Goal: Transaction & Acquisition: Obtain resource

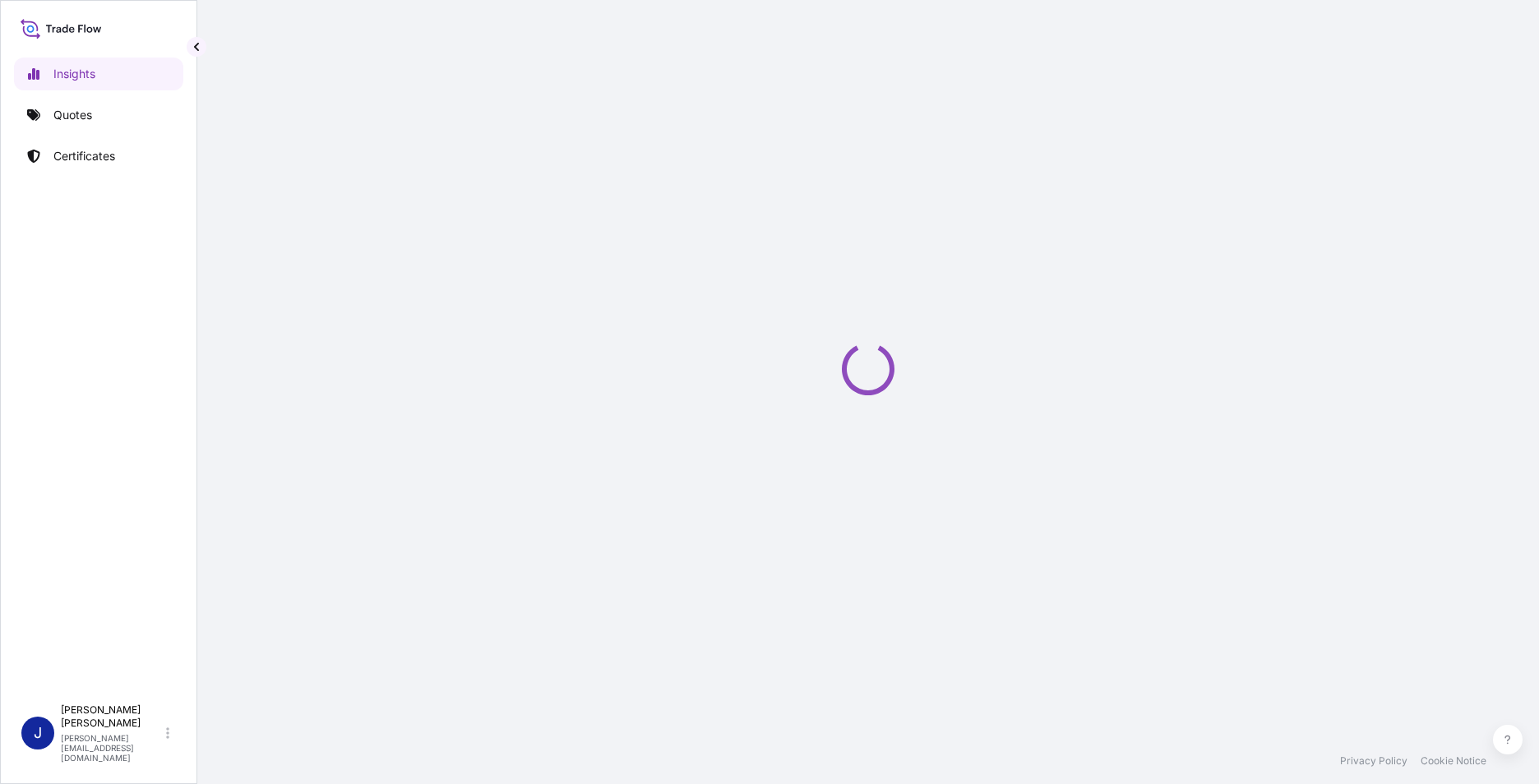
select select "2025"
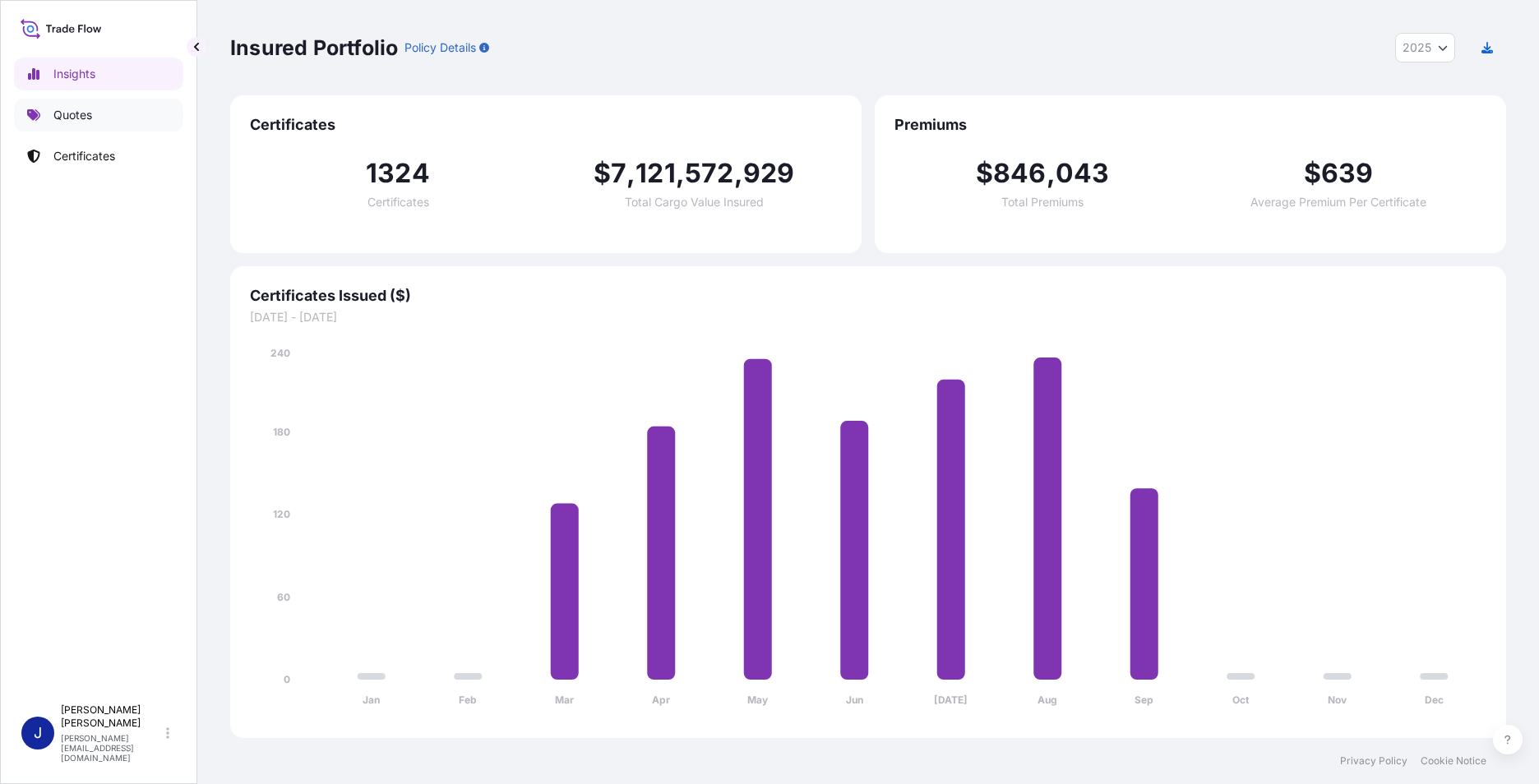
click at [84, 113] on p "Quotes" at bounding box center [72, 115] width 39 height 16
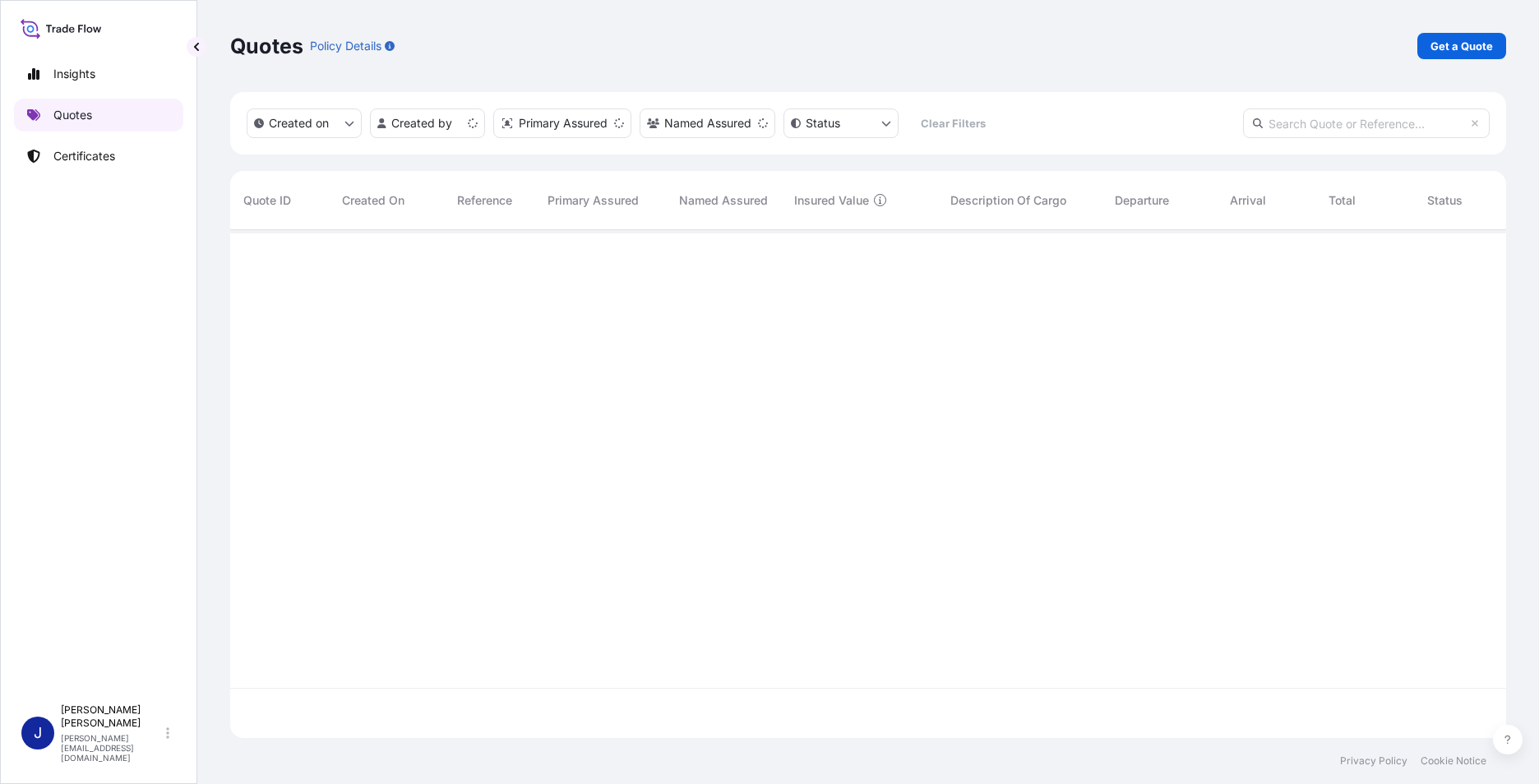
scroll to position [505, 1264]
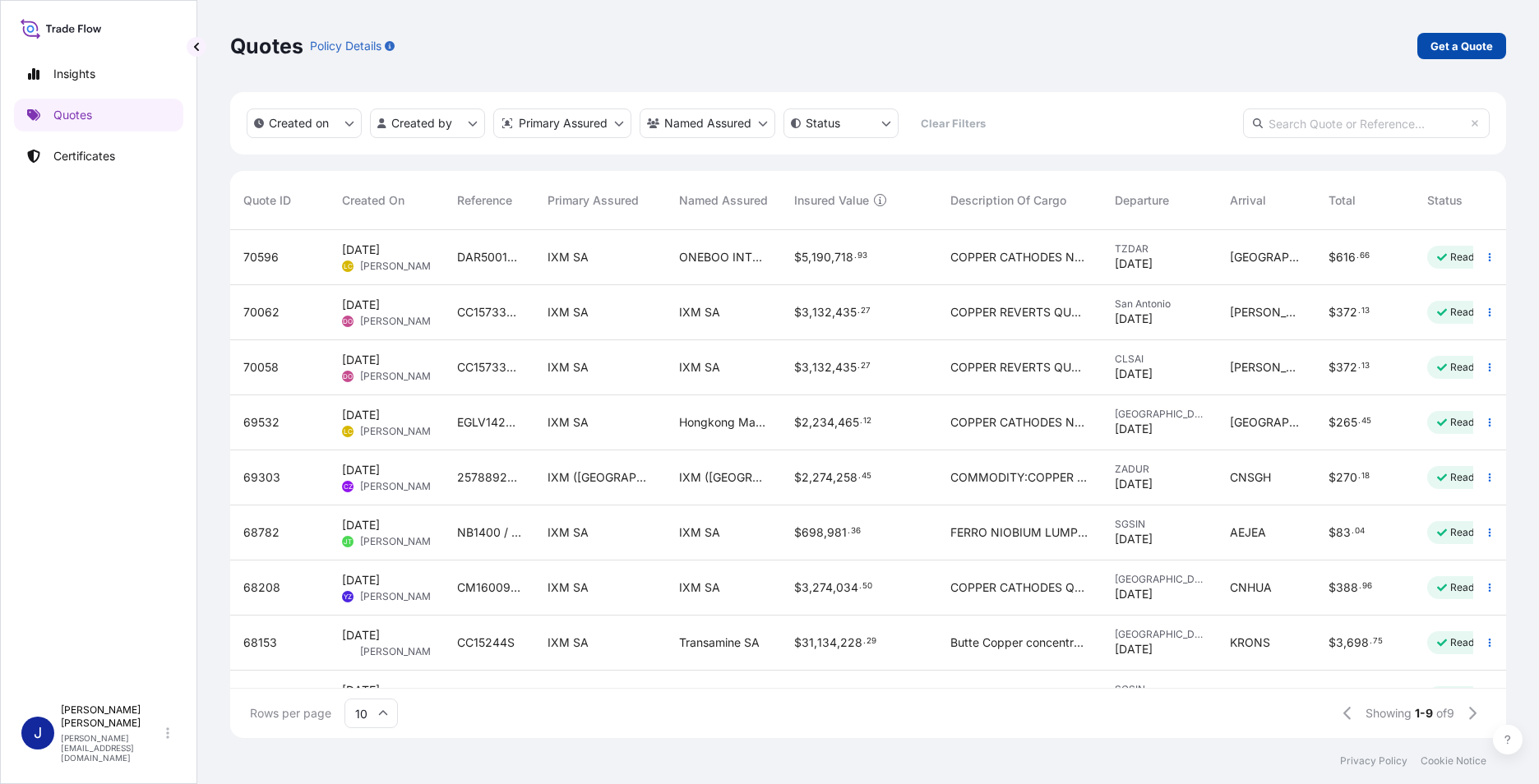
click at [1479, 45] on p "Get a Quote" at bounding box center [1462, 45] width 63 height 16
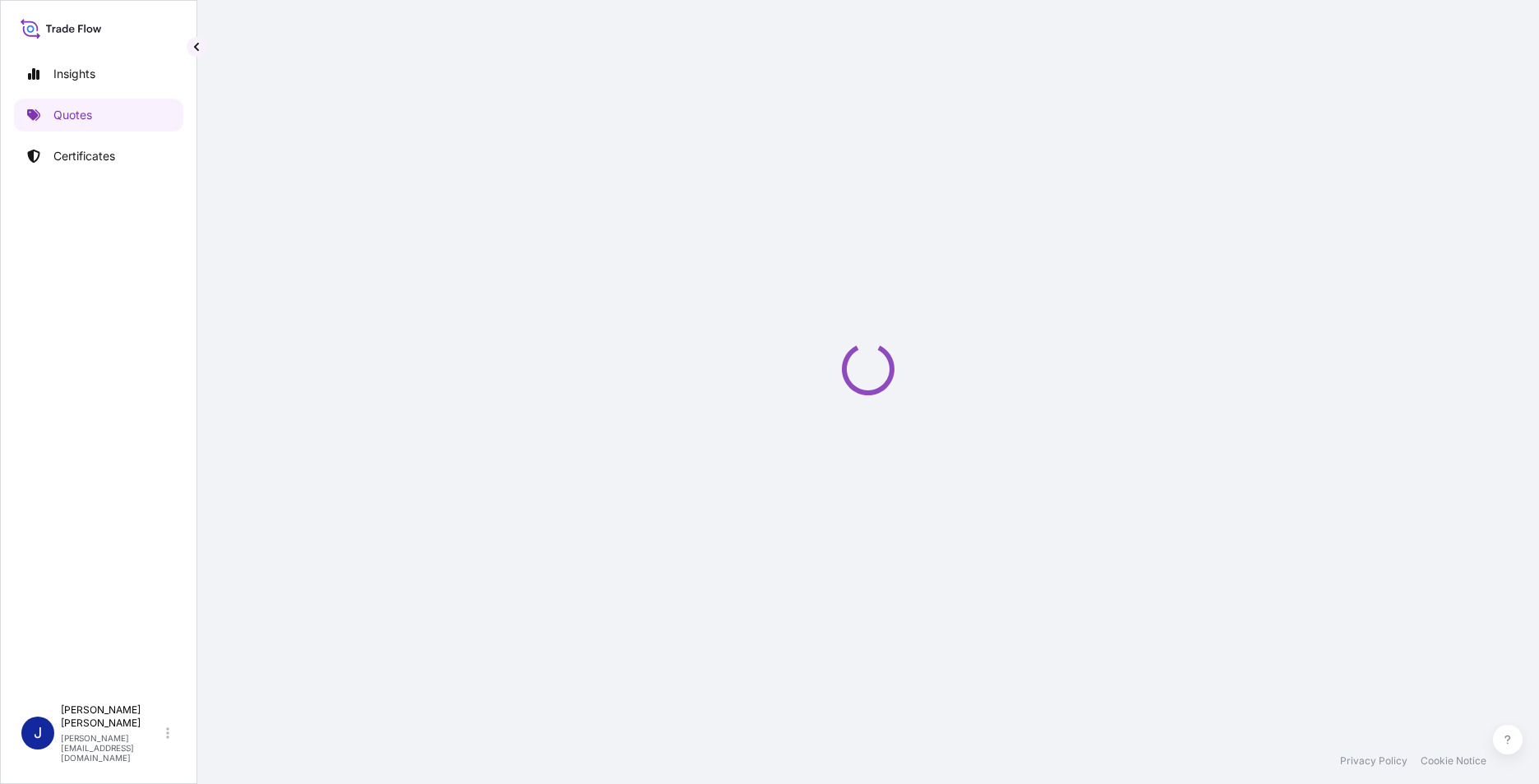
select select "Sea"
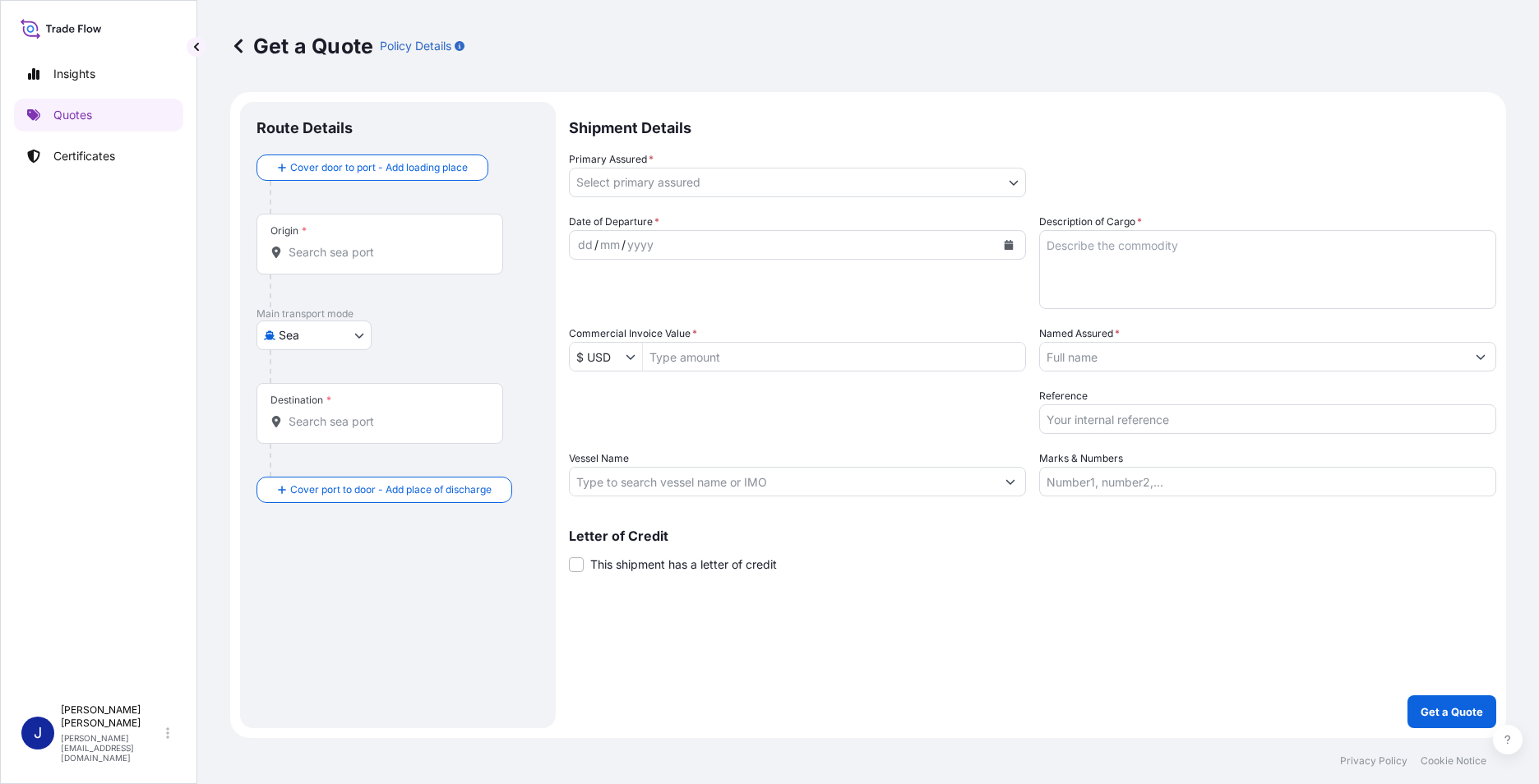
click at [315, 245] on input "Origin *" at bounding box center [385, 252] width 194 height 16
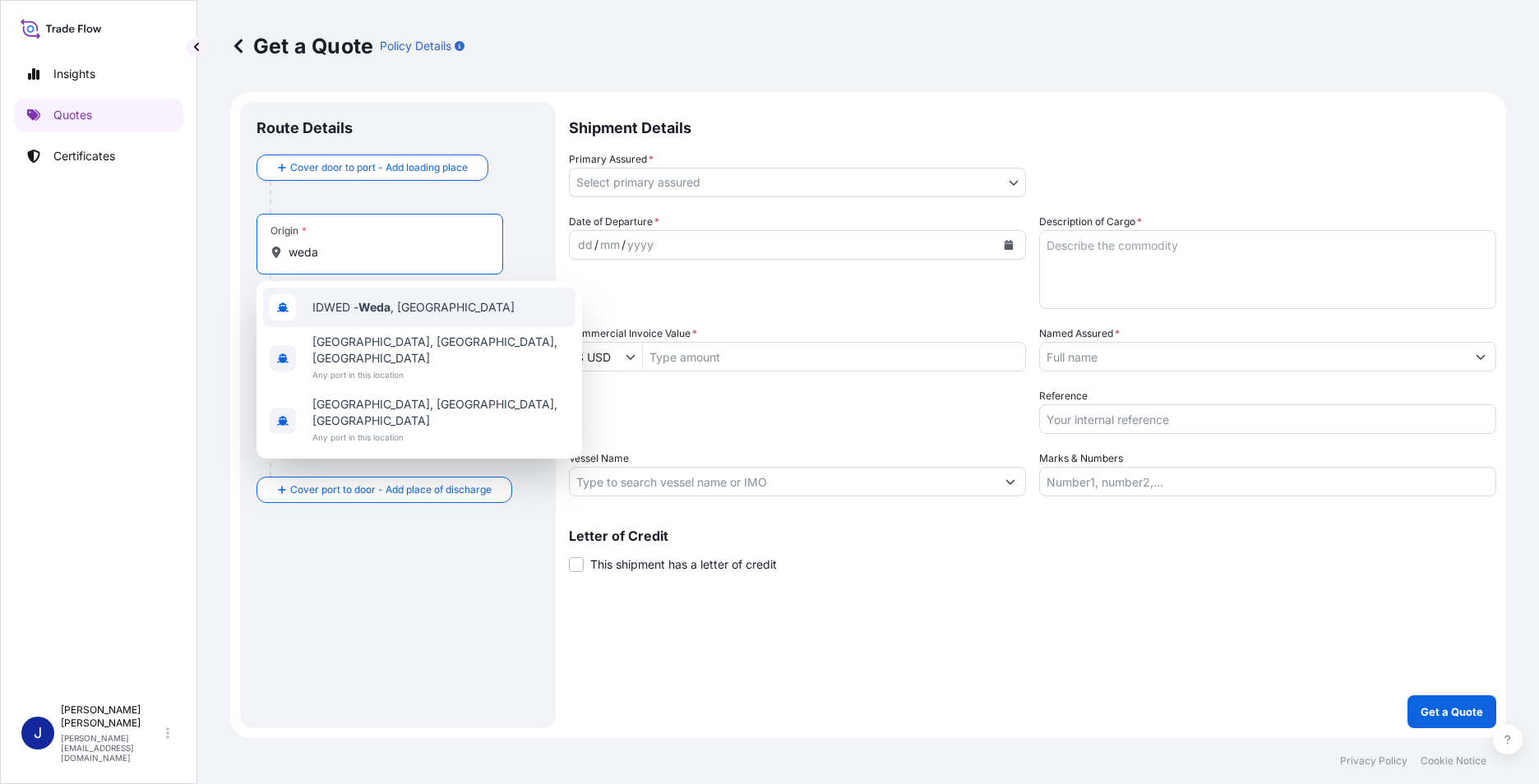
click at [423, 305] on span "IDWED - Weda , [GEOGRAPHIC_DATA]" at bounding box center [414, 306] width 202 height 16
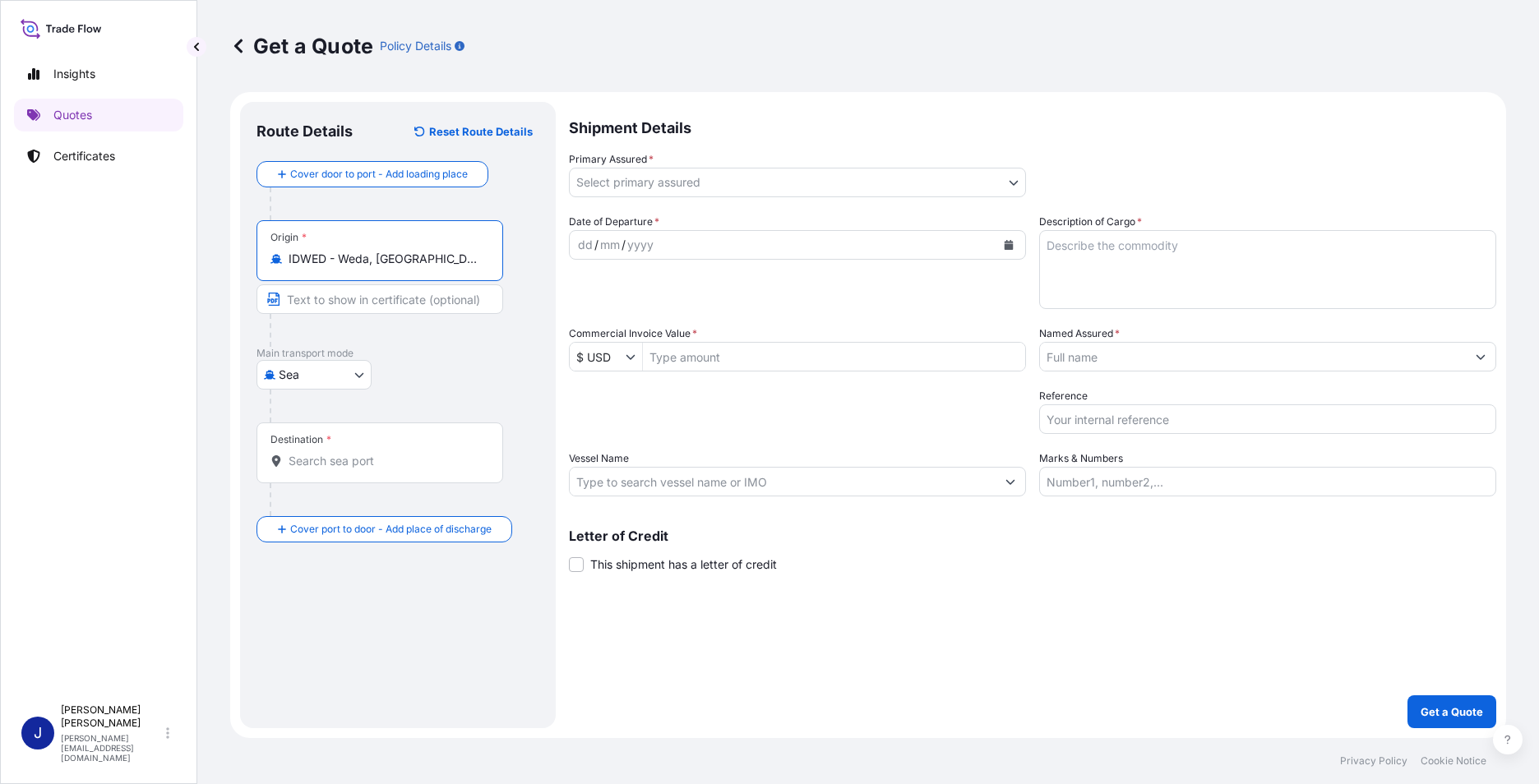
type input "IDWED - Weda, [GEOGRAPHIC_DATA]"
click at [309, 458] on input "Destination *" at bounding box center [385, 460] width 194 height 16
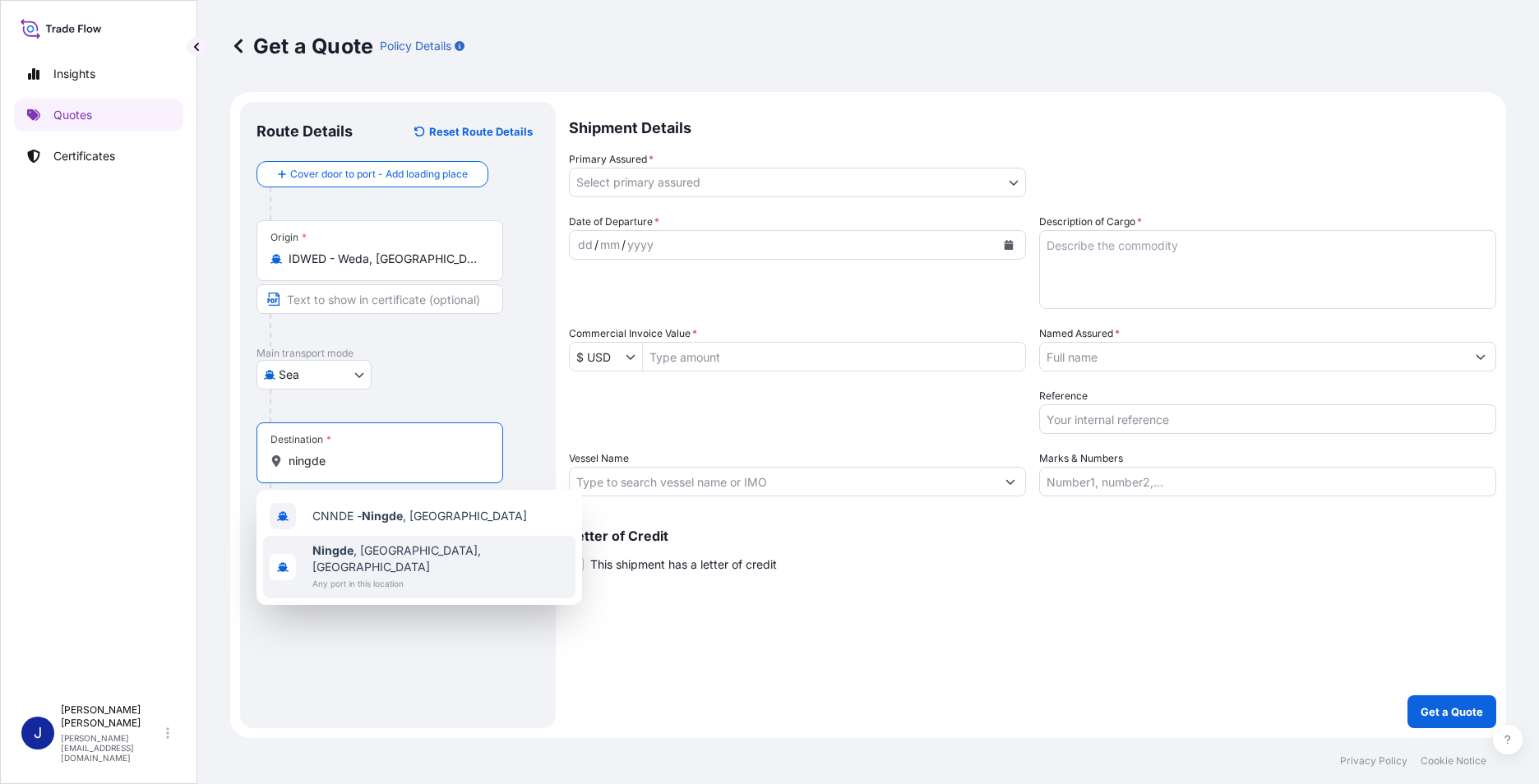
click at [390, 557] on span "[GEOGRAPHIC_DATA] , [GEOGRAPHIC_DATA], [GEOGRAPHIC_DATA]" at bounding box center [441, 559] width 257 height 33
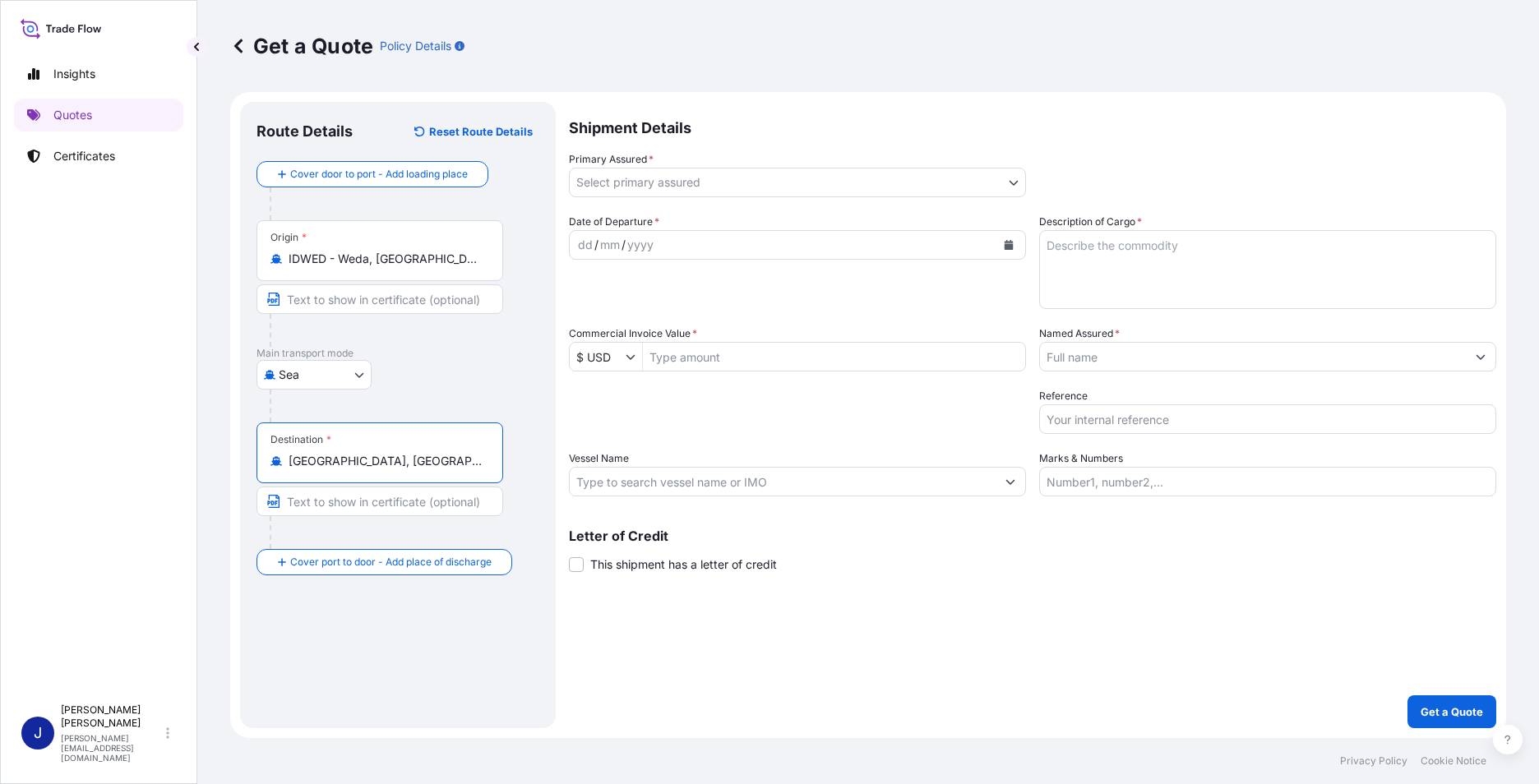
type input "[GEOGRAPHIC_DATA], [GEOGRAPHIC_DATA], [GEOGRAPHIC_DATA]"
click at [342, 613] on div "Route Details Reset Route Details Cover door to port - Add loading place Place …" at bounding box center [398, 414] width 283 height 593
click at [720, 192] on body "2 options available. Insights Quotes Certificates J [PERSON_NAME] [PERSON_NAME]…" at bounding box center [769, 392] width 1539 height 784
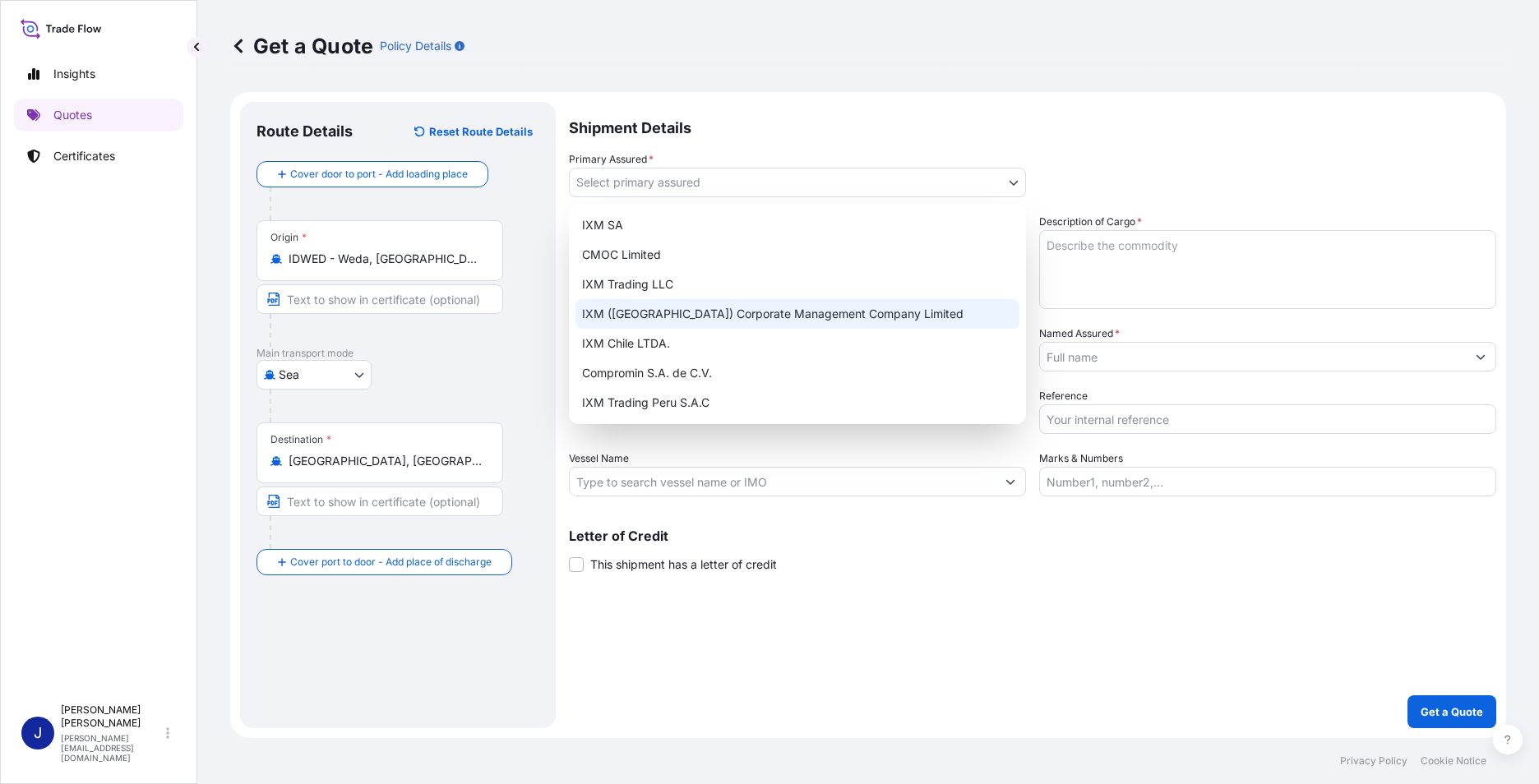
click at [718, 308] on div "IXM ([GEOGRAPHIC_DATA]) Corporate Management Company Limited" at bounding box center [797, 313] width 444 height 30
select select "31850"
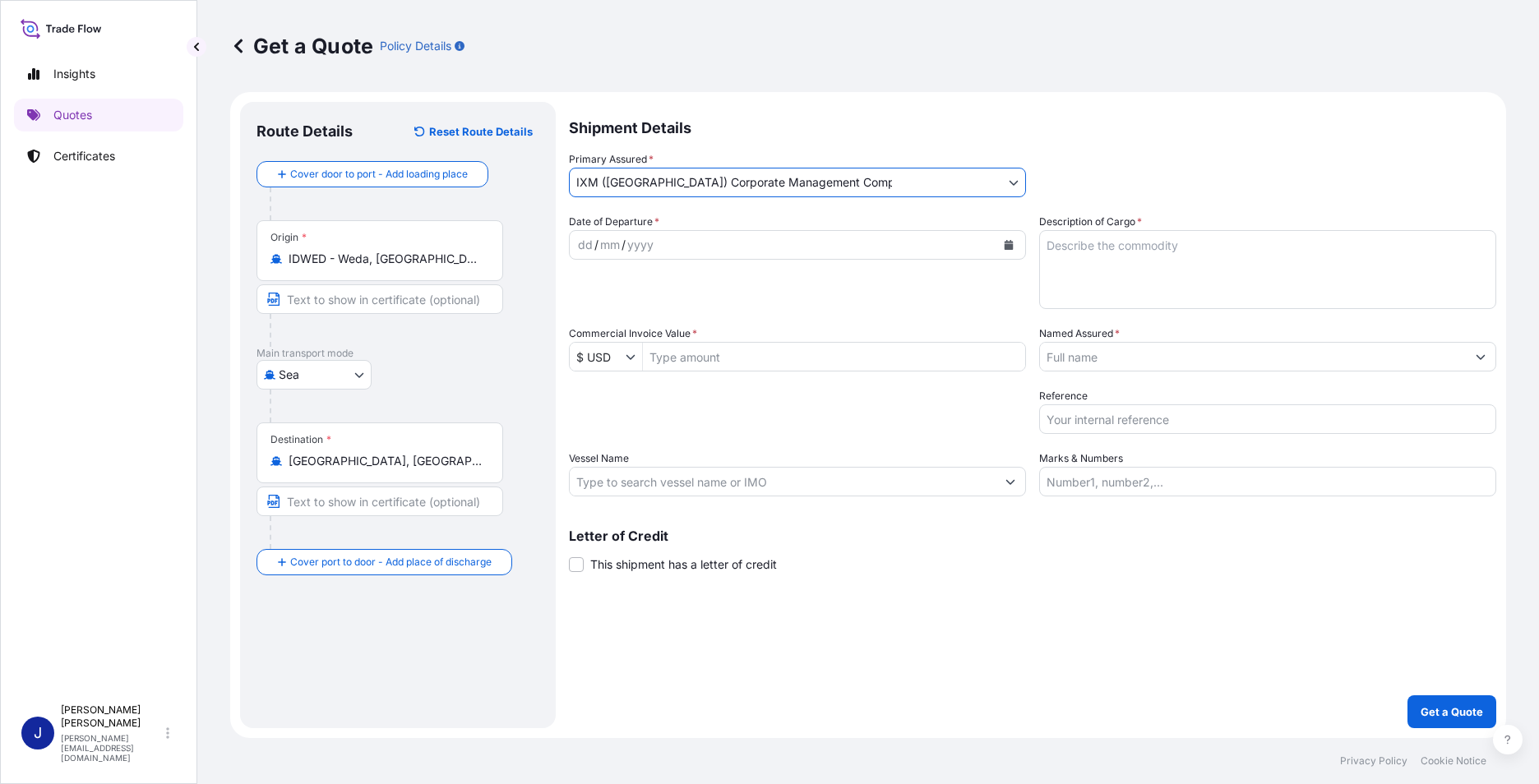
click at [1116, 256] on textarea "Description of Cargo *" at bounding box center [1268, 270] width 457 height 79
type textarea "FERRO-NICKEL"
drag, startPoint x: 726, startPoint y: 354, endPoint x: 761, endPoint y: 350, distance: 35.2
click at [726, 354] on input "Commercial Invoice Value *" at bounding box center [834, 356] width 382 height 30
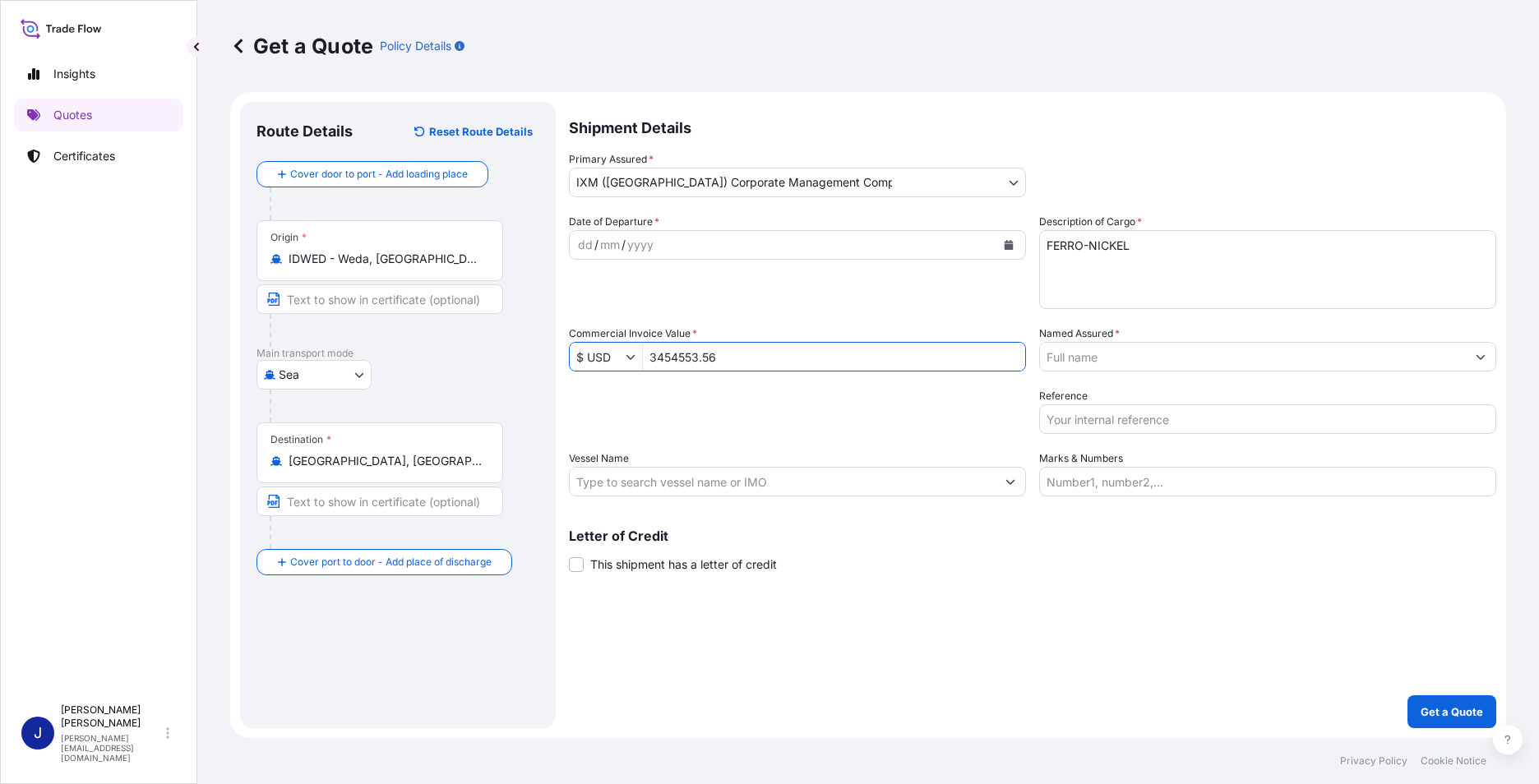
type input "3,454,553.56"
click at [842, 399] on div "Packing Category Type to search a container mode Please select a primary mode o…" at bounding box center [797, 411] width 457 height 46
click at [1103, 358] on input "Named Assured *" at bounding box center [1253, 356] width 426 height 30
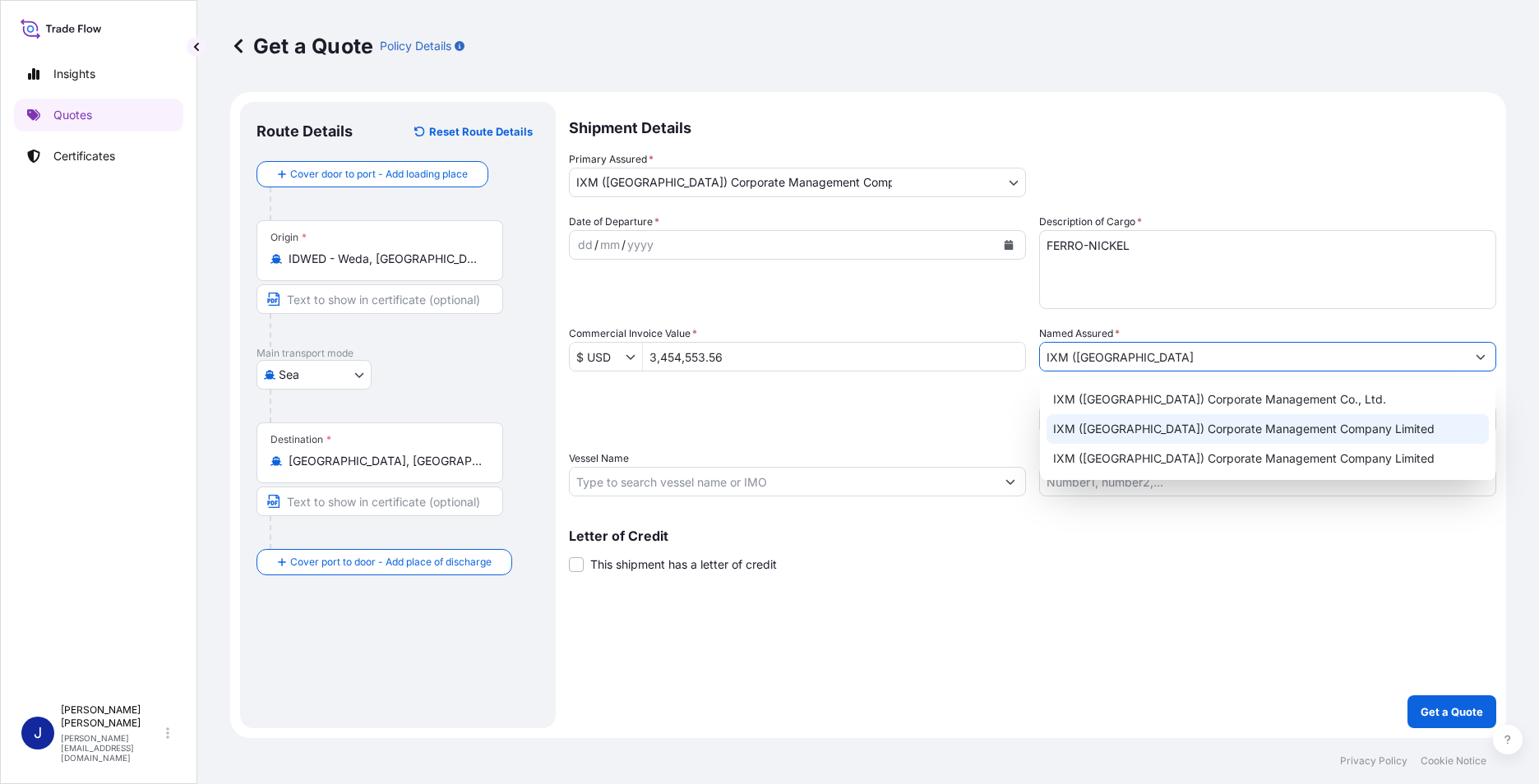
click at [1250, 431] on span "IXM ([GEOGRAPHIC_DATA]) Corporate Management Company Limited" at bounding box center [1244, 429] width 382 height 16
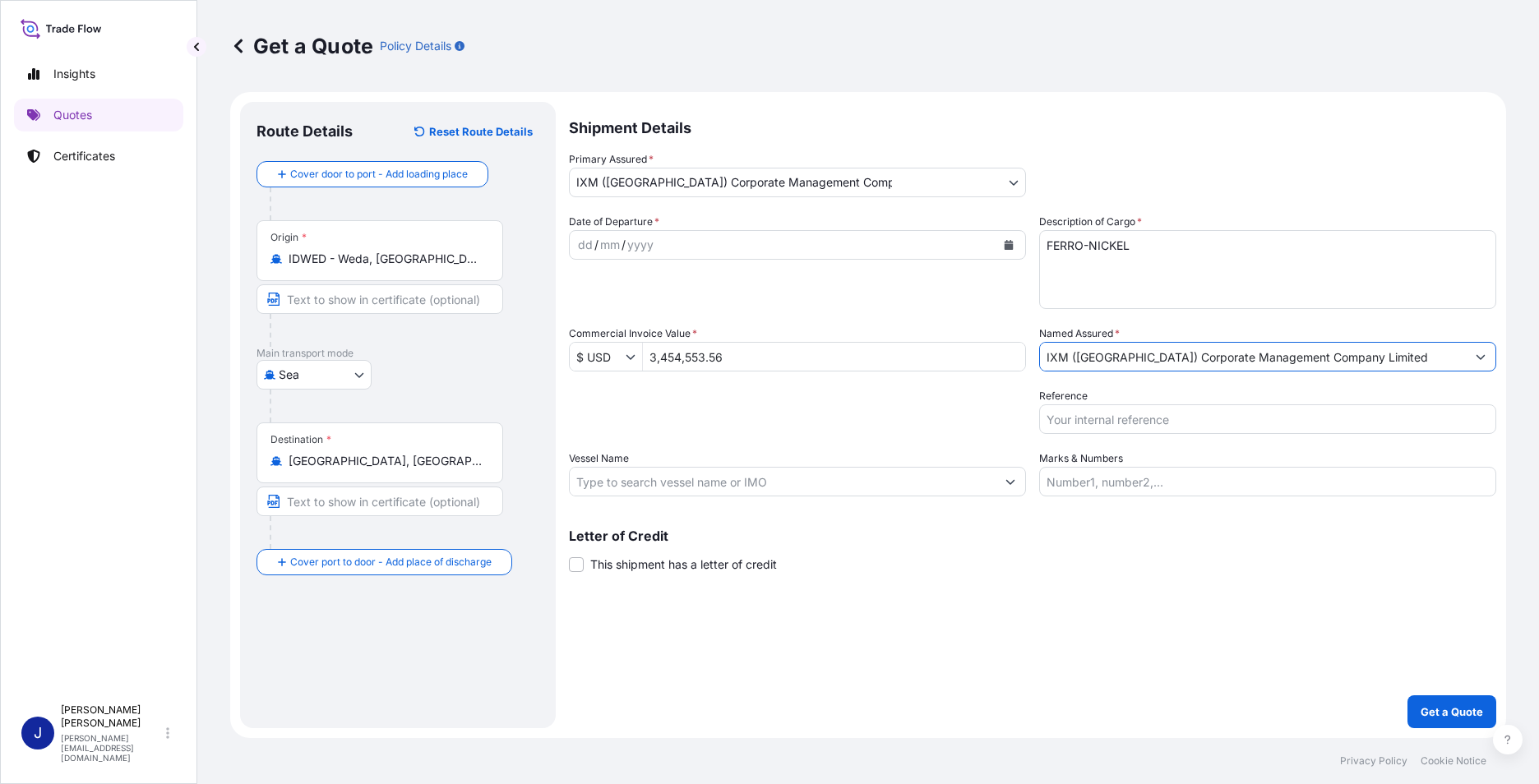
type input "IXM ([GEOGRAPHIC_DATA]) Corporate Management Company Limited"
click at [931, 485] on input "Vessel Name" at bounding box center [782, 481] width 426 height 30
click at [611, 481] on input "Vessel Name" at bounding box center [782, 481] width 426 height 30
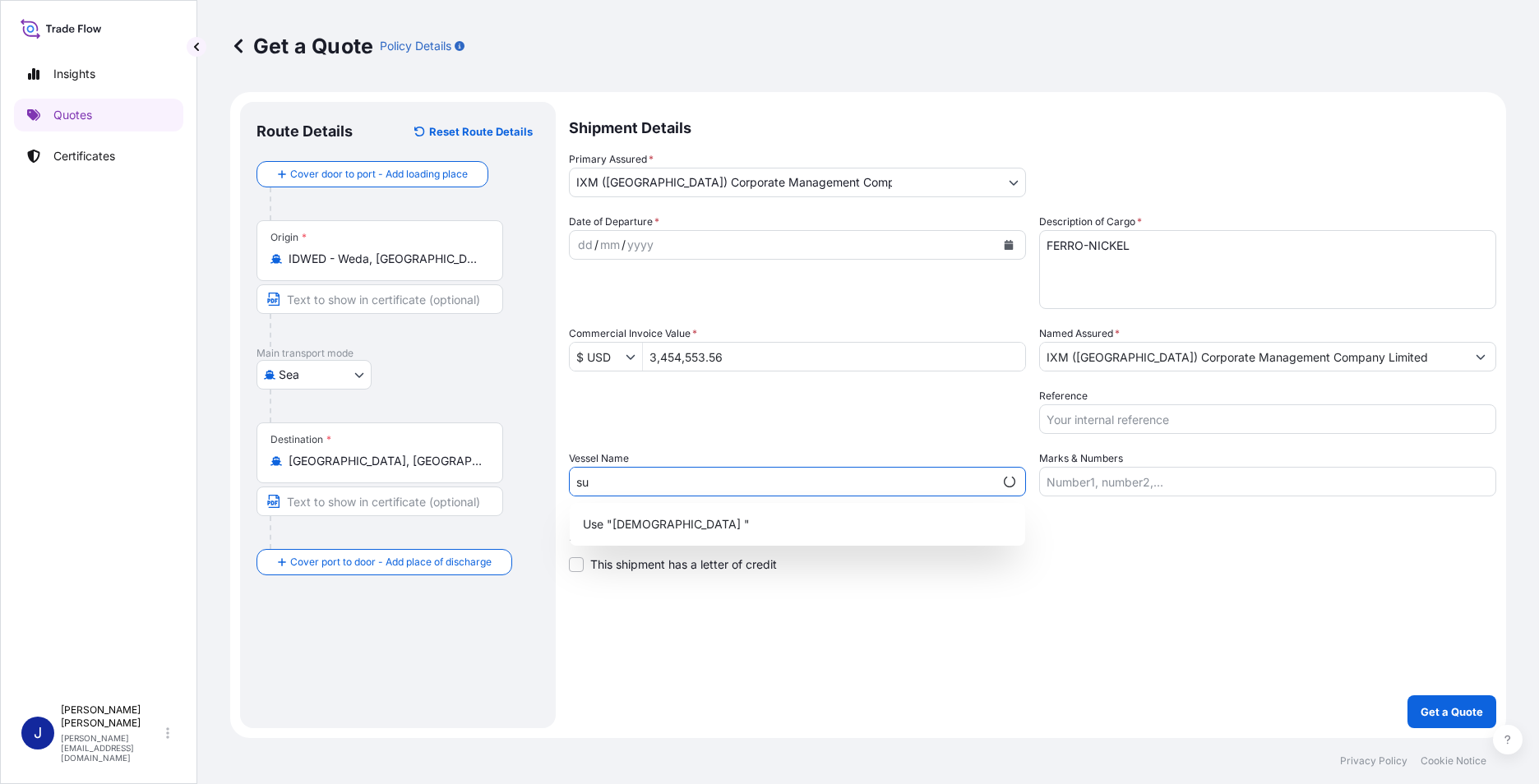
type input "s"
type input "m"
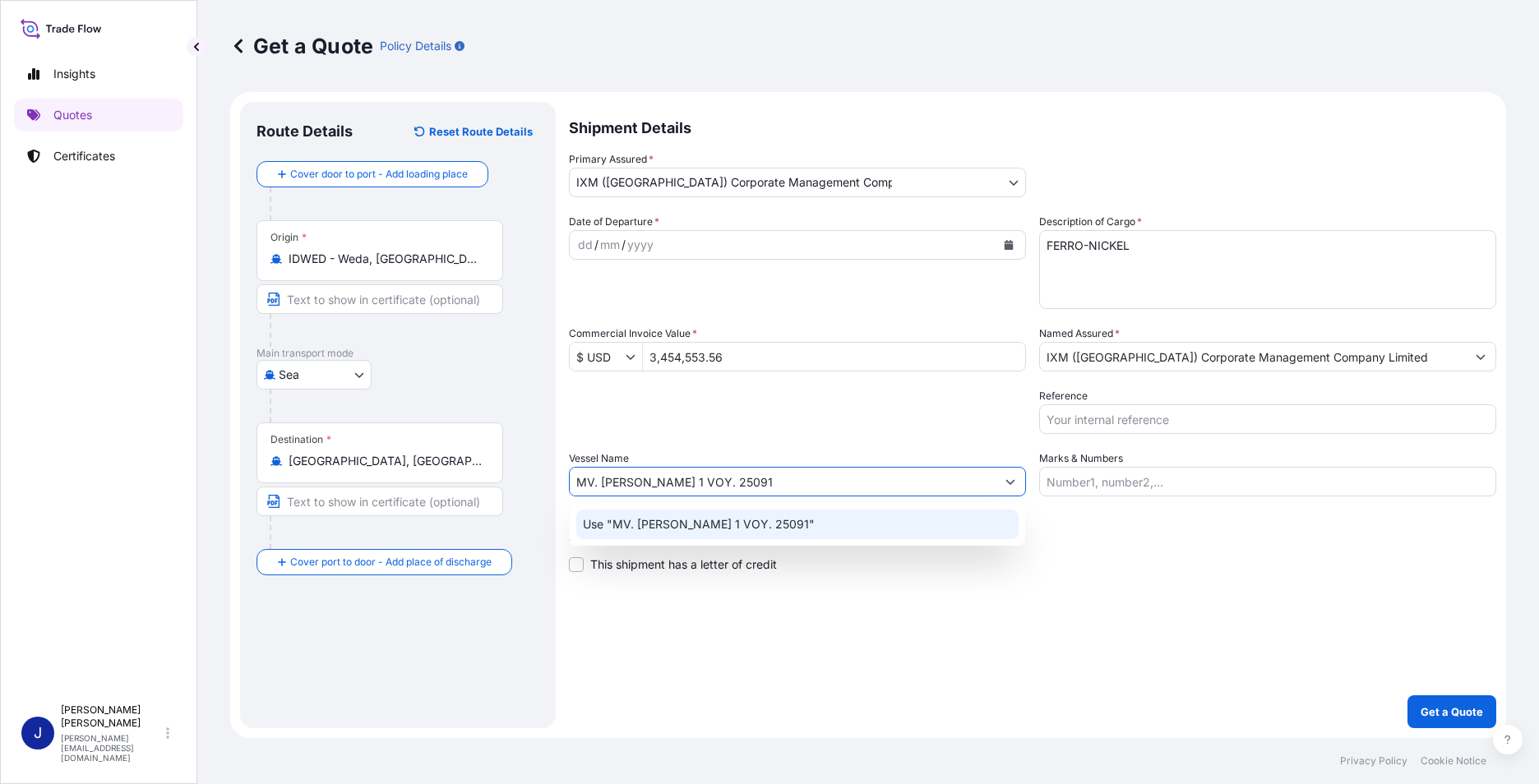
click at [675, 524] on p "Use "MV. [PERSON_NAME] 1 VOY. 25091"" at bounding box center [699, 524] width 232 height 16
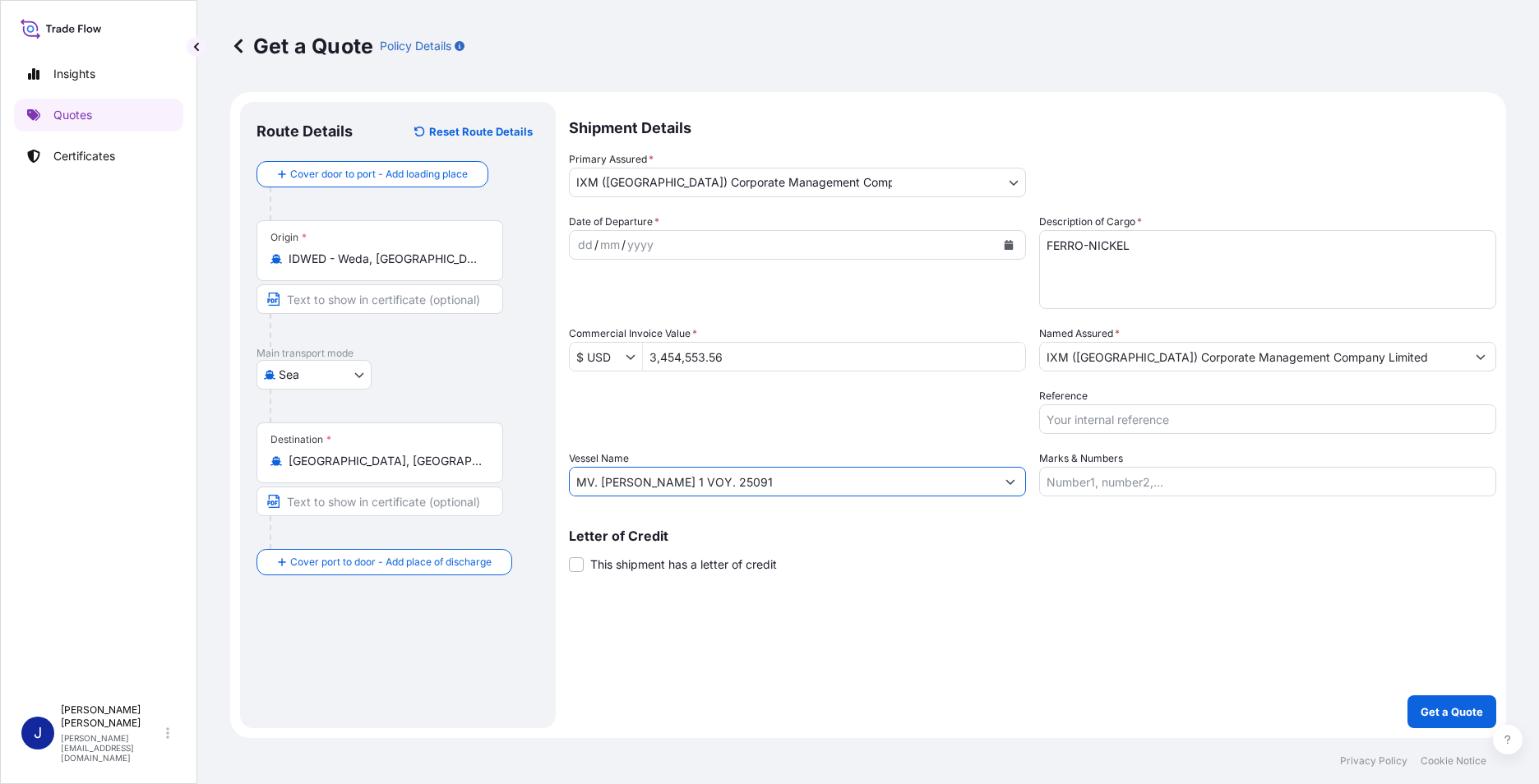
type input "MV. [PERSON_NAME] 1 VOY. 25091"
click at [130, 502] on div "Insights Quotes Certificates" at bounding box center [98, 369] width 170 height 653
click at [1452, 712] on p "Get a Quote" at bounding box center [1452, 711] width 63 height 16
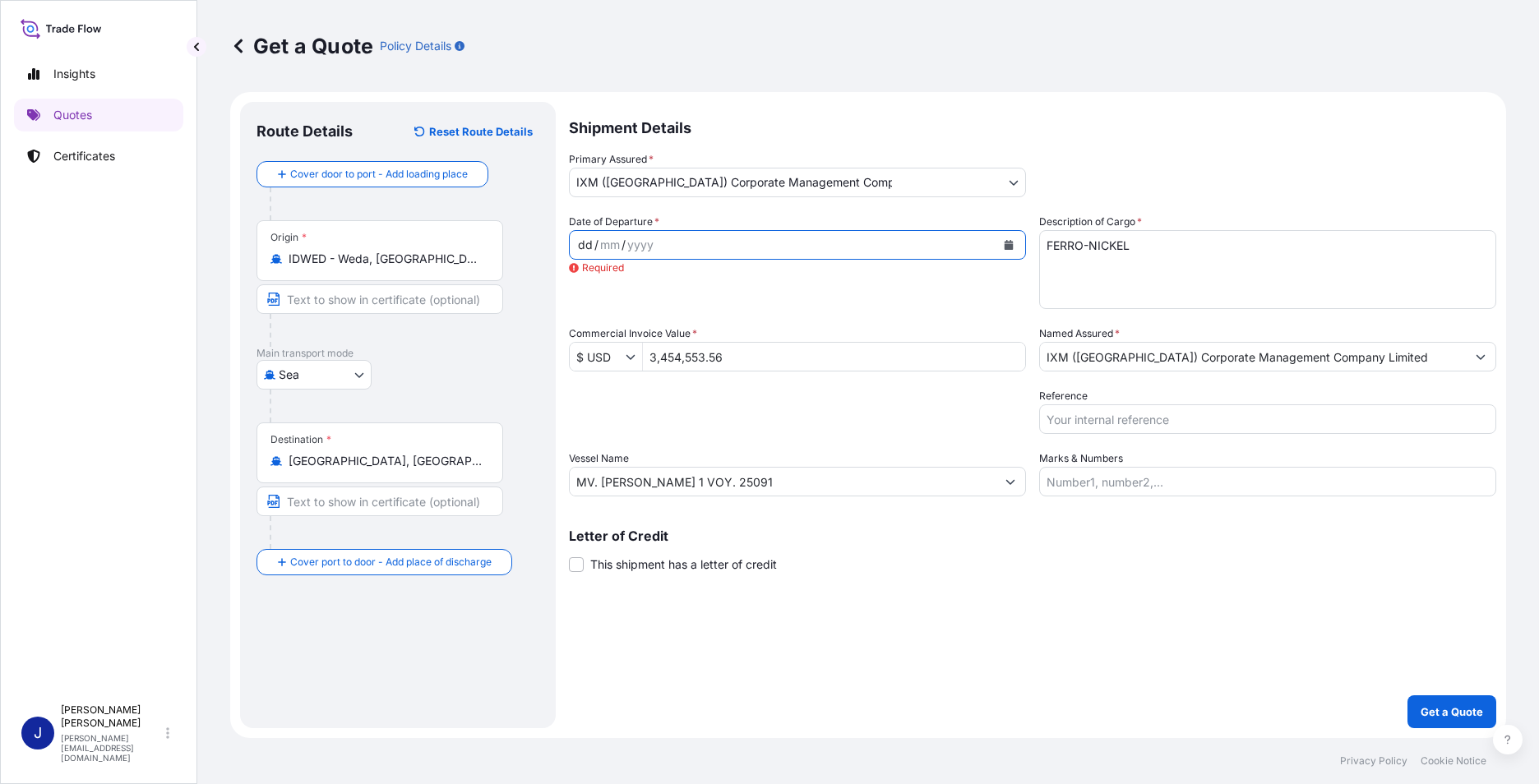
click at [723, 248] on div "dd / mm / yyyy" at bounding box center [782, 245] width 426 height 30
click at [1010, 246] on icon "Calendar" at bounding box center [1009, 245] width 9 height 10
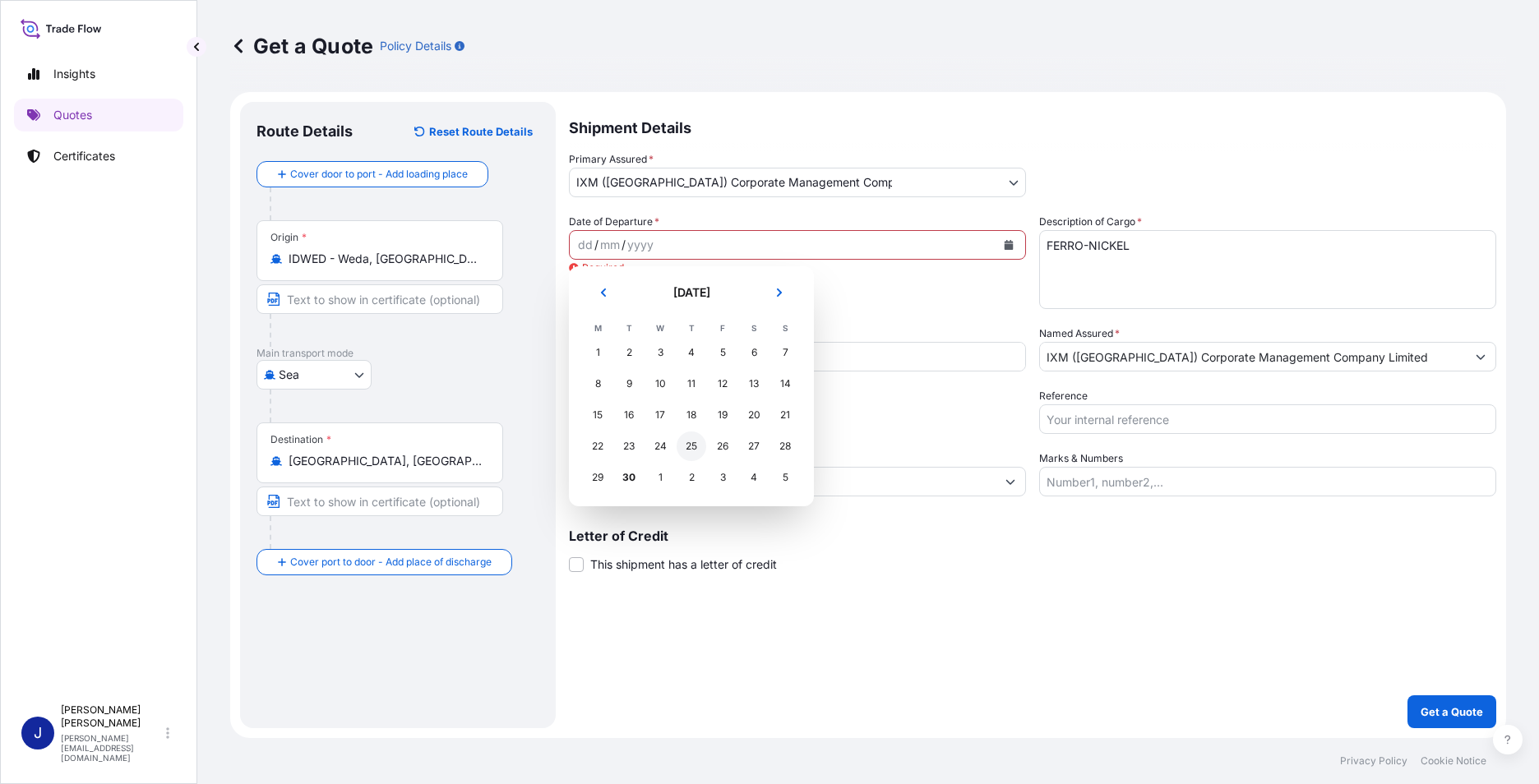
click at [691, 448] on div "25" at bounding box center [691, 446] width 30 height 30
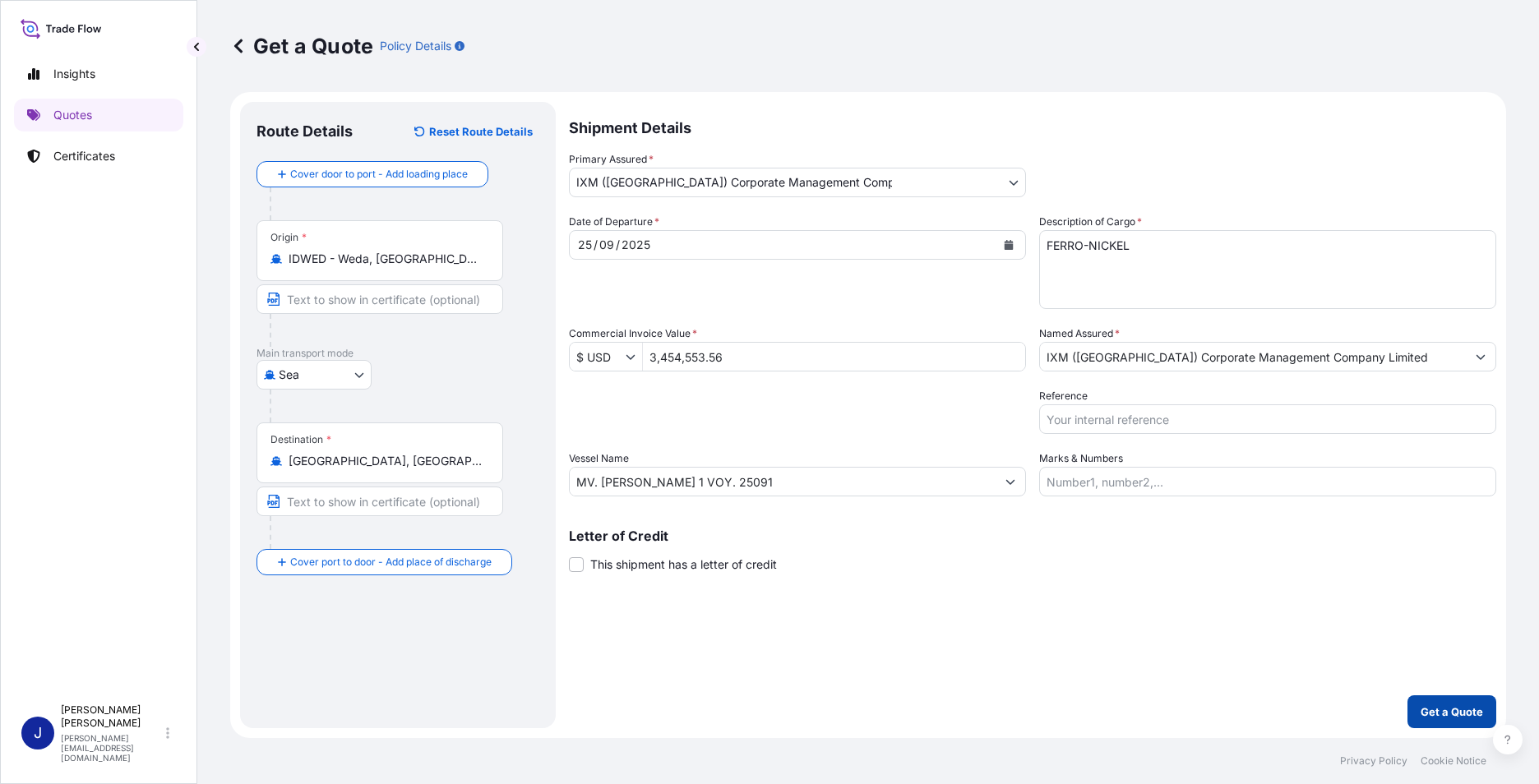
click at [1464, 707] on p "Get a Quote" at bounding box center [1452, 711] width 63 height 16
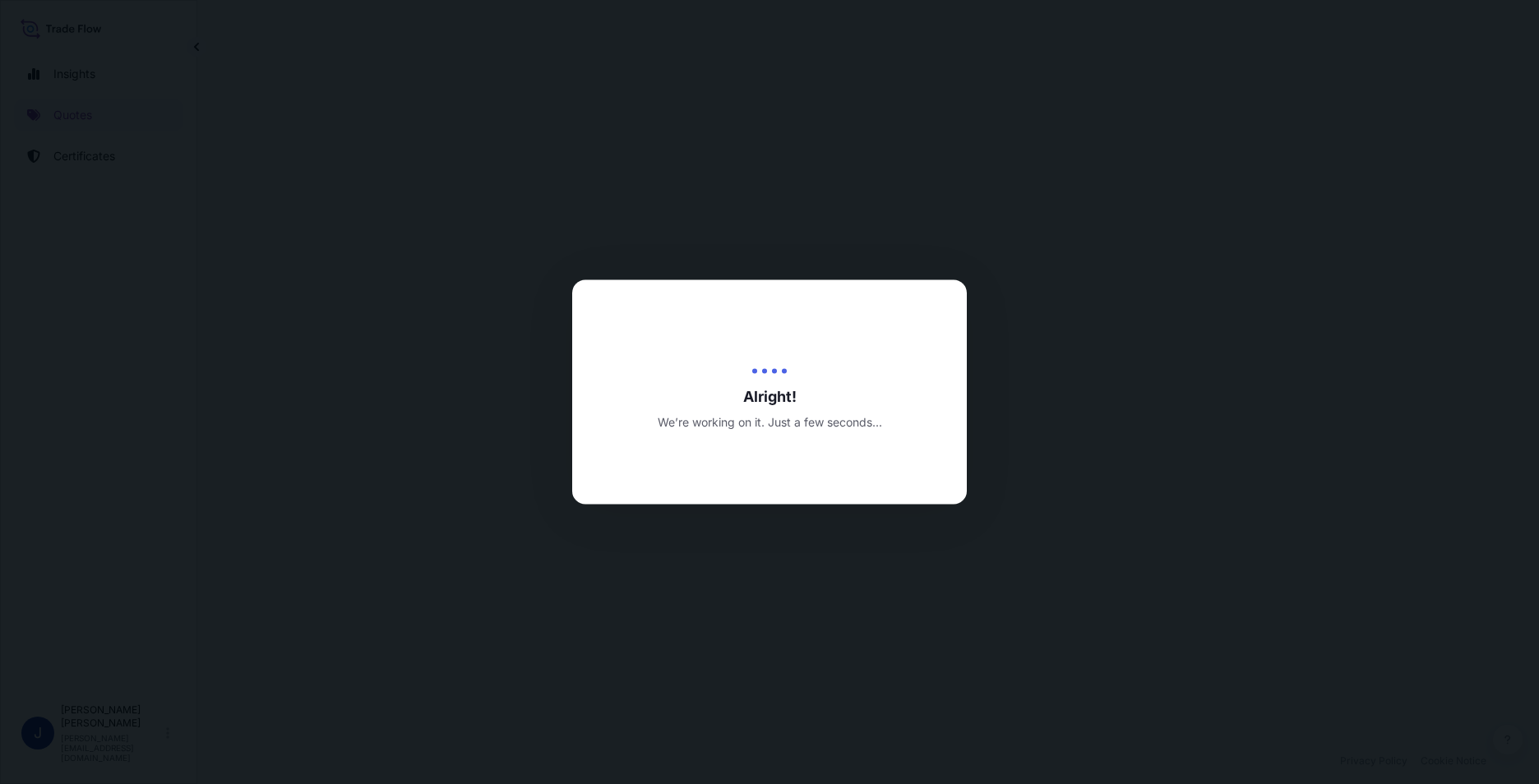
select select "Sea"
select select "31850"
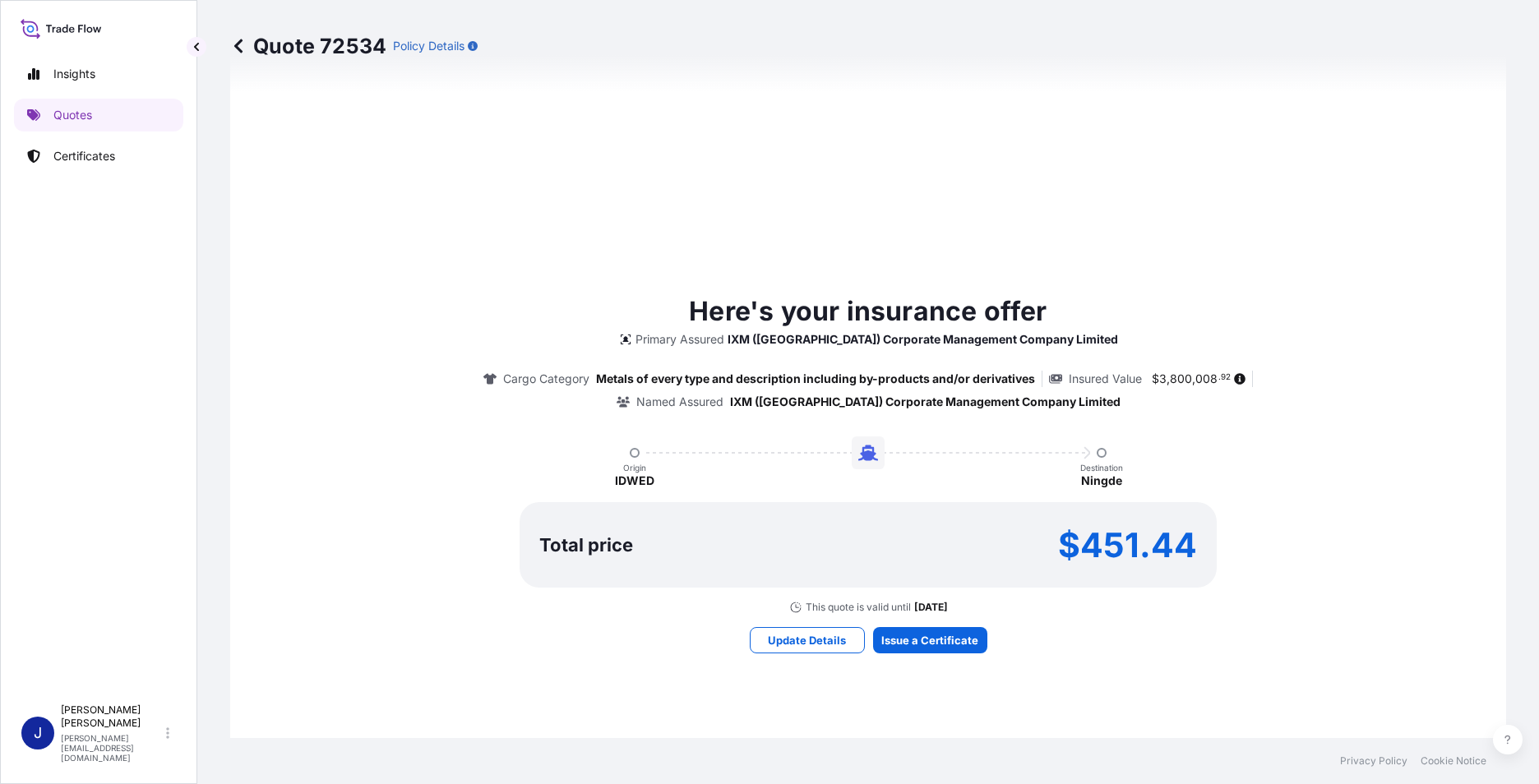
scroll to position [810, 0]
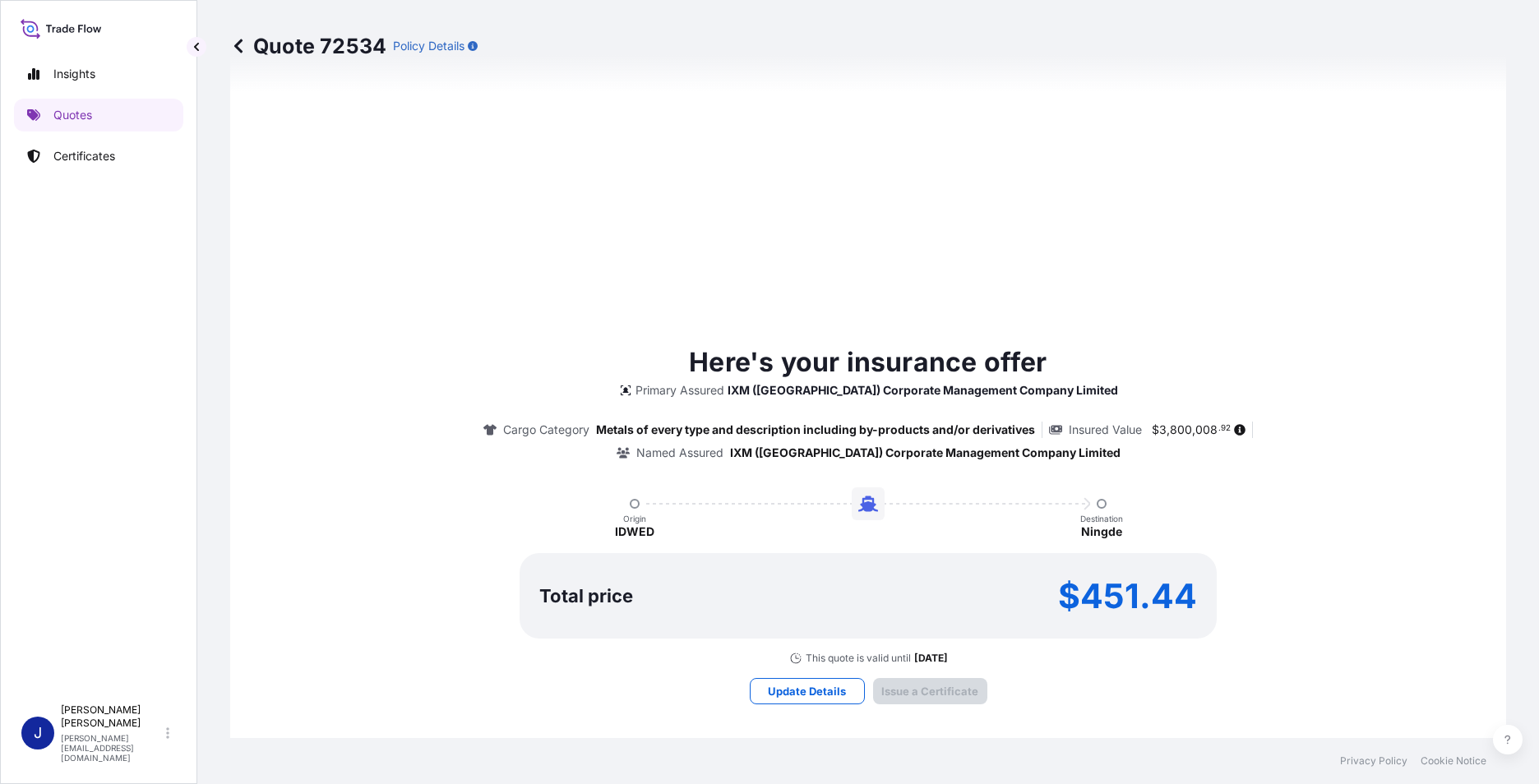
type input "[DATE]"
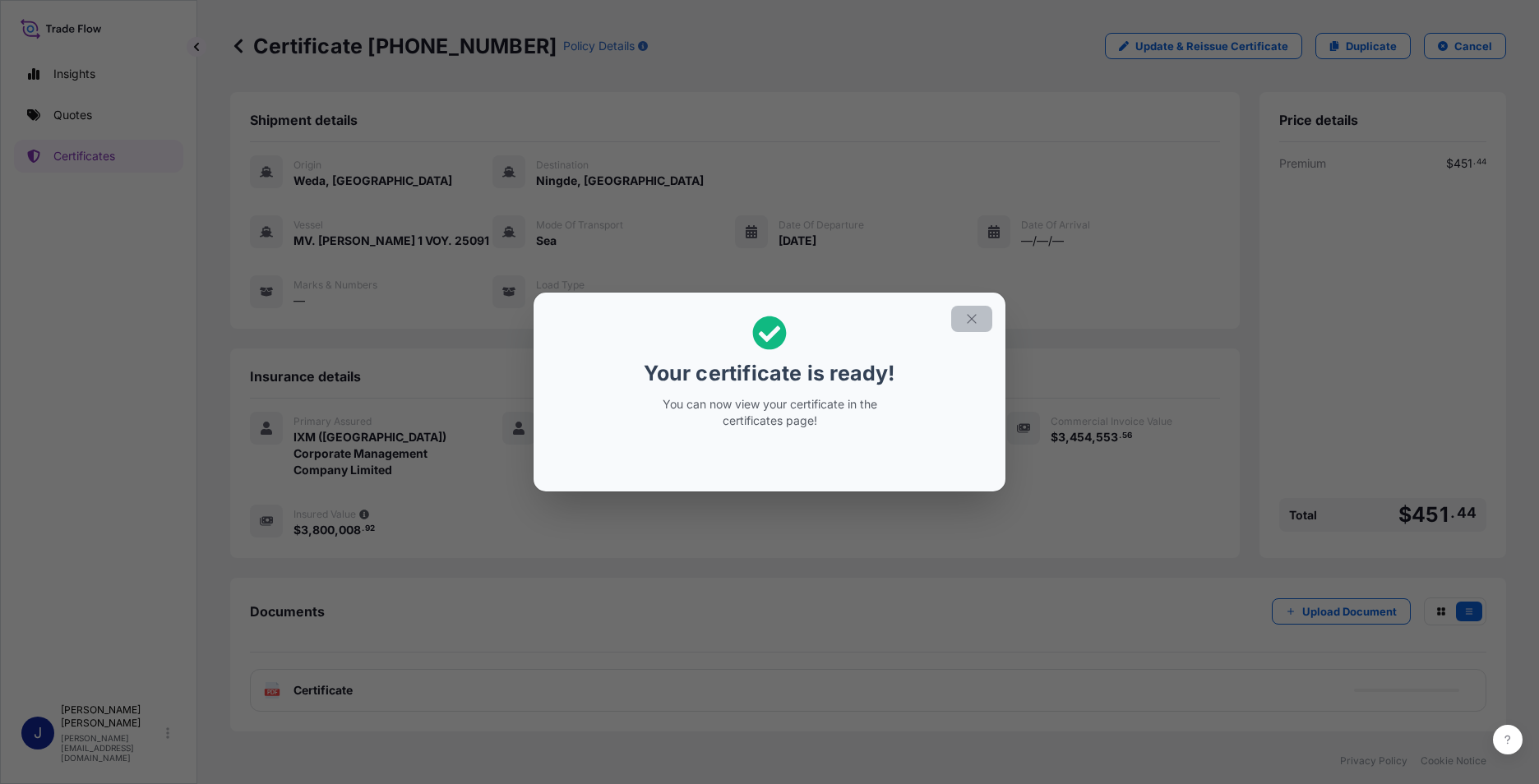
click at [975, 323] on icon "button" at bounding box center [971, 318] width 15 height 15
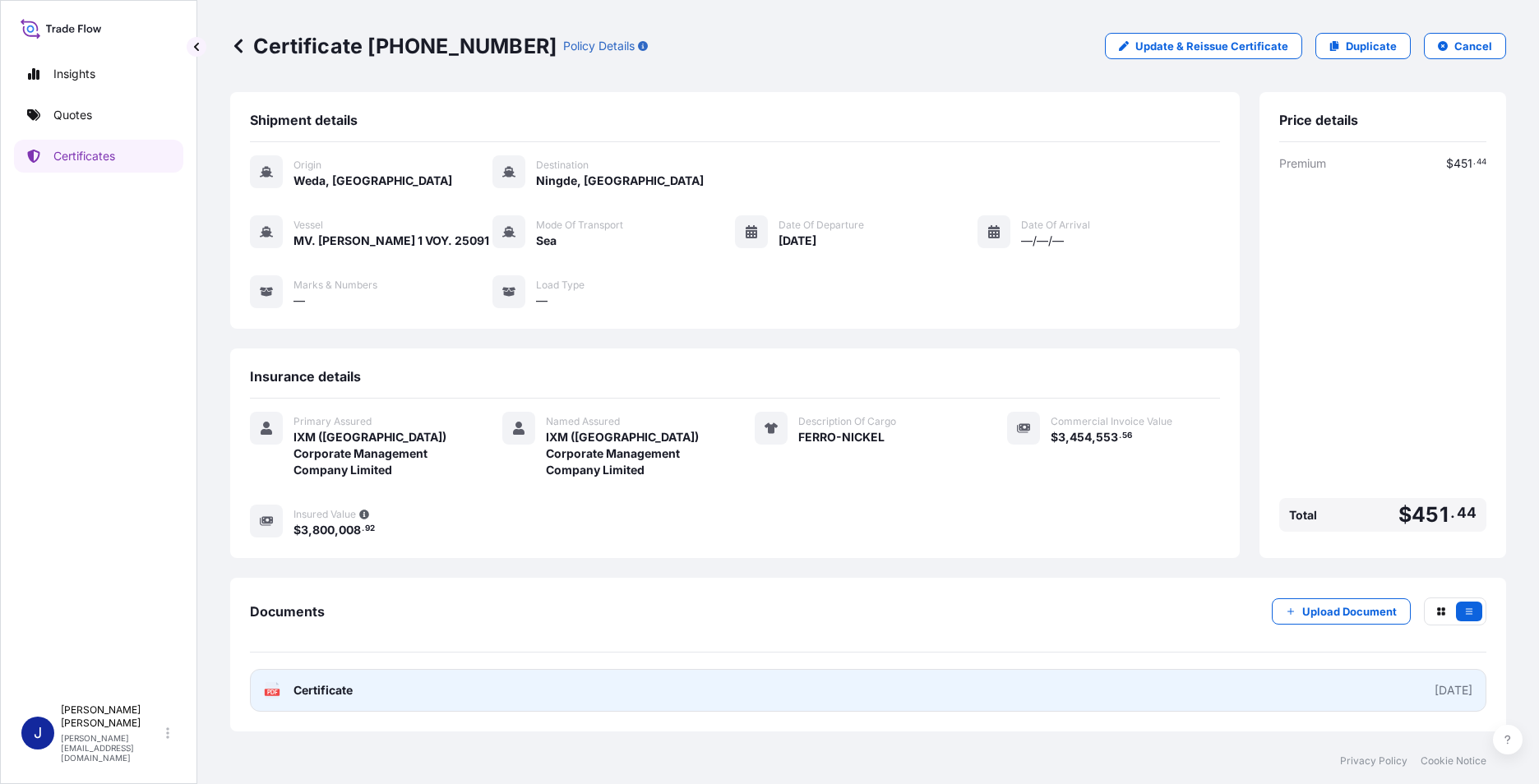
click at [888, 690] on link "PDF Certificate [DATE]" at bounding box center [868, 691] width 1237 height 43
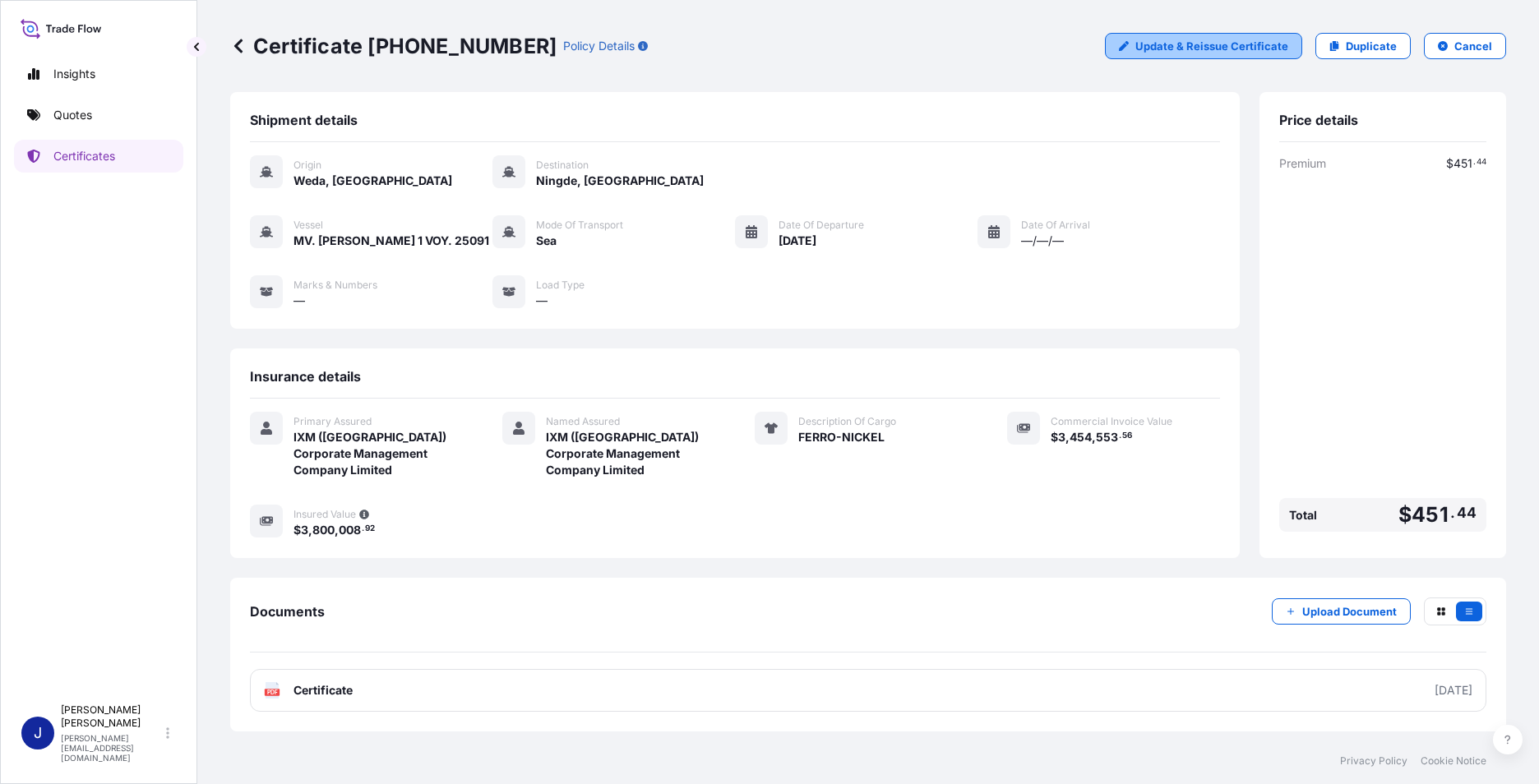
click at [1222, 46] on p "Update & Reissue Certificate" at bounding box center [1212, 45] width 153 height 16
select select "Sea"
select select "31850"
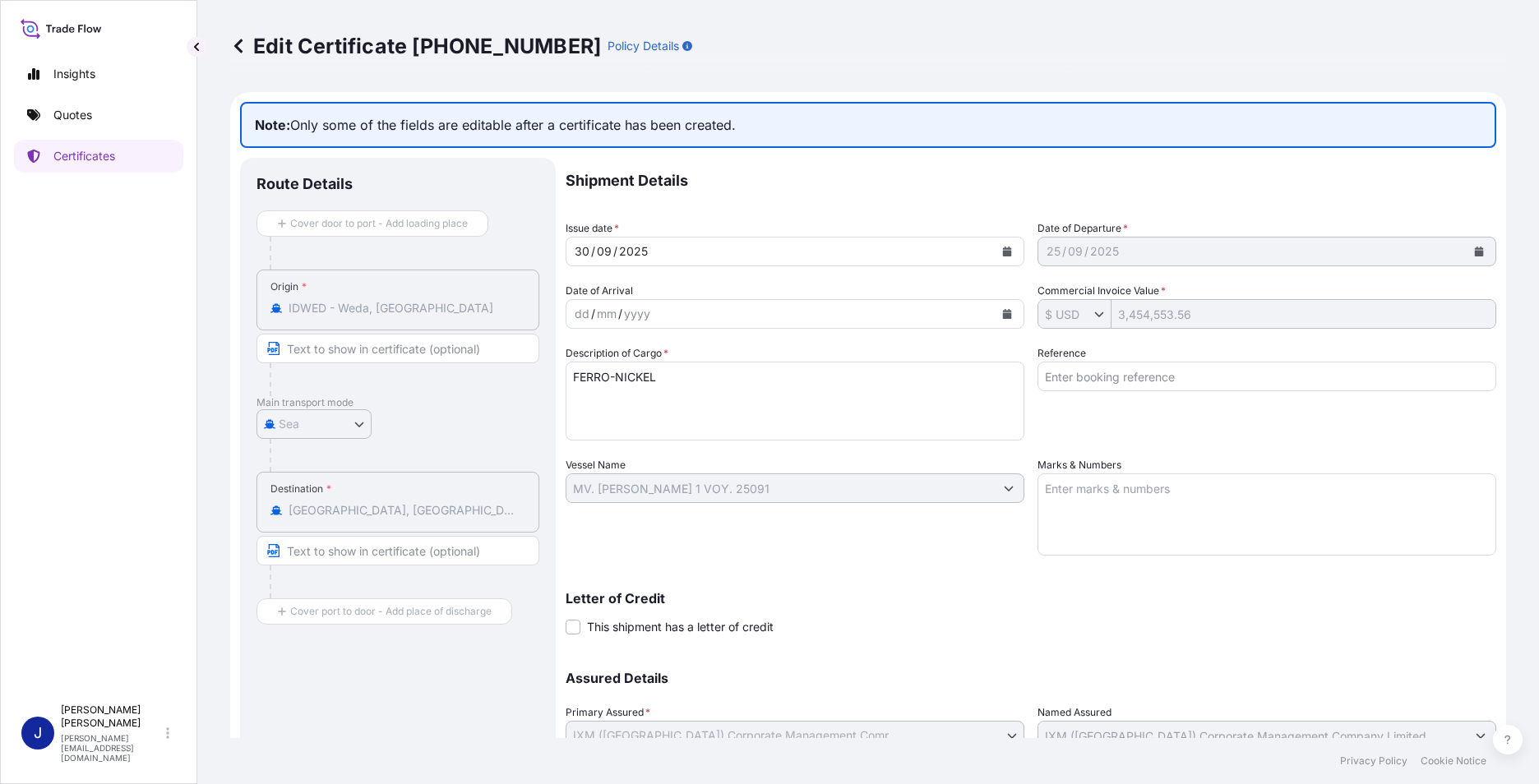
scroll to position [134, 0]
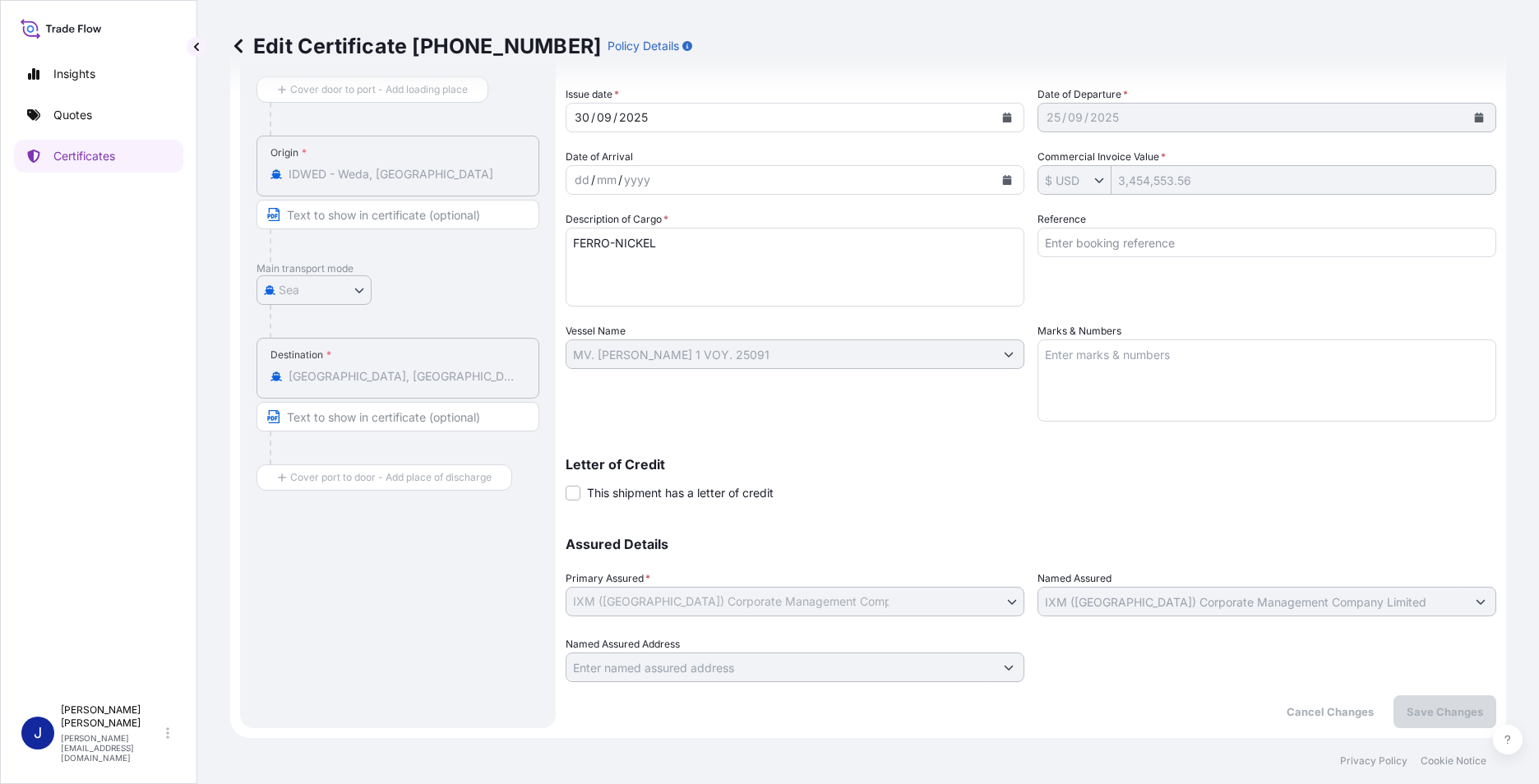
click at [667, 493] on span "This shipment has a letter of credit" at bounding box center [681, 492] width 187 height 16
click at [566, 484] on input "This shipment has a letter of credit" at bounding box center [566, 484] width 0 height 0
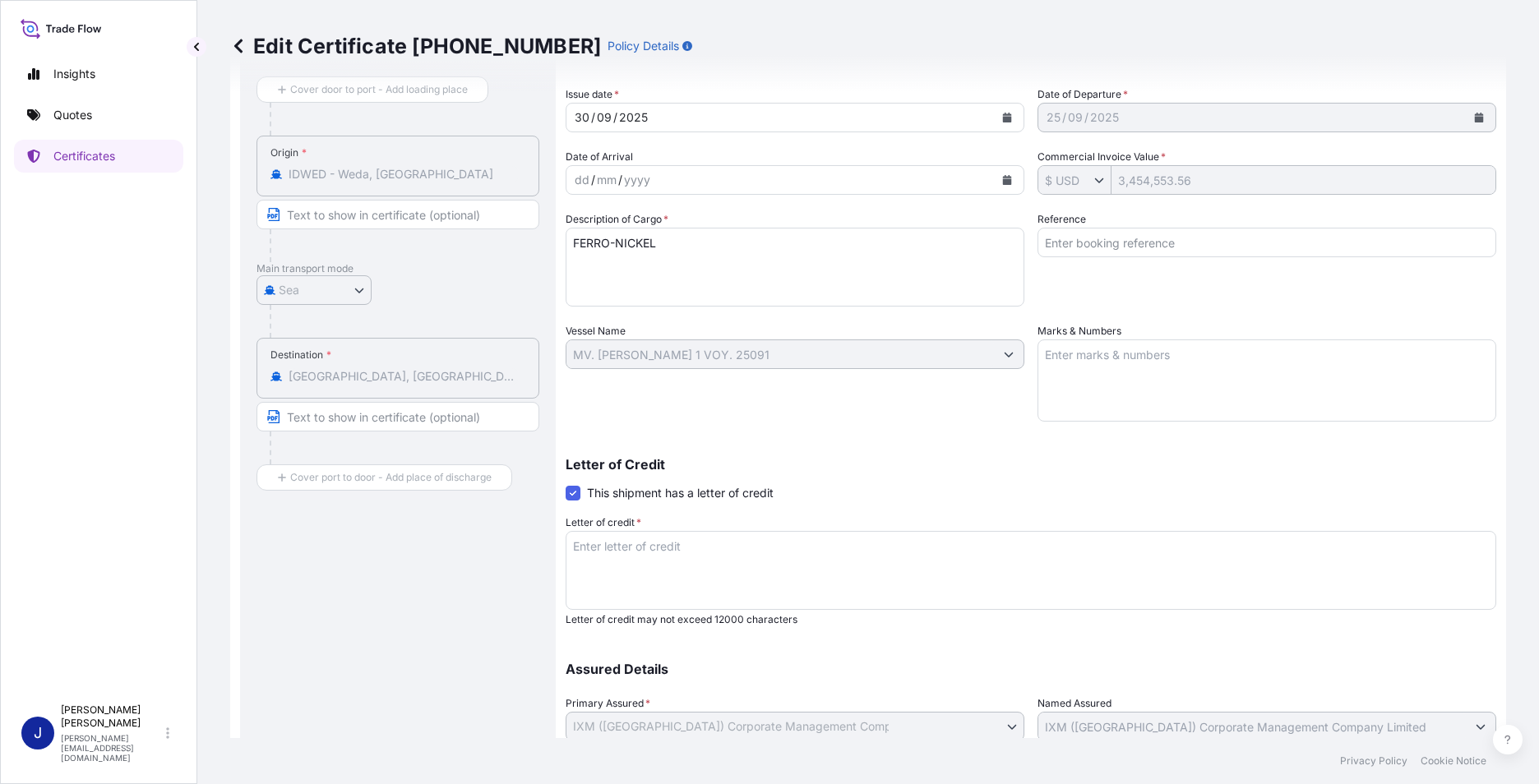
click at [568, 492] on span at bounding box center [573, 492] width 15 height 15
click at [566, 484] on input "This shipment has a letter of credit" at bounding box center [566, 484] width 0 height 0
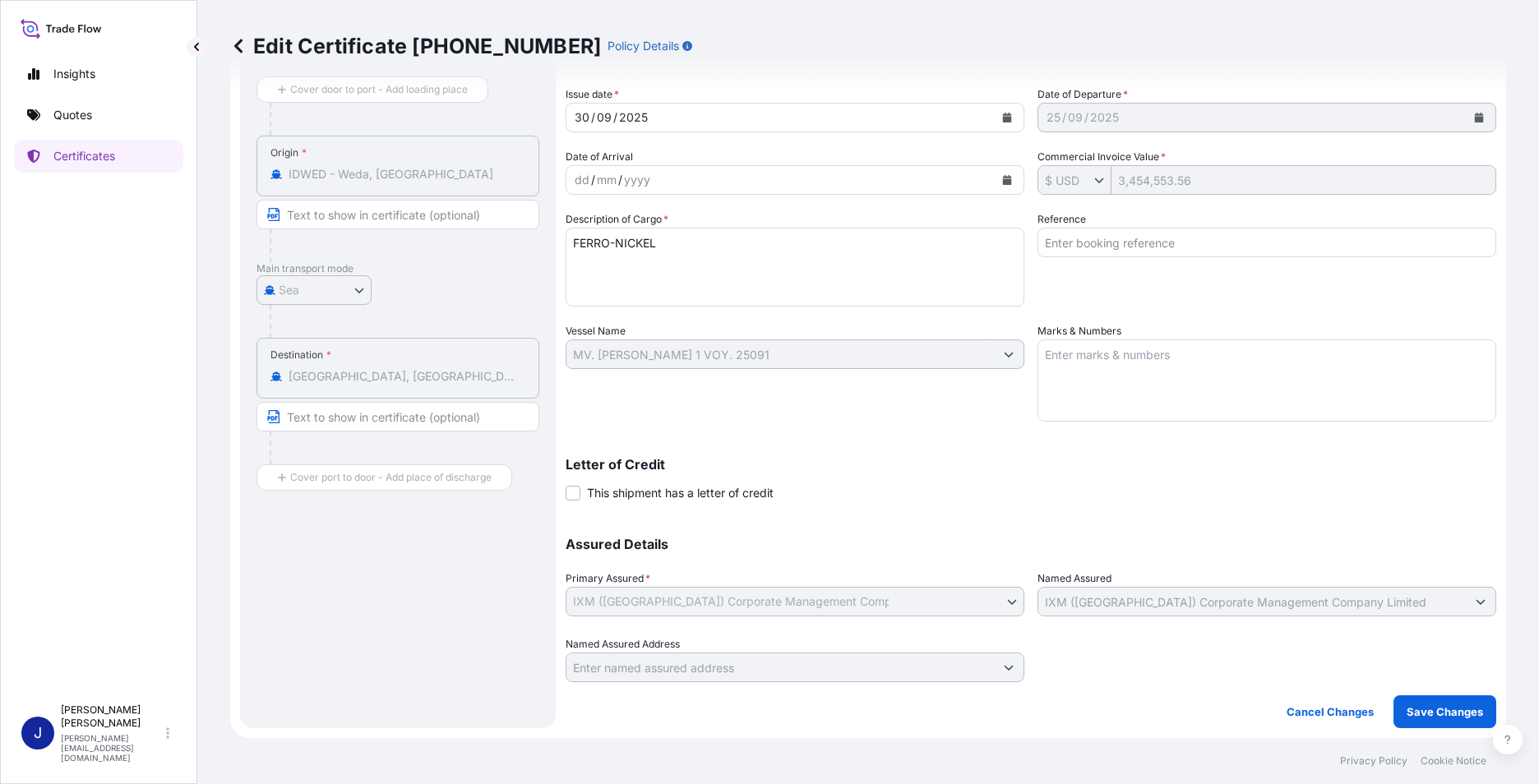
scroll to position [0, 0]
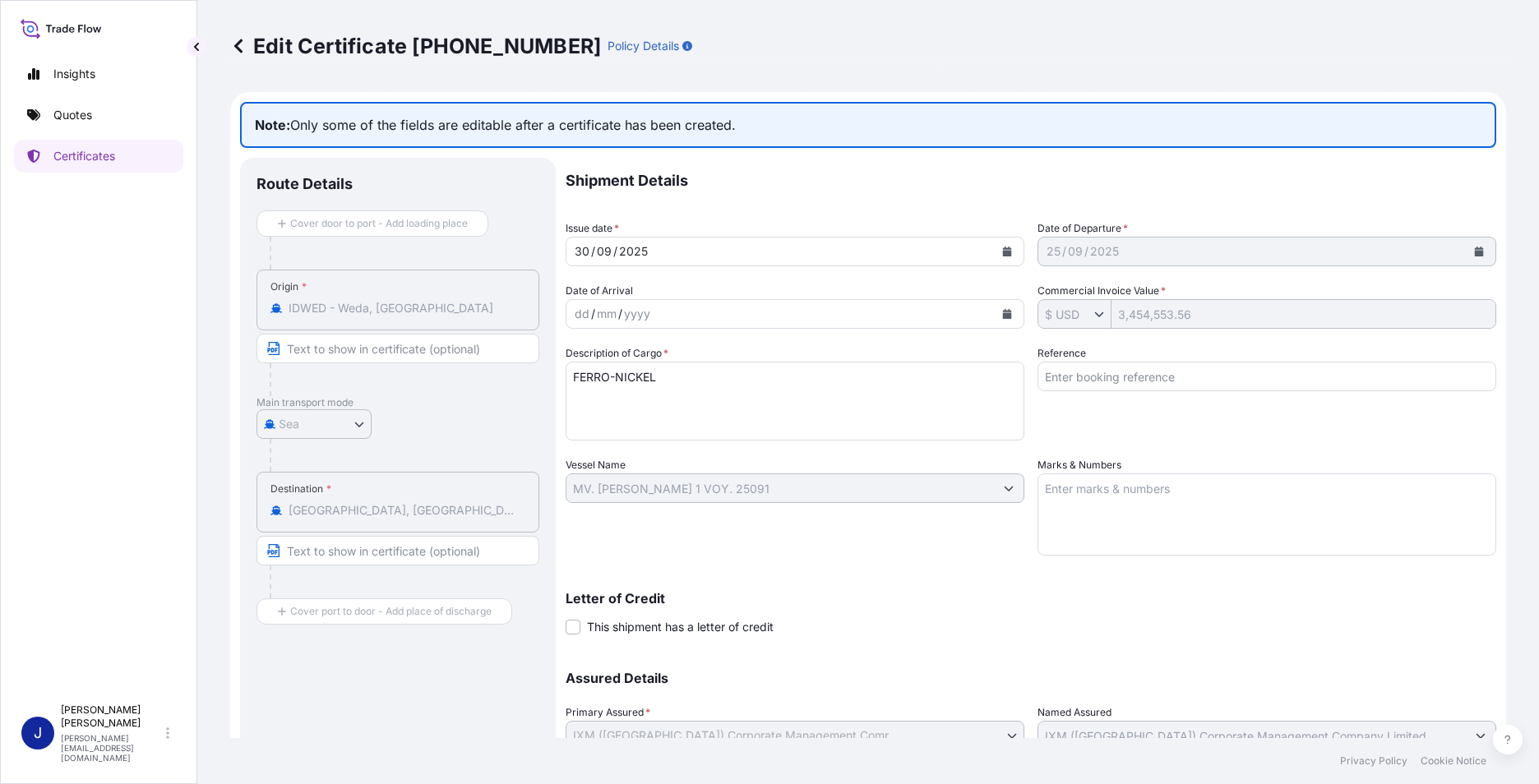
click at [240, 50] on icon at bounding box center [239, 45] width 9 height 14
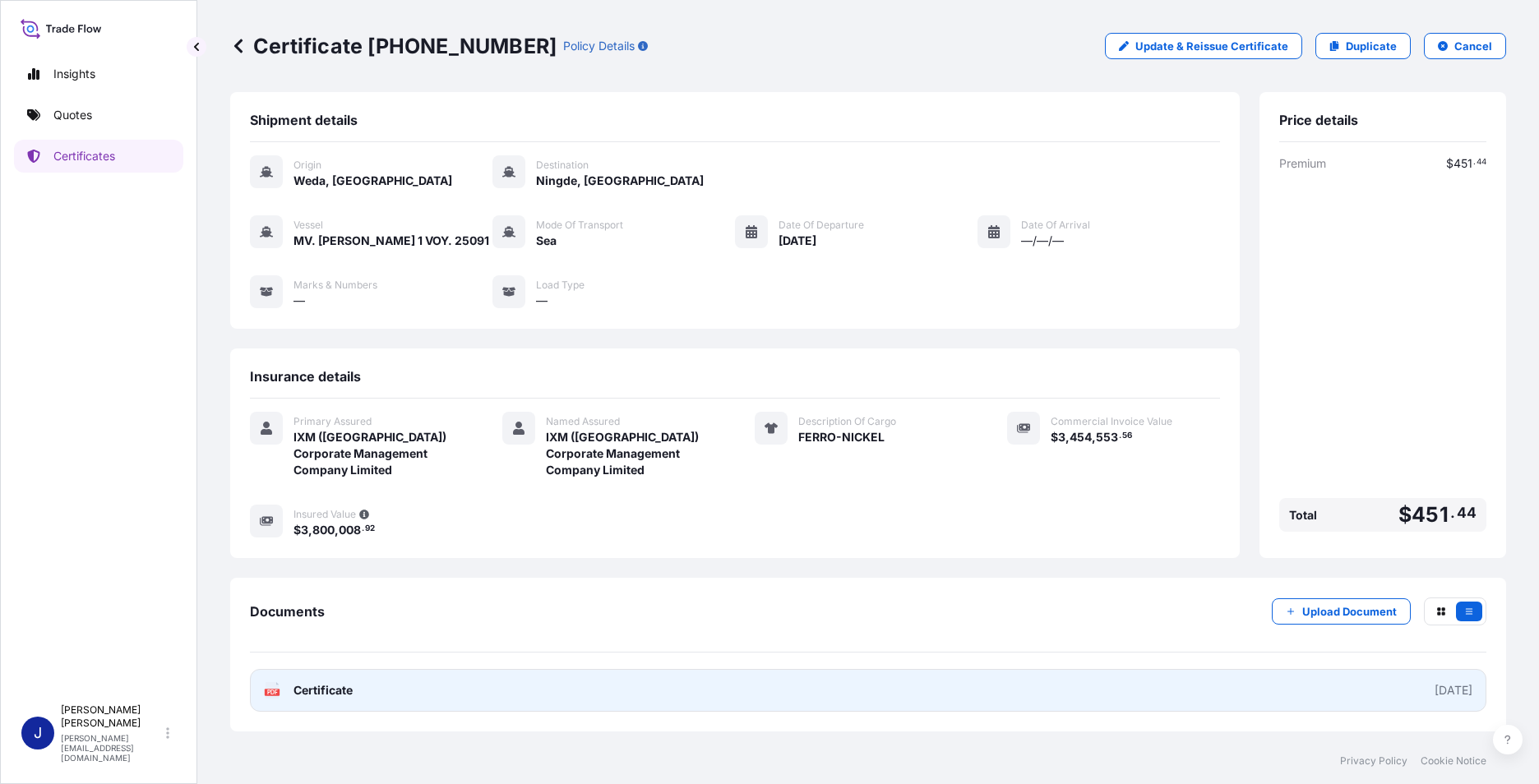
click at [348, 692] on span "Certificate" at bounding box center [323, 690] width 59 height 16
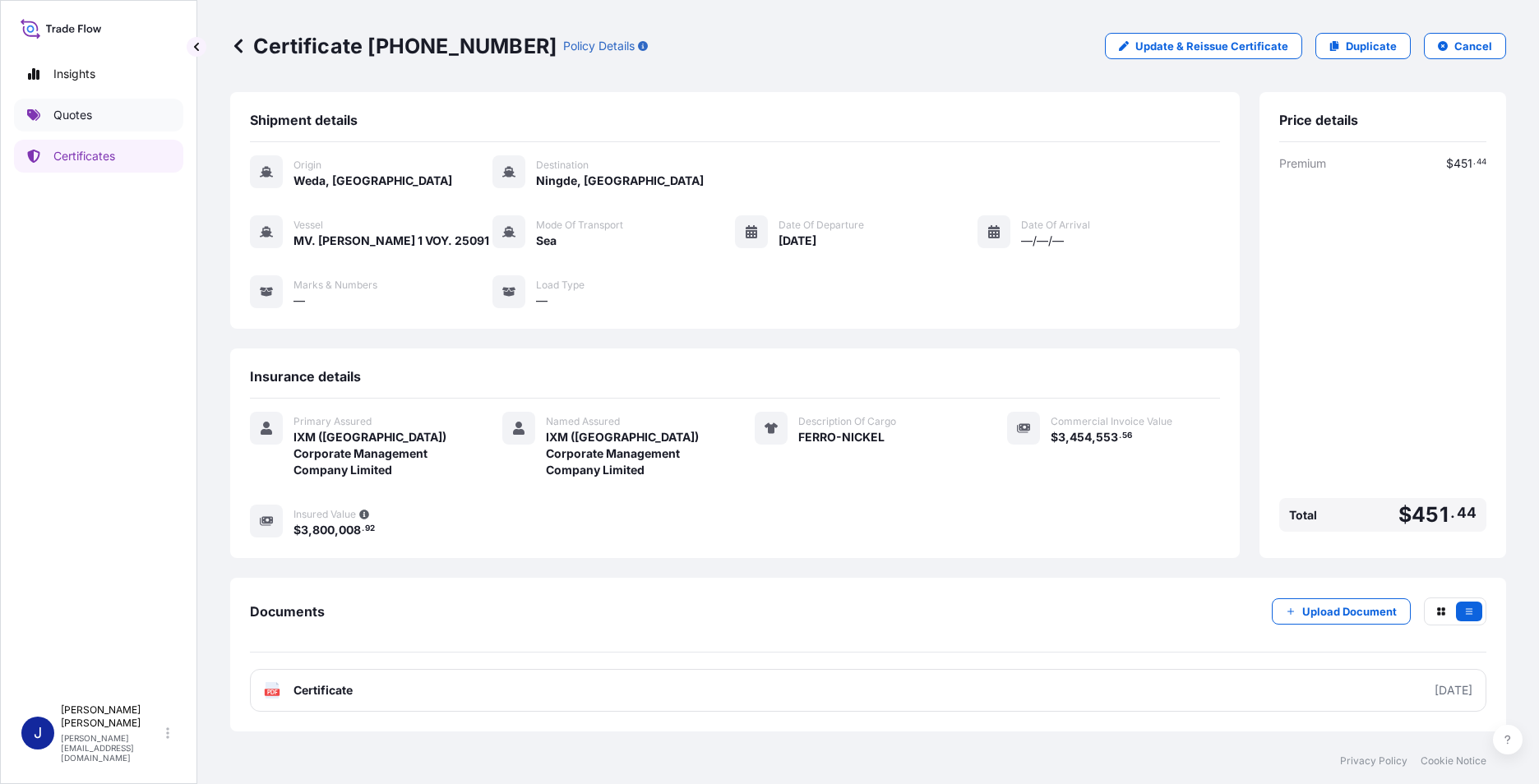
click at [73, 113] on p "Quotes" at bounding box center [72, 115] width 39 height 16
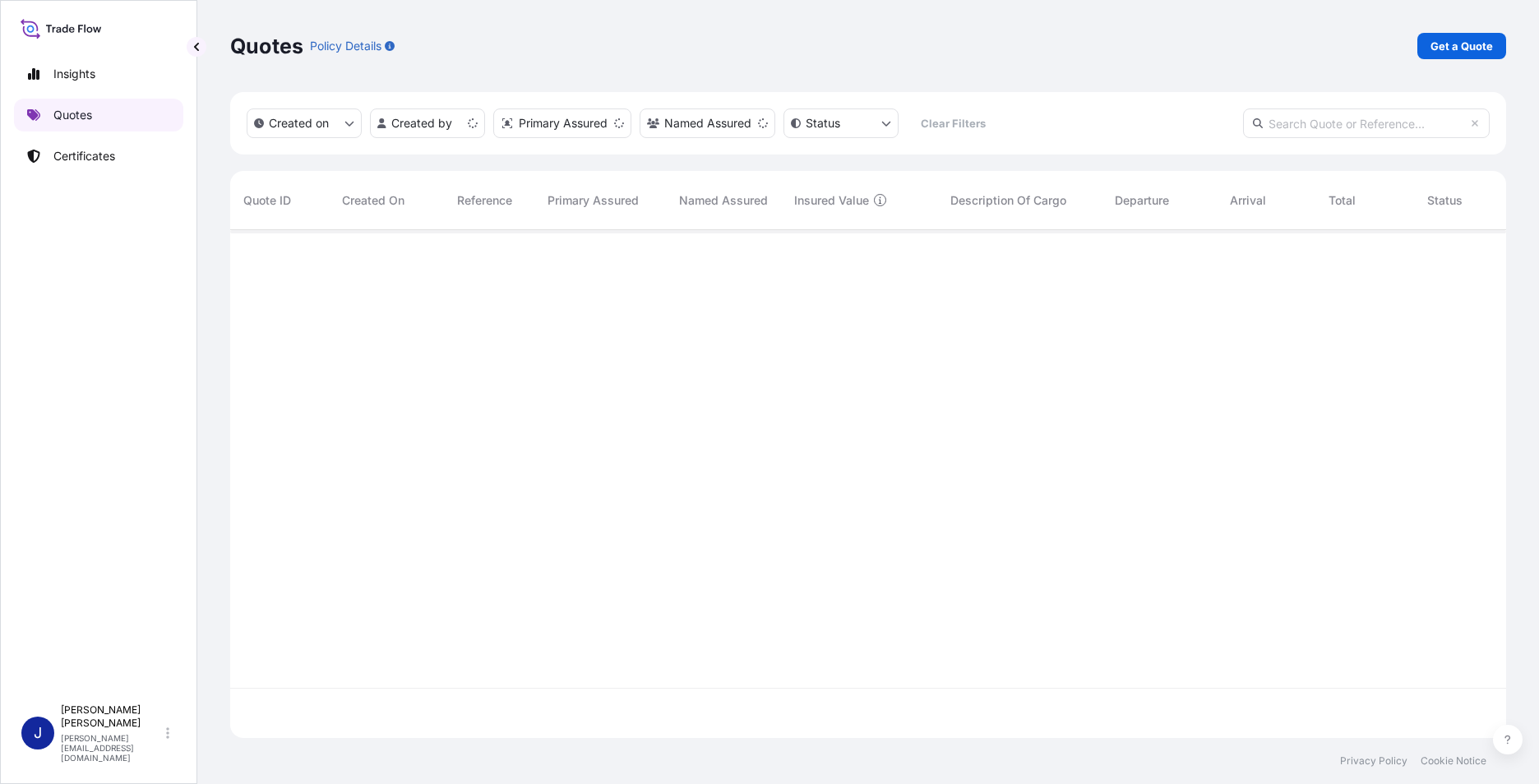
scroll to position [505, 1264]
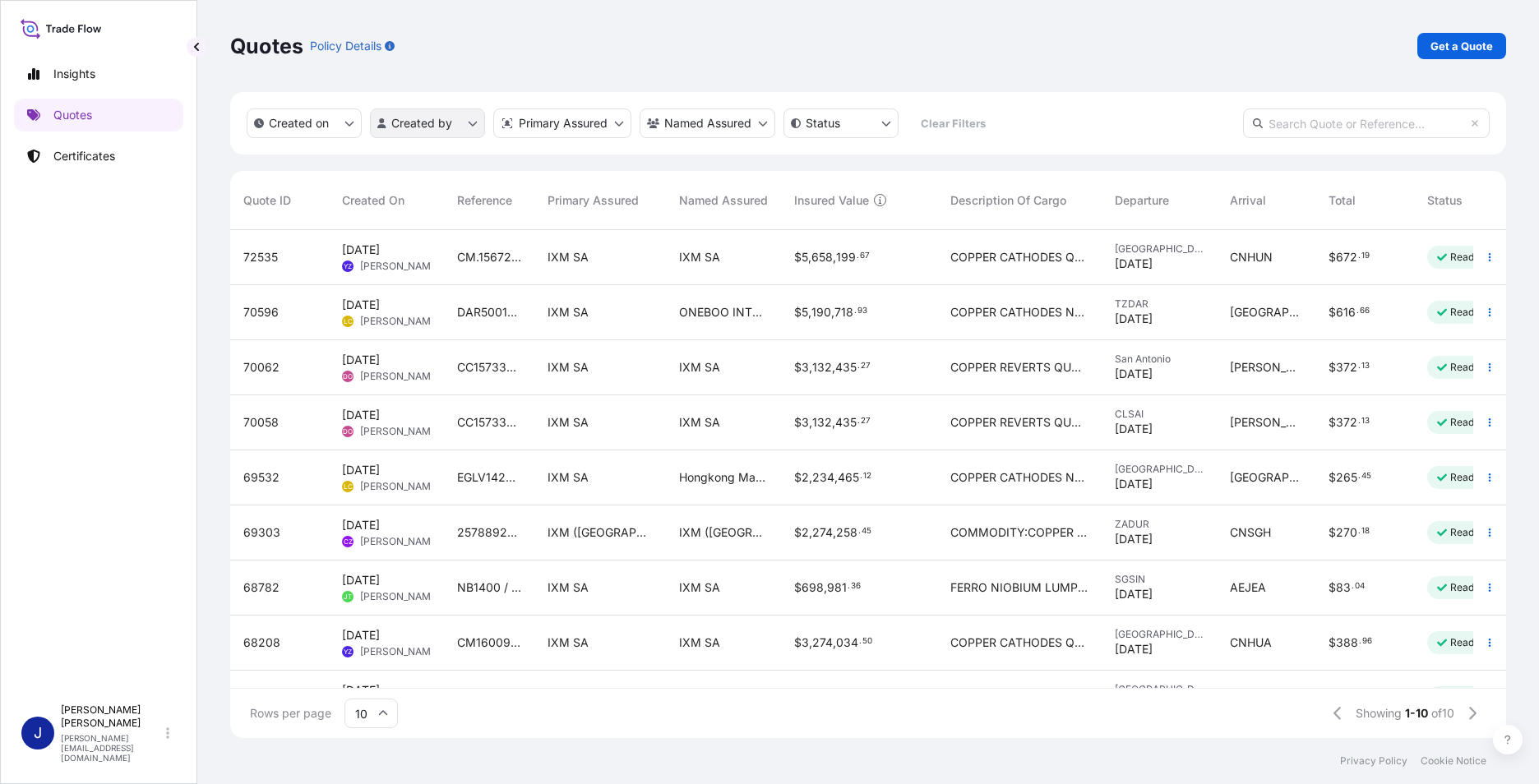
click at [451, 121] on html "Insights Quotes Certificates J [PERSON_NAME] [PERSON_NAME][EMAIL_ADDRESS][DOMAI…" at bounding box center [769, 392] width 1539 height 784
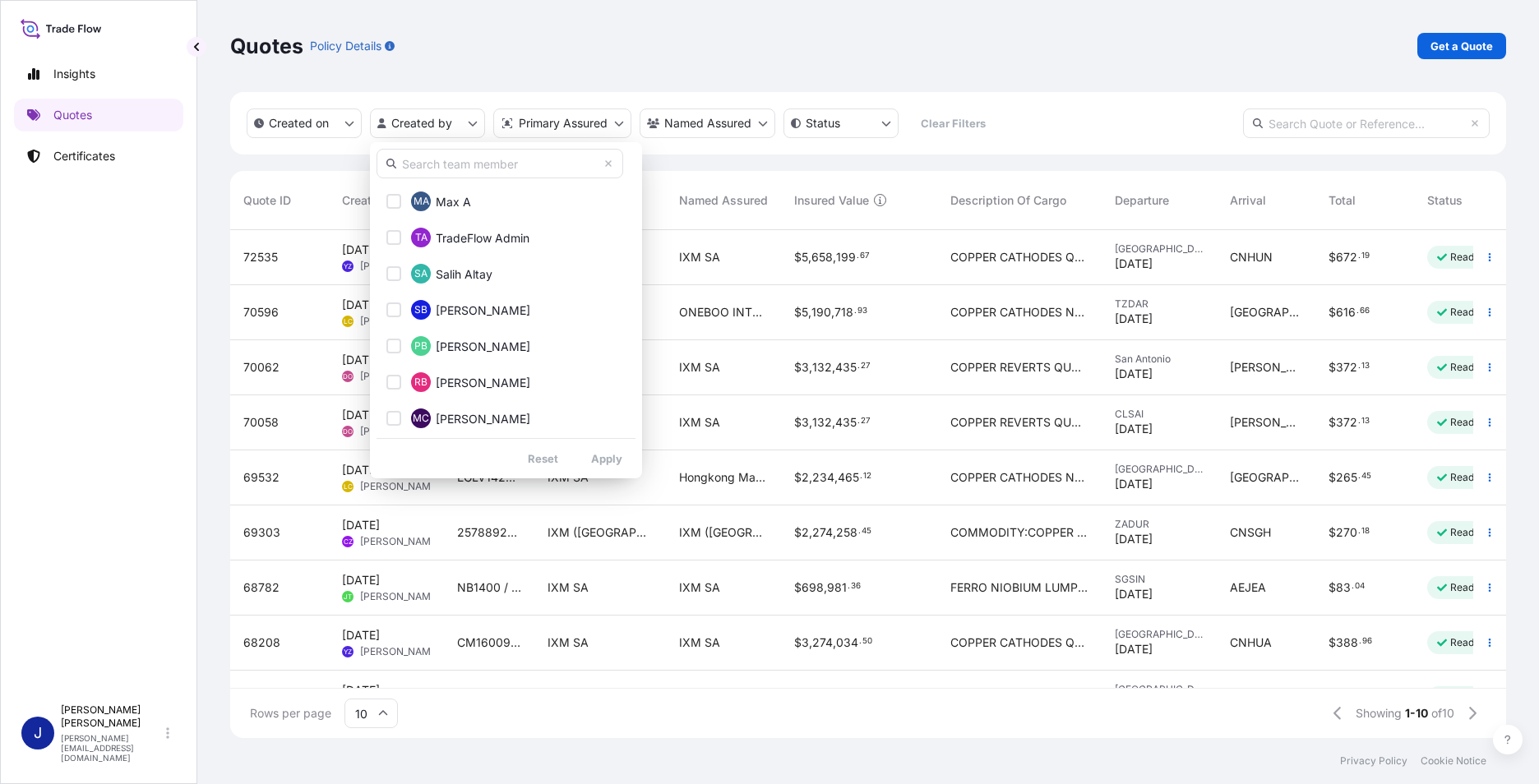
click at [466, 163] on input "text" at bounding box center [500, 163] width 247 height 30
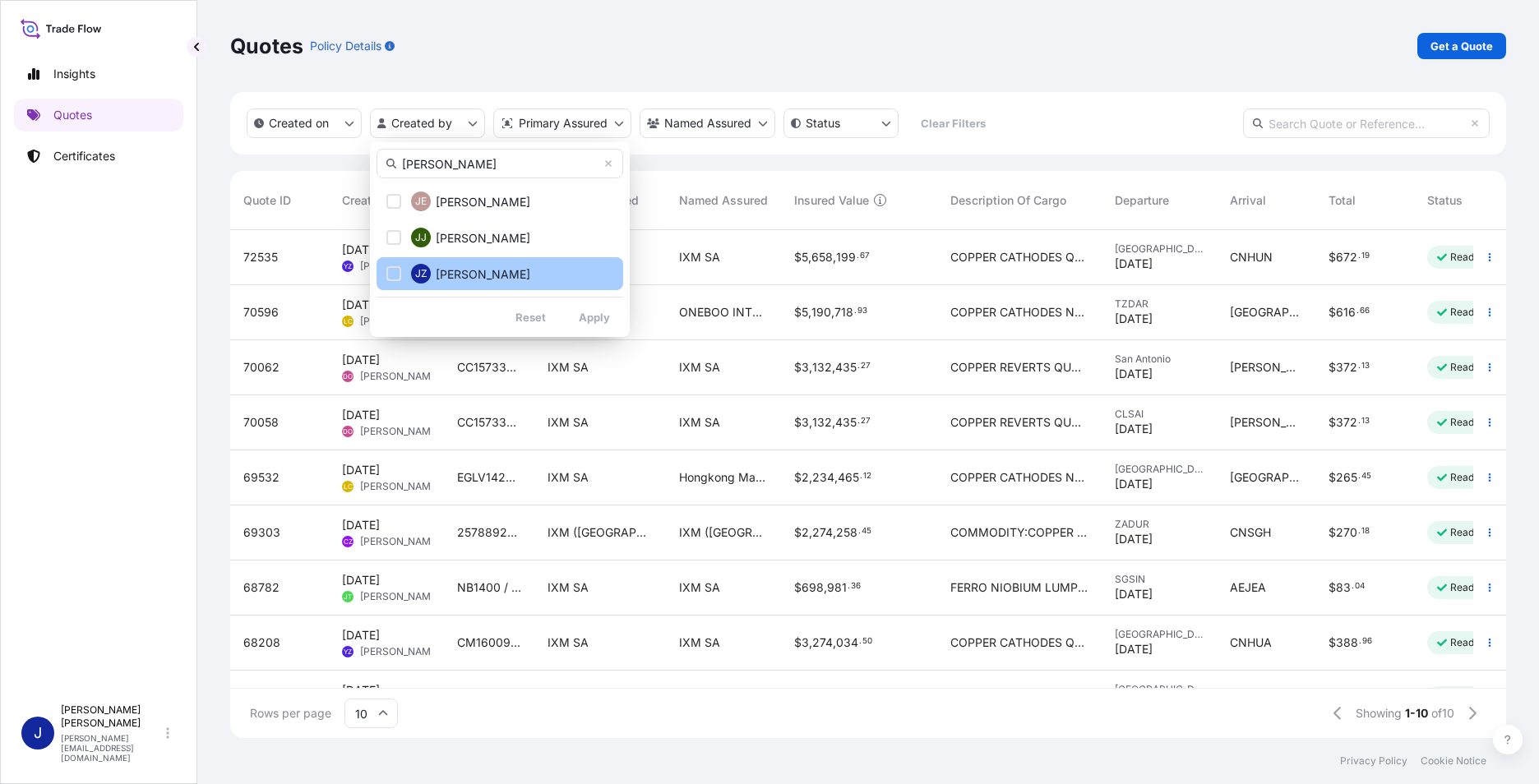
type input "[PERSON_NAME]"
click at [477, 274] on span "[PERSON_NAME]" at bounding box center [483, 274] width 94 height 16
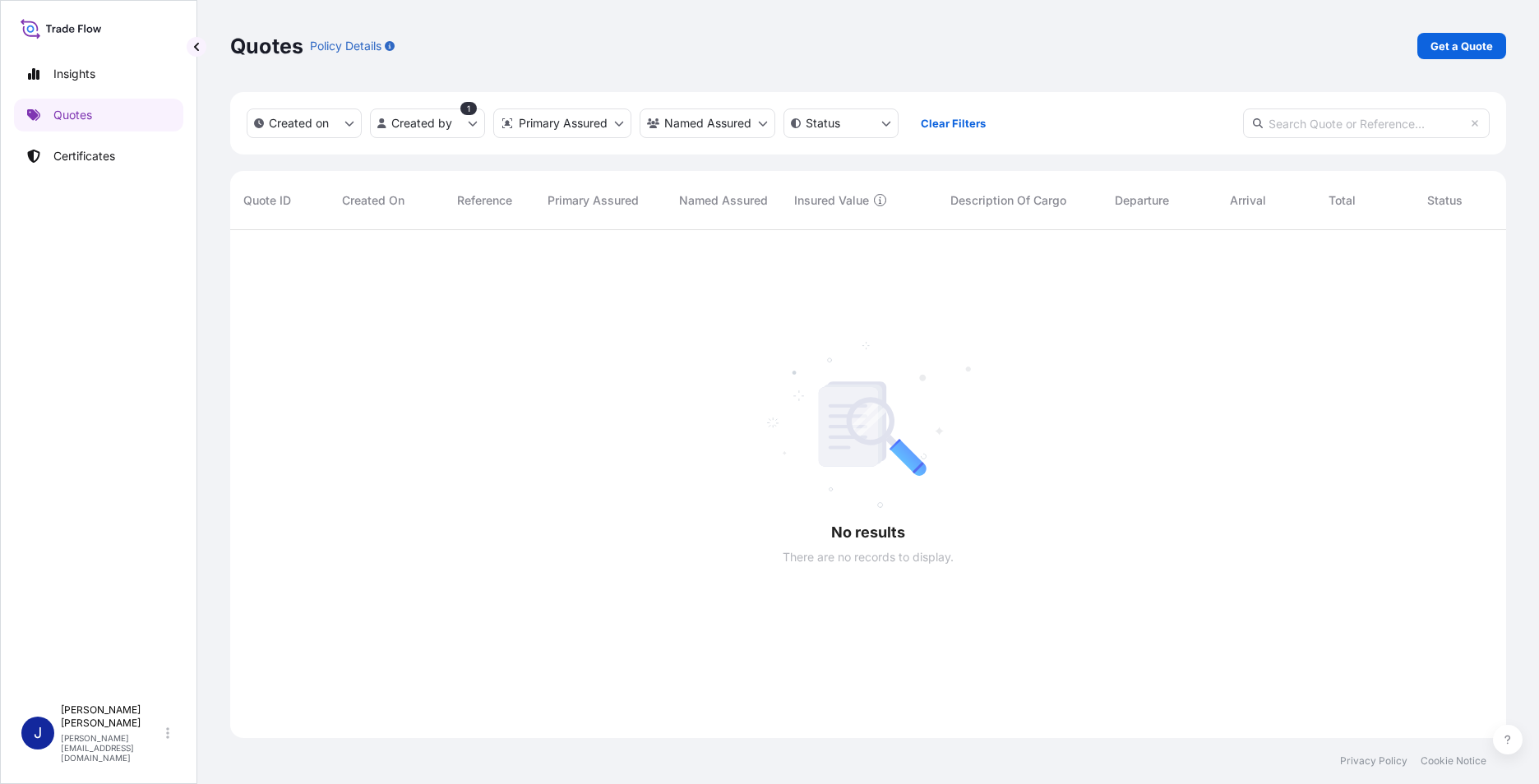
scroll to position [555, 1264]
click at [623, 126] on html "Insights Quotes Certificates J [PERSON_NAME] [PERSON_NAME][EMAIL_ADDRESS][DOMAI…" at bounding box center [769, 392] width 1539 height 784
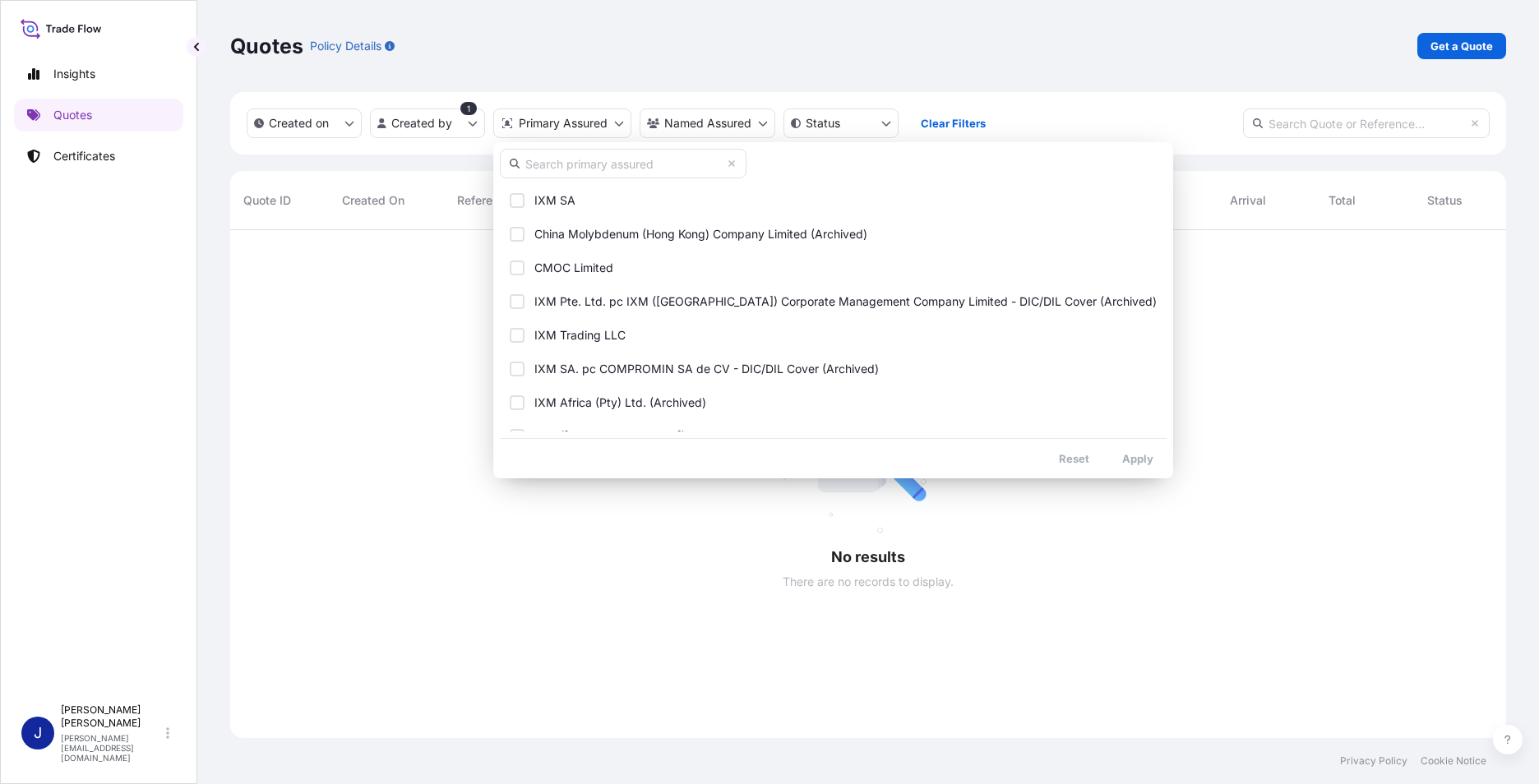
click at [713, 126] on html "Insights Quotes Certificates J [PERSON_NAME] [PERSON_NAME][EMAIL_ADDRESS][DOMAI…" at bounding box center [769, 392] width 1539 height 784
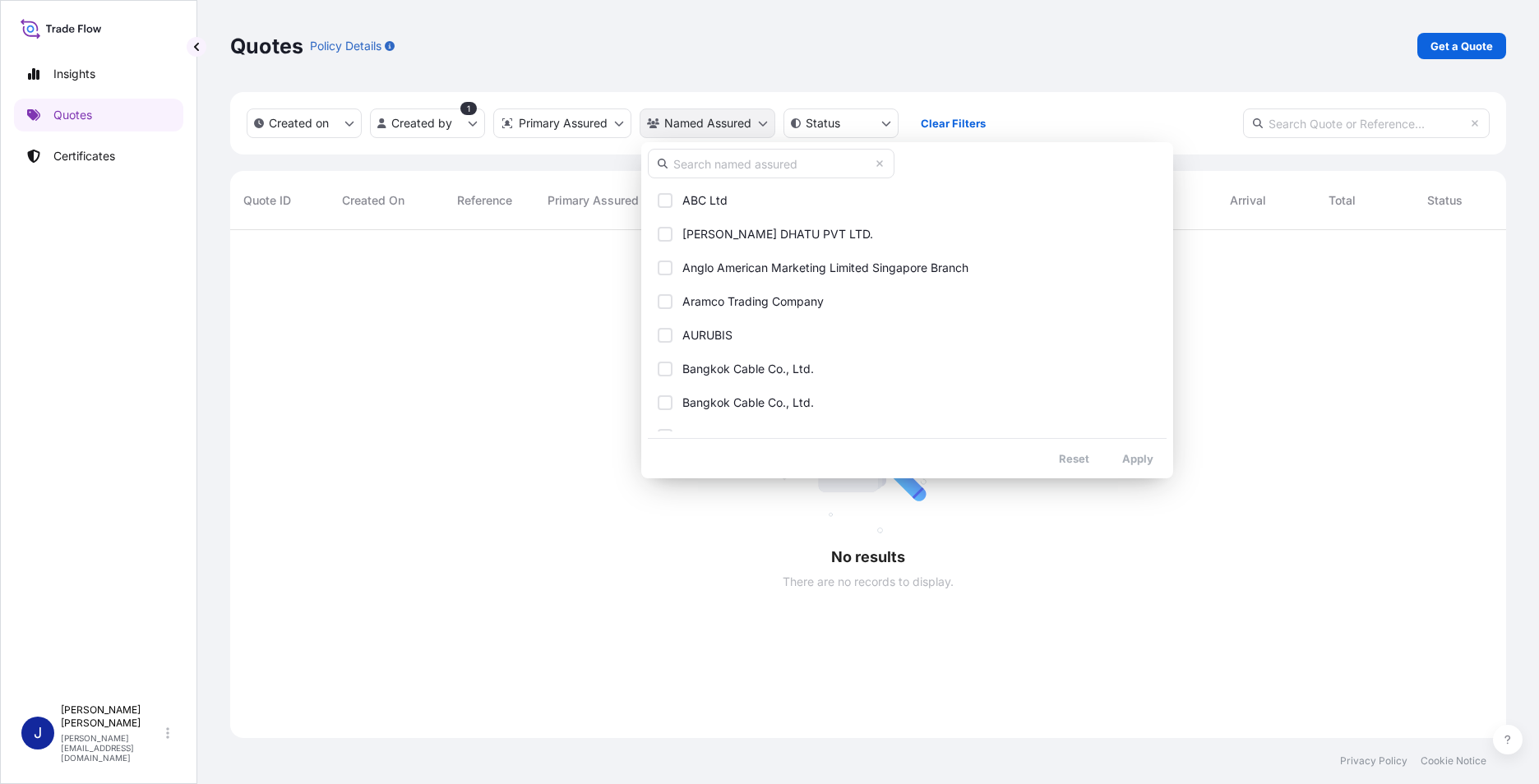
click at [753, 126] on html "Insights Quotes Certificates J [PERSON_NAME] [PERSON_NAME][EMAIL_ADDRESS][DOMAI…" at bounding box center [769, 392] width 1539 height 784
click at [531, 313] on html "Insights Quotes Certificates J [PERSON_NAME] [PERSON_NAME][EMAIL_ADDRESS][DOMAI…" at bounding box center [769, 392] width 1539 height 784
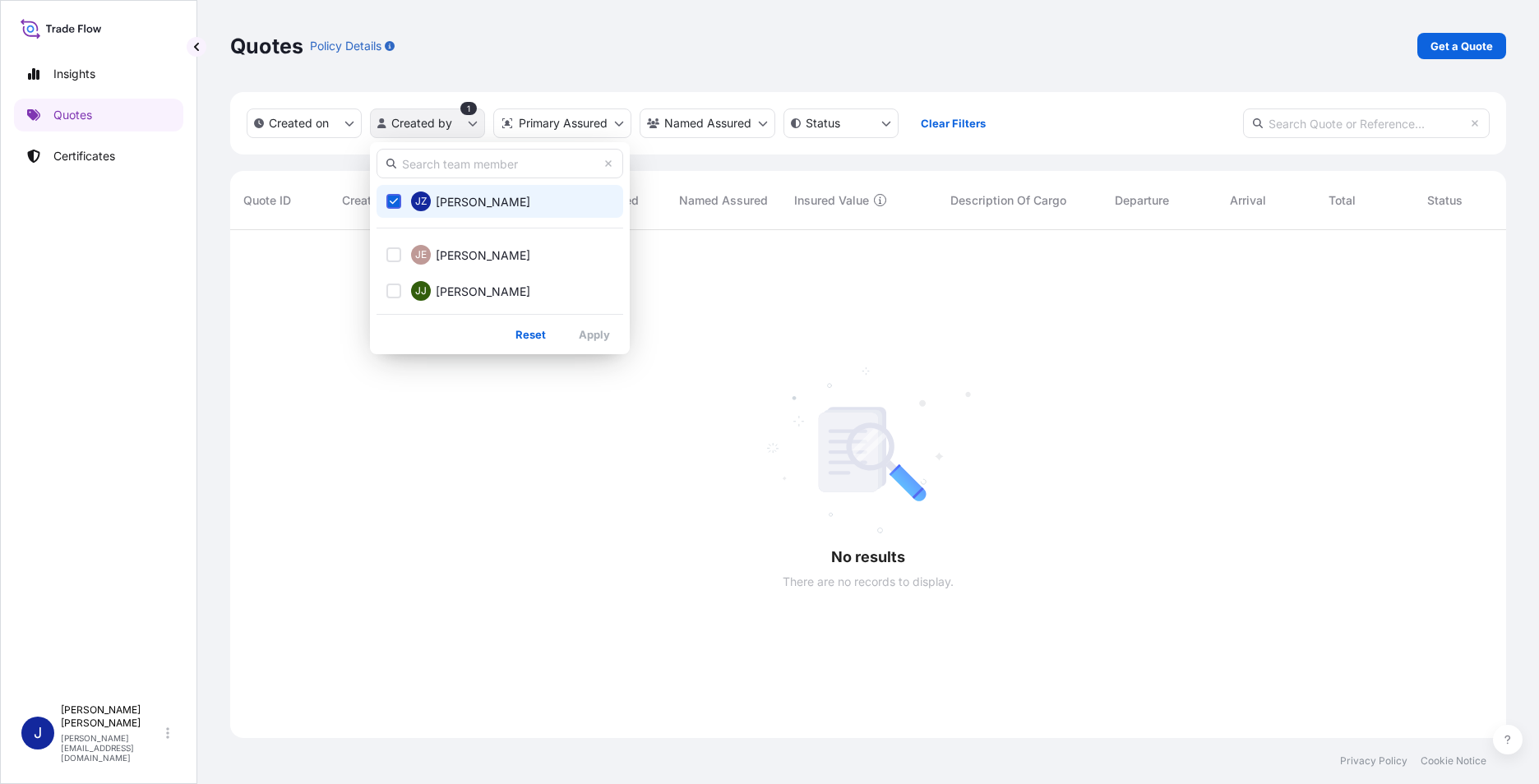
click at [466, 117] on html "Insights Quotes Certificates J [PERSON_NAME] [PERSON_NAME][EMAIL_ADDRESS][DOMAI…" at bounding box center [769, 392] width 1539 height 784
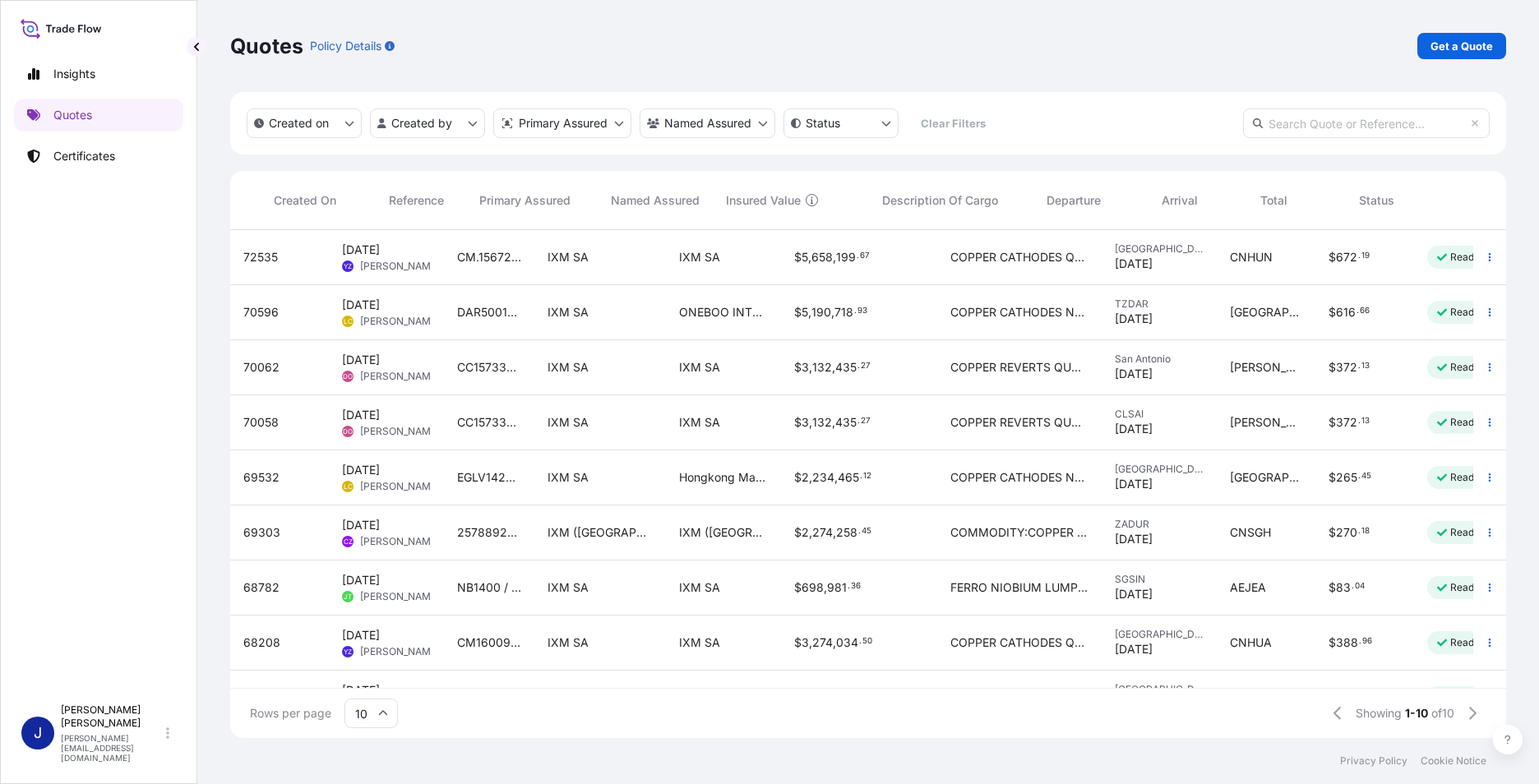
scroll to position [0, 69]
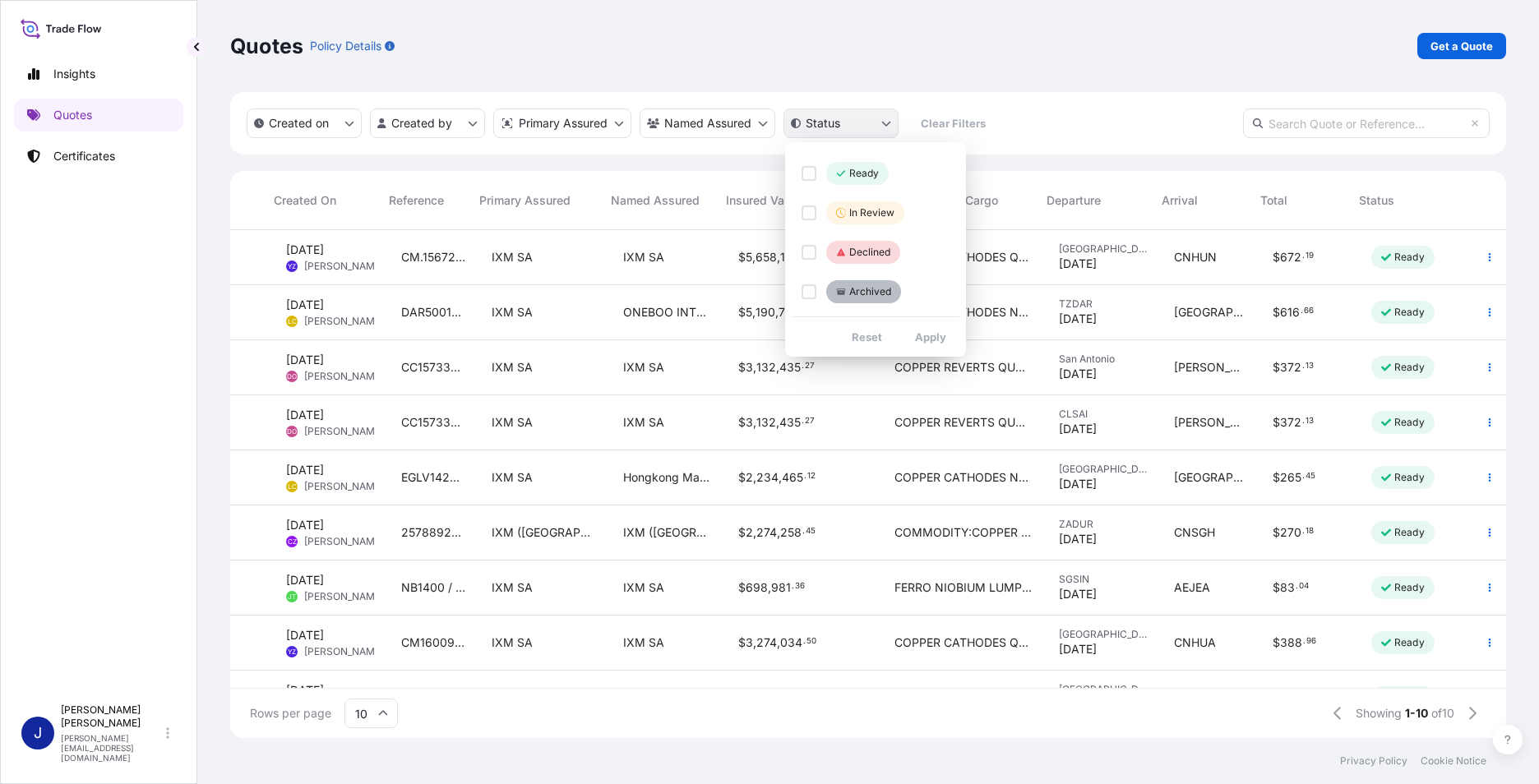
click at [856, 117] on html "Insights Quotes Certificates J [PERSON_NAME] [PERSON_NAME][EMAIL_ADDRESS][DOMAI…" at bounding box center [769, 392] width 1539 height 784
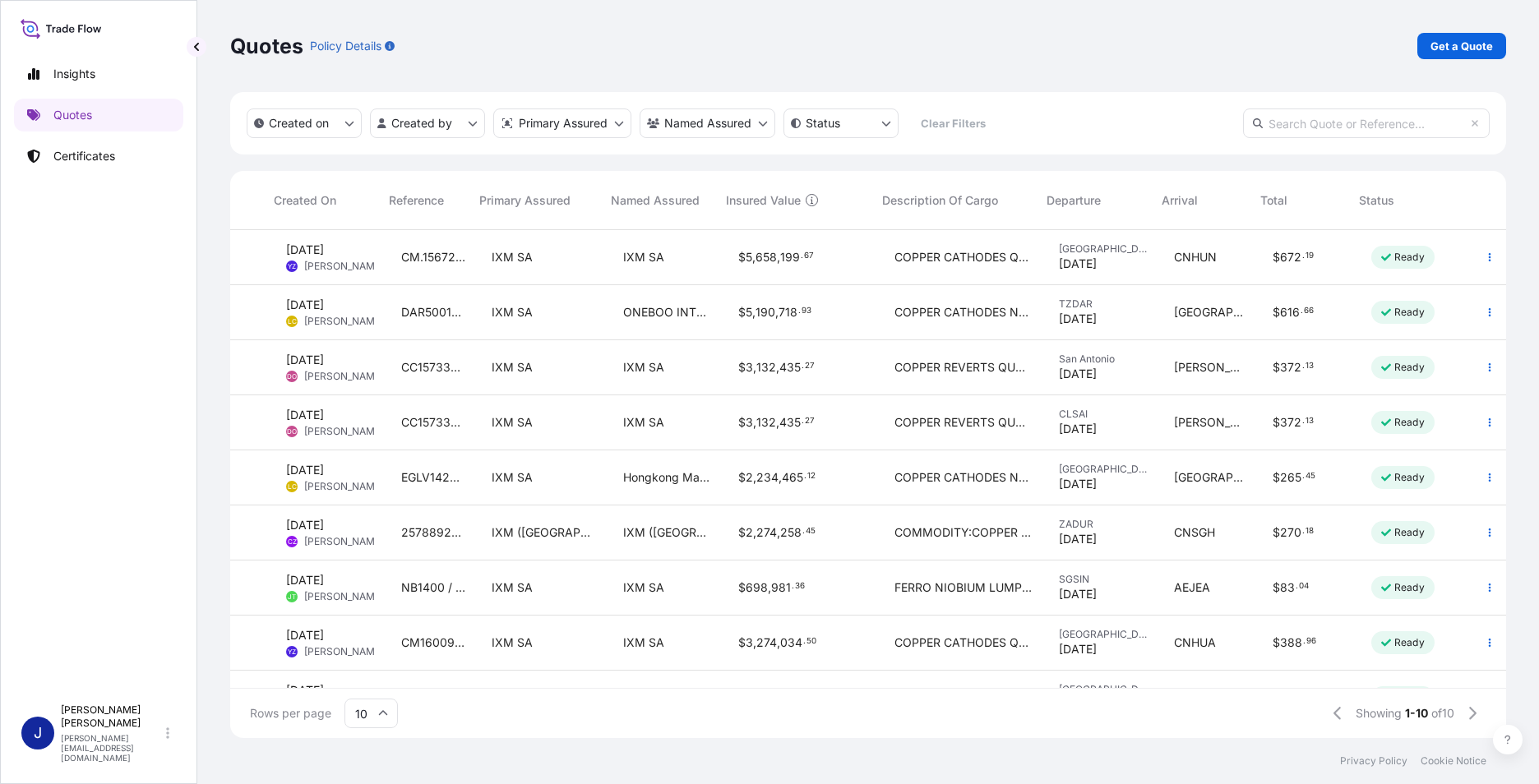
click at [1043, 118] on html "Insights Quotes Certificates J [PERSON_NAME] [PERSON_NAME][EMAIL_ADDRESS][DOMAI…" at bounding box center [769, 392] width 1539 height 784
click at [550, 126] on html "Insights Quotes Certificates J [PERSON_NAME] [PERSON_NAME][EMAIL_ADDRESS][DOMAI…" at bounding box center [769, 392] width 1539 height 784
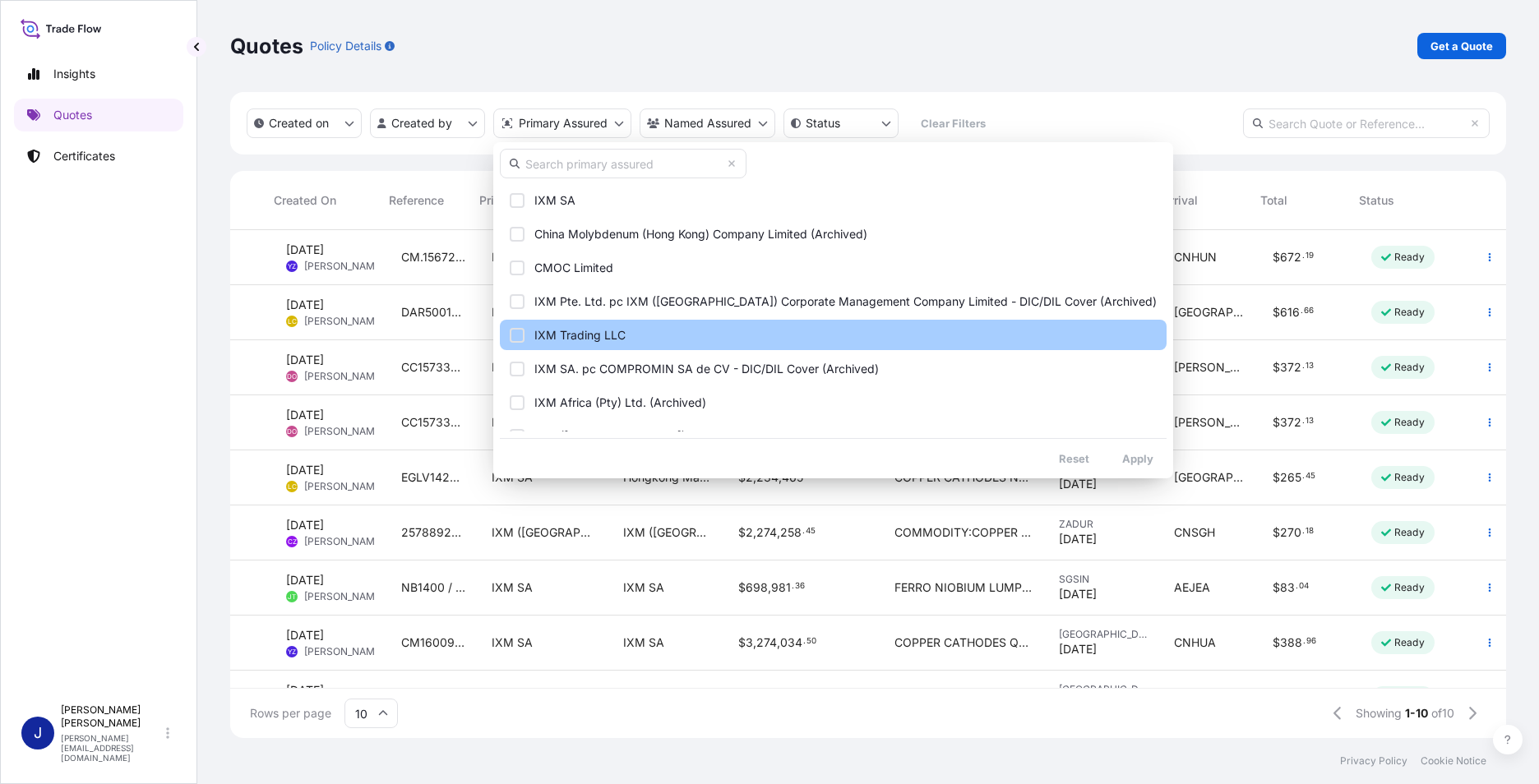
scroll to position [82, 0]
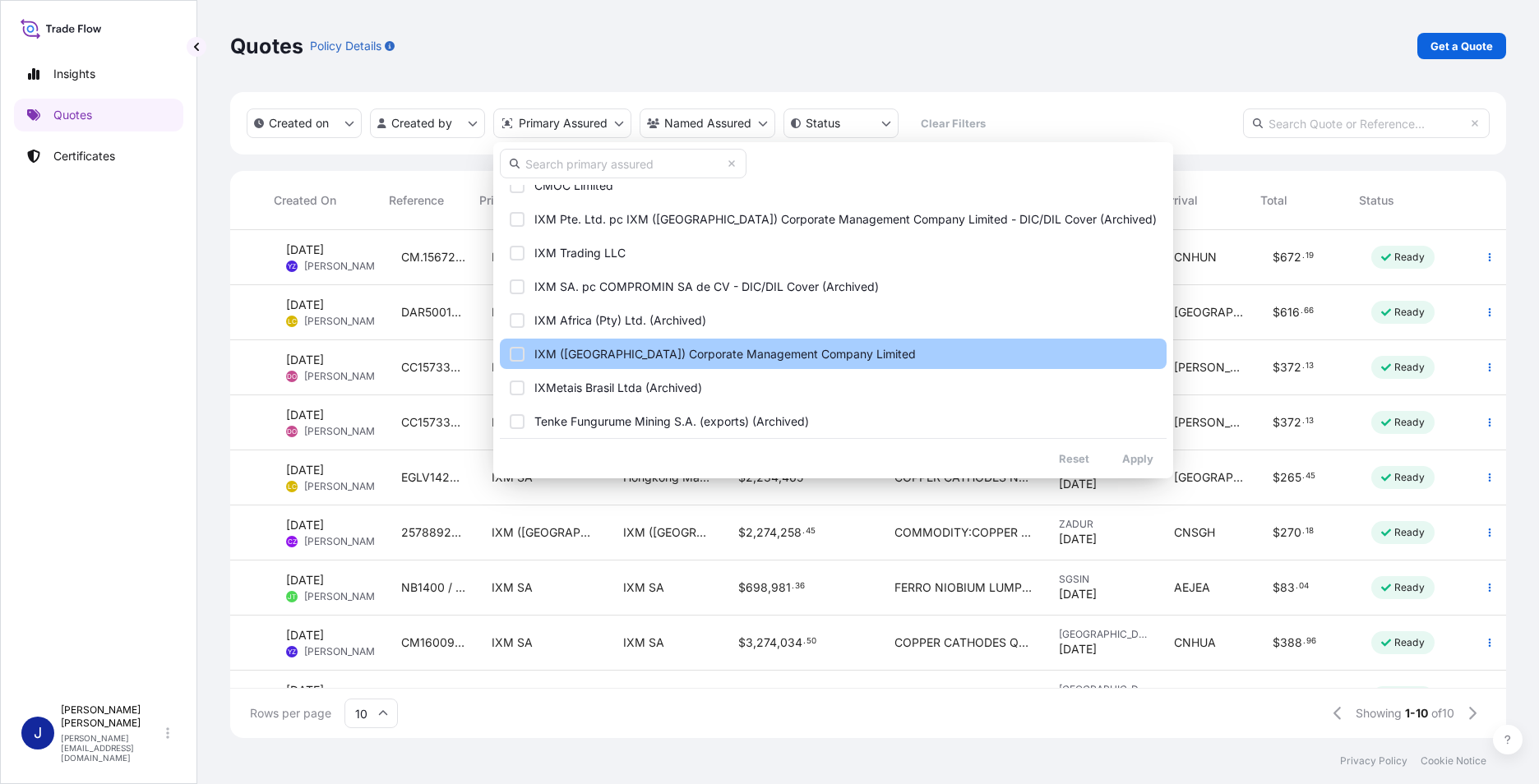
click at [662, 352] on span "IXM ([GEOGRAPHIC_DATA]) Corporate Management Company Limited" at bounding box center [725, 353] width 382 height 16
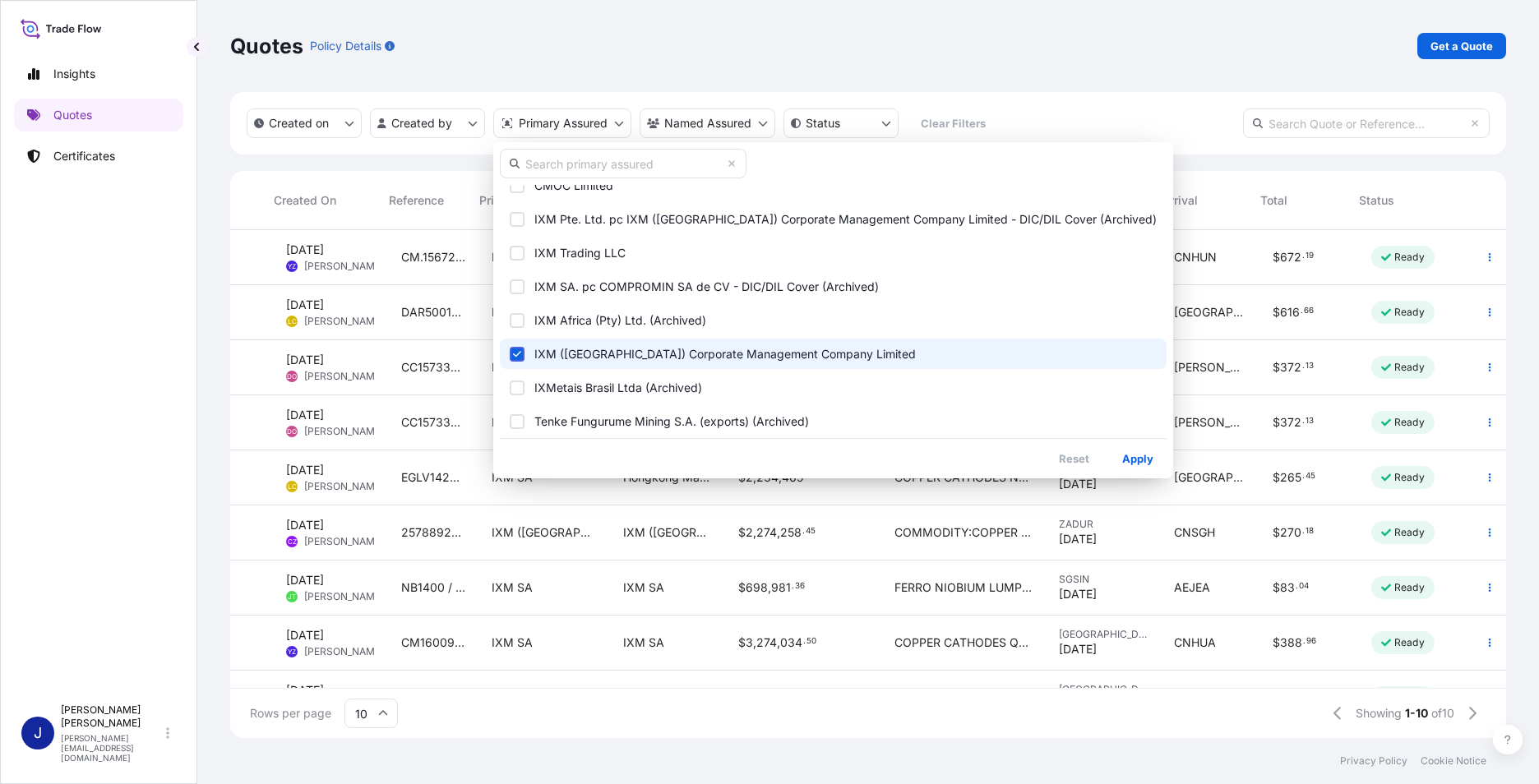
click at [1083, 88] on html "Insights Quotes Certificates J [PERSON_NAME] [PERSON_NAME][EMAIL_ADDRESS][DOMAI…" at bounding box center [769, 392] width 1539 height 784
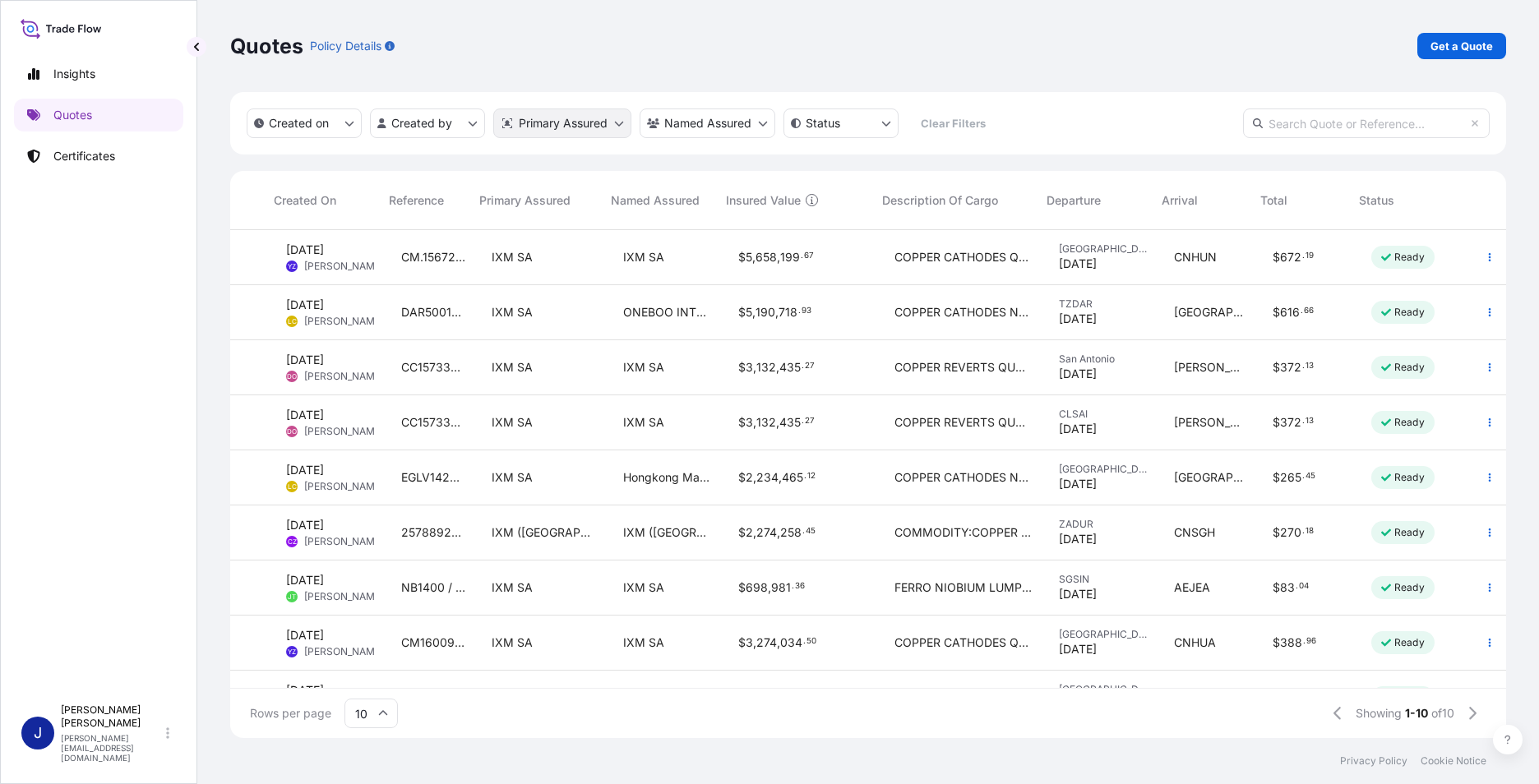
click at [582, 121] on html "Insights Quotes Certificates J [PERSON_NAME] [PERSON_NAME][EMAIL_ADDRESS][DOMAI…" at bounding box center [769, 392] width 1539 height 784
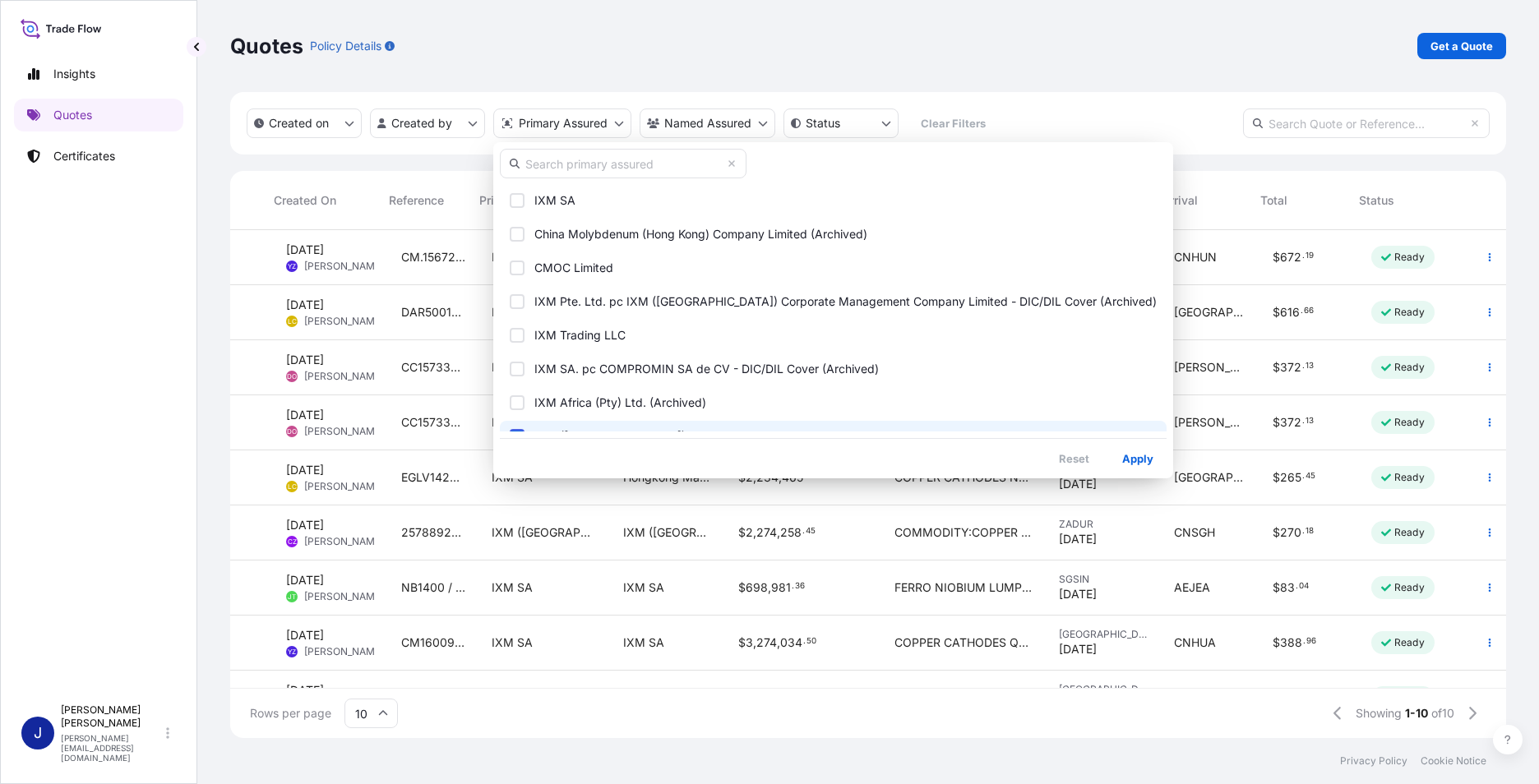
scroll to position [164, 0]
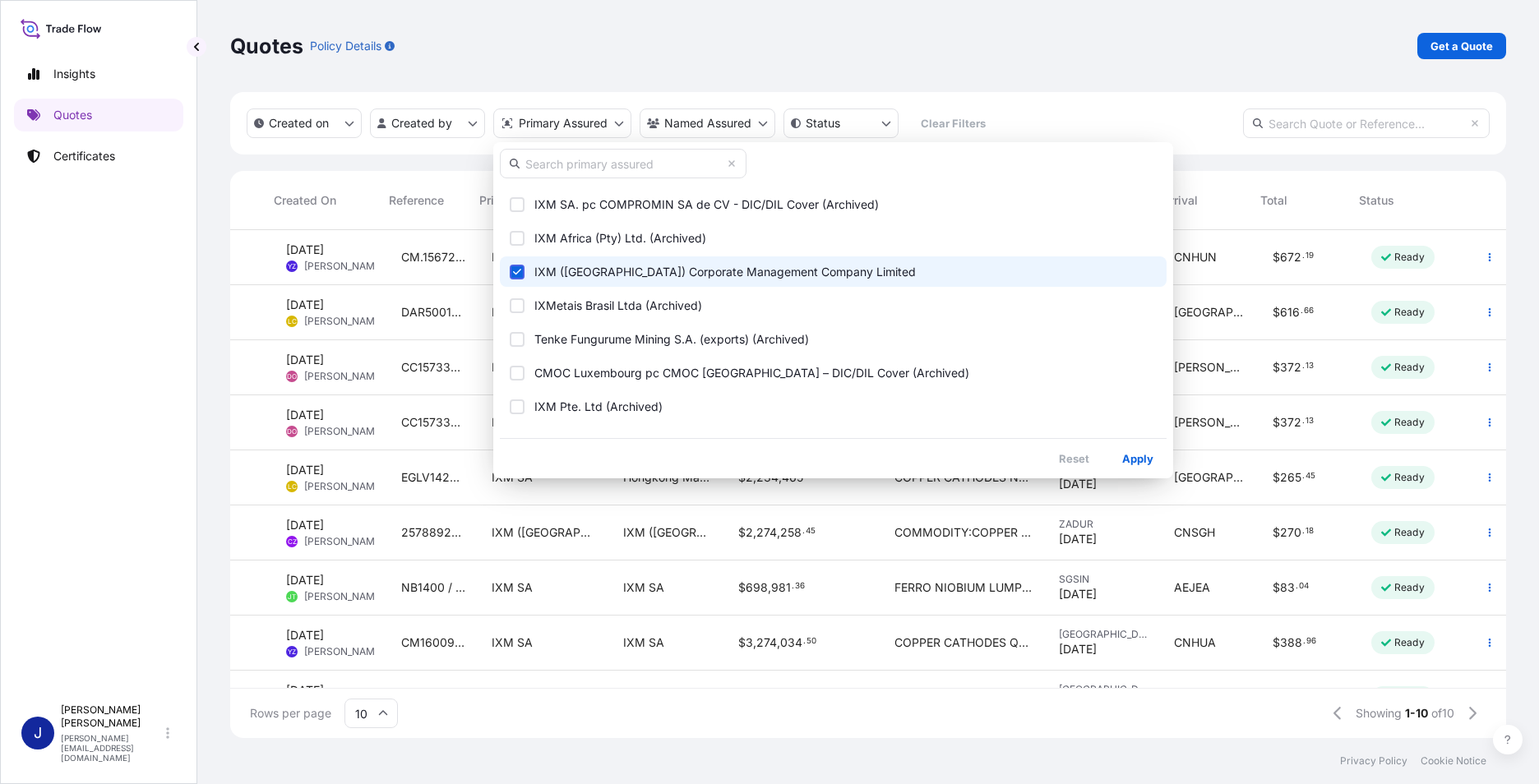
click at [1160, 41] on html "Insights Quotes Certificates J [PERSON_NAME] [PERSON_NAME][EMAIL_ADDRESS][DOMAI…" at bounding box center [769, 392] width 1539 height 784
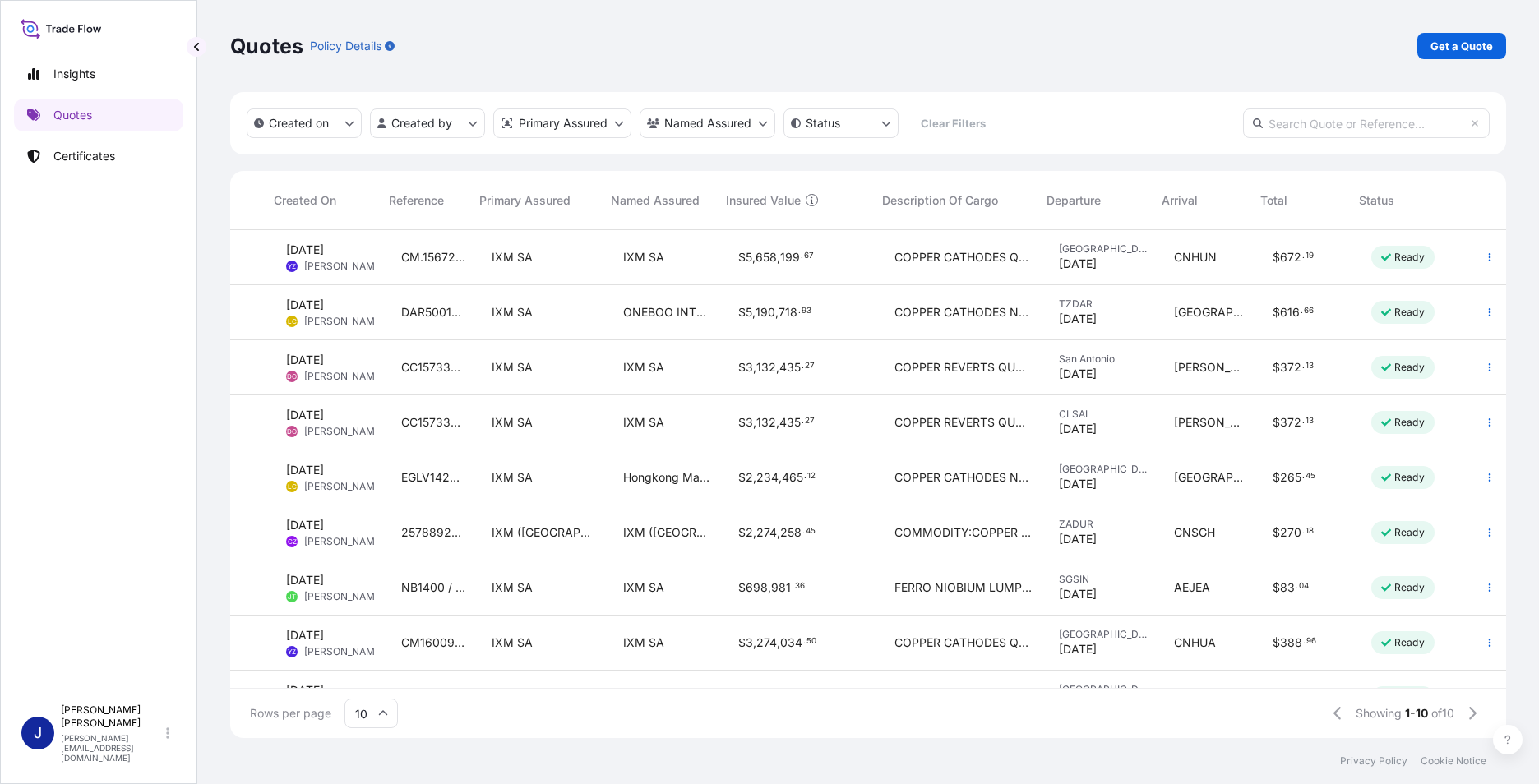
click at [1093, 74] on div "Quotes Policy Details Get a Quote" at bounding box center [868, 46] width 1276 height 92
click at [552, 122] on html "Insights Quotes Certificates J [PERSON_NAME] [PERSON_NAME][EMAIL_ADDRESS][DOMAI…" at bounding box center [769, 392] width 1539 height 784
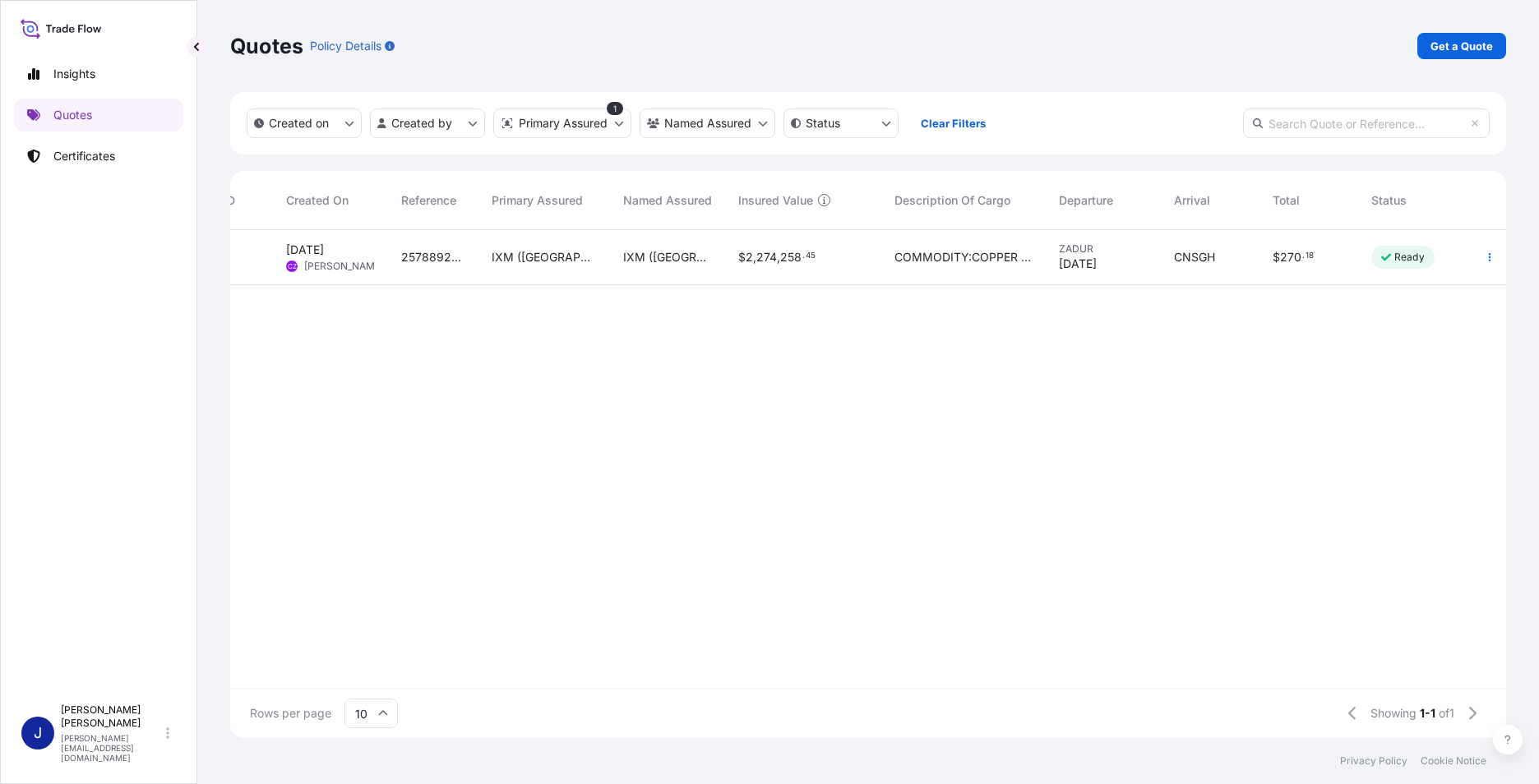
scroll to position [0, 0]
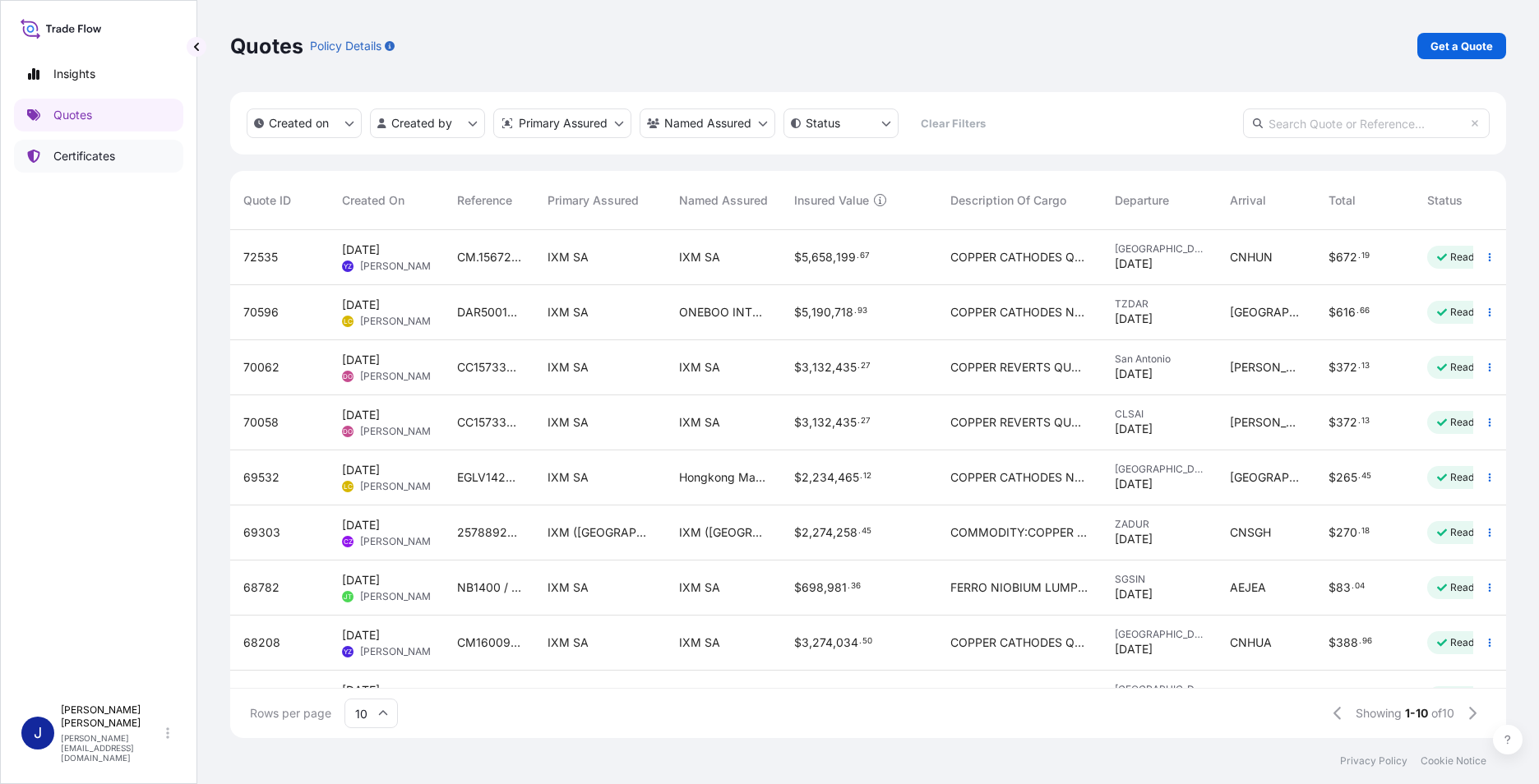
click at [90, 153] on p "Certificates" at bounding box center [84, 156] width 62 height 16
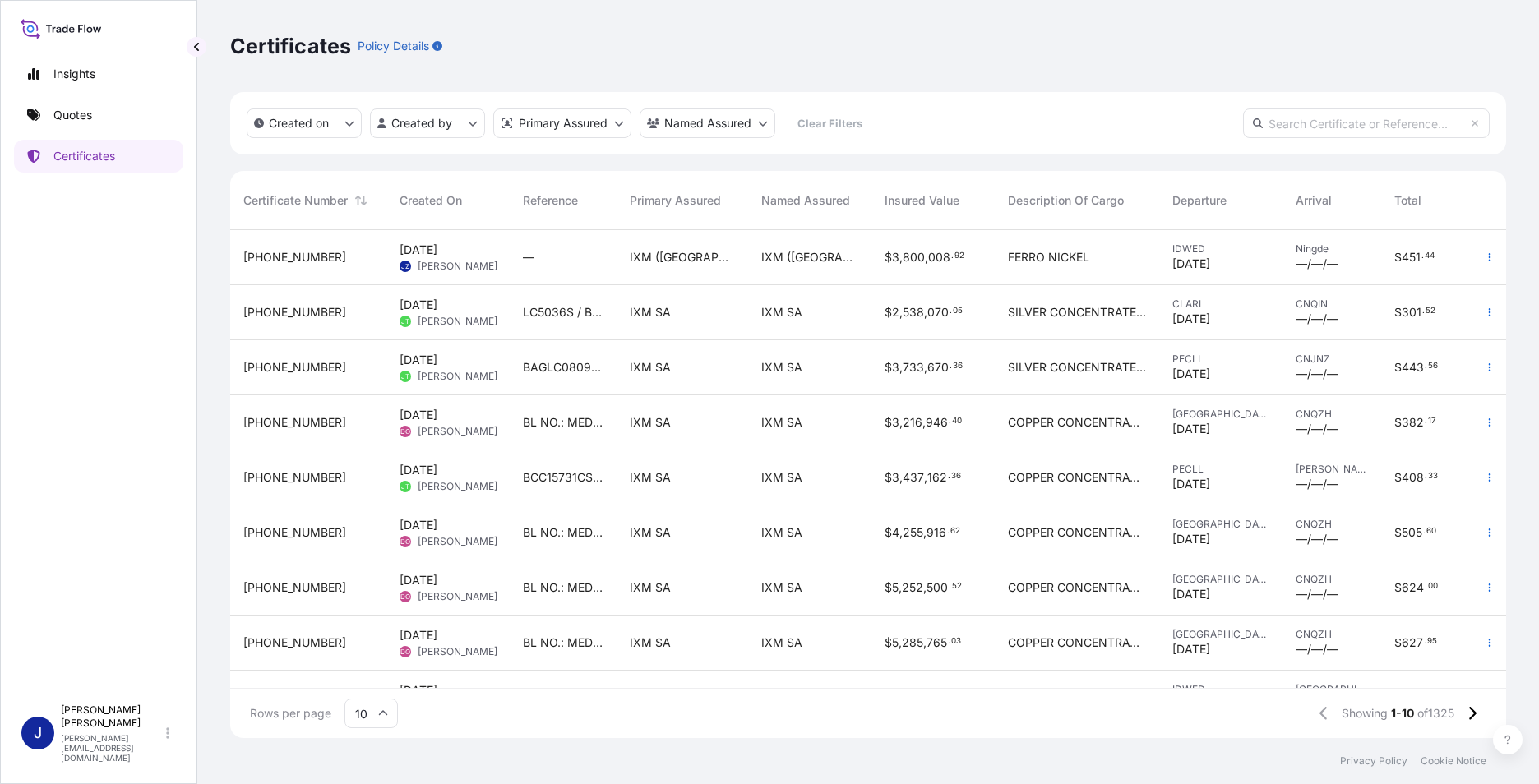
click at [280, 254] on span "[PHONE_NUMBER]" at bounding box center [295, 257] width 103 height 16
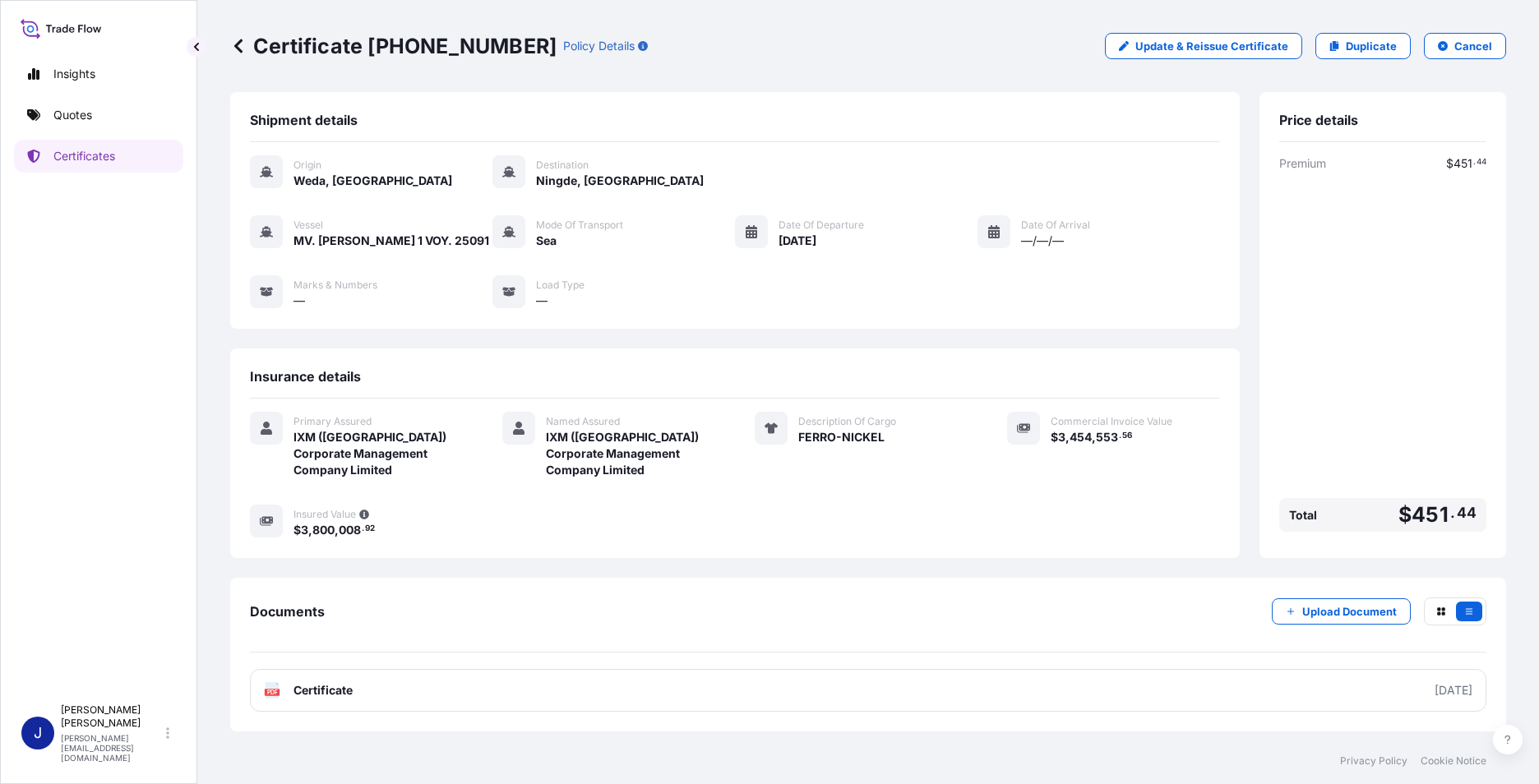
click at [119, 480] on div "Insights Quotes Certificates" at bounding box center [98, 369] width 170 height 653
click at [1345, 610] on p "Upload Document" at bounding box center [1350, 611] width 94 height 16
click at [1441, 616] on button "button" at bounding box center [1441, 611] width 27 height 20
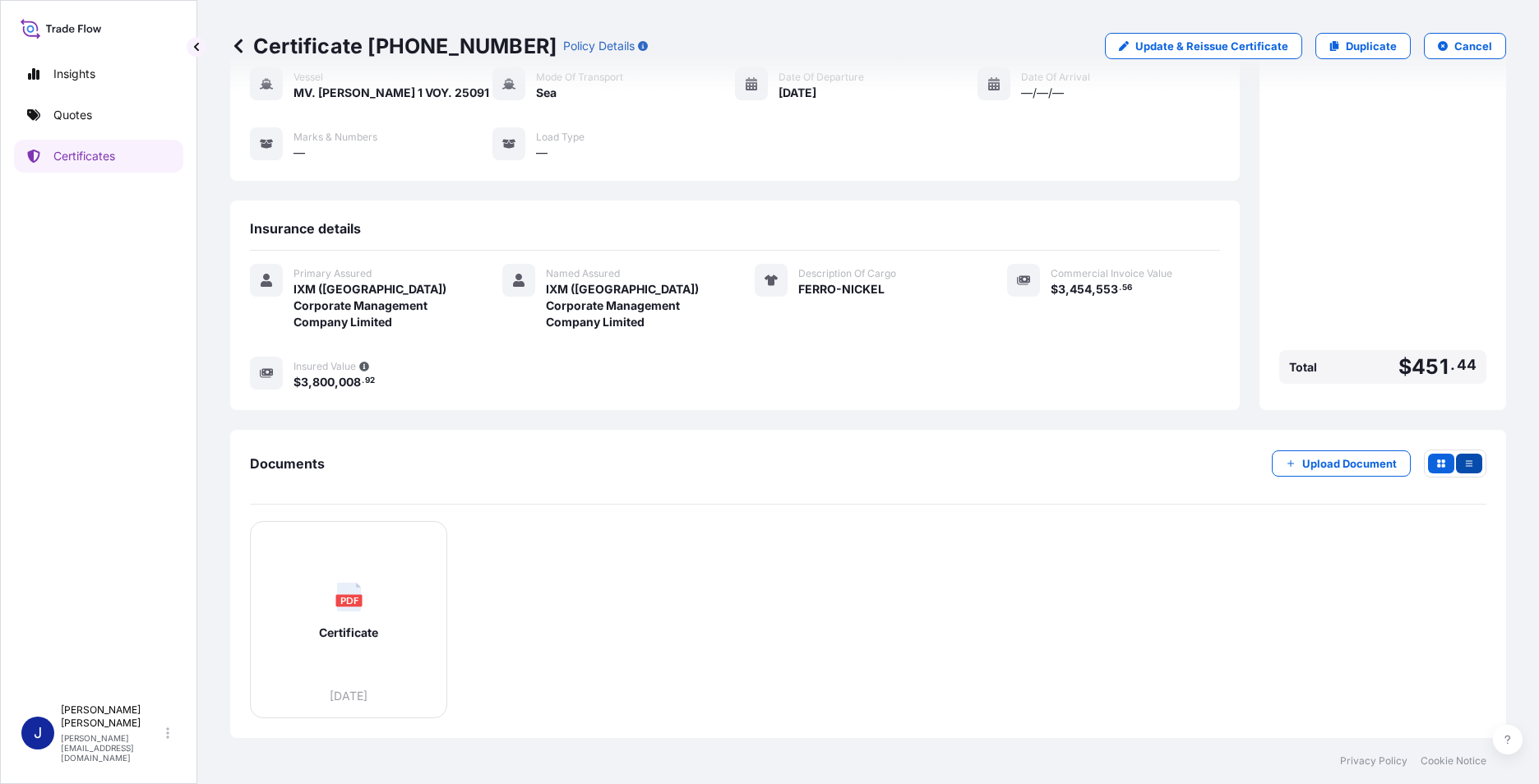
click at [1464, 460] on icon "button" at bounding box center [1470, 464] width 10 height 10
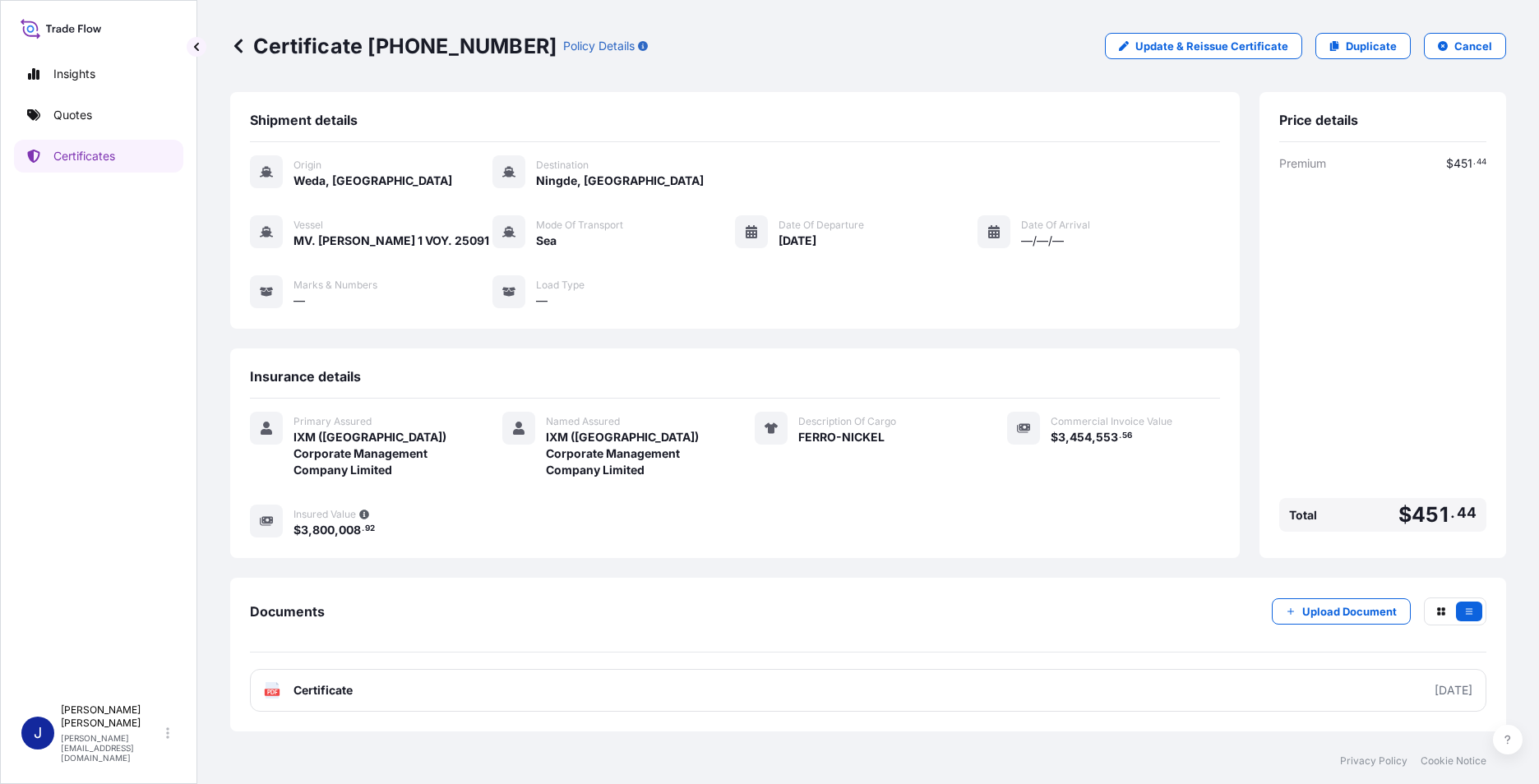
scroll to position [0, 0]
click at [898, 43] on div "Certificate [PHONE_NUMBER] Policy Details Update & Reissue Certificate Duplicat…" at bounding box center [868, 45] width 1276 height 27
click at [1369, 44] on p "Duplicate" at bounding box center [1372, 45] width 51 height 16
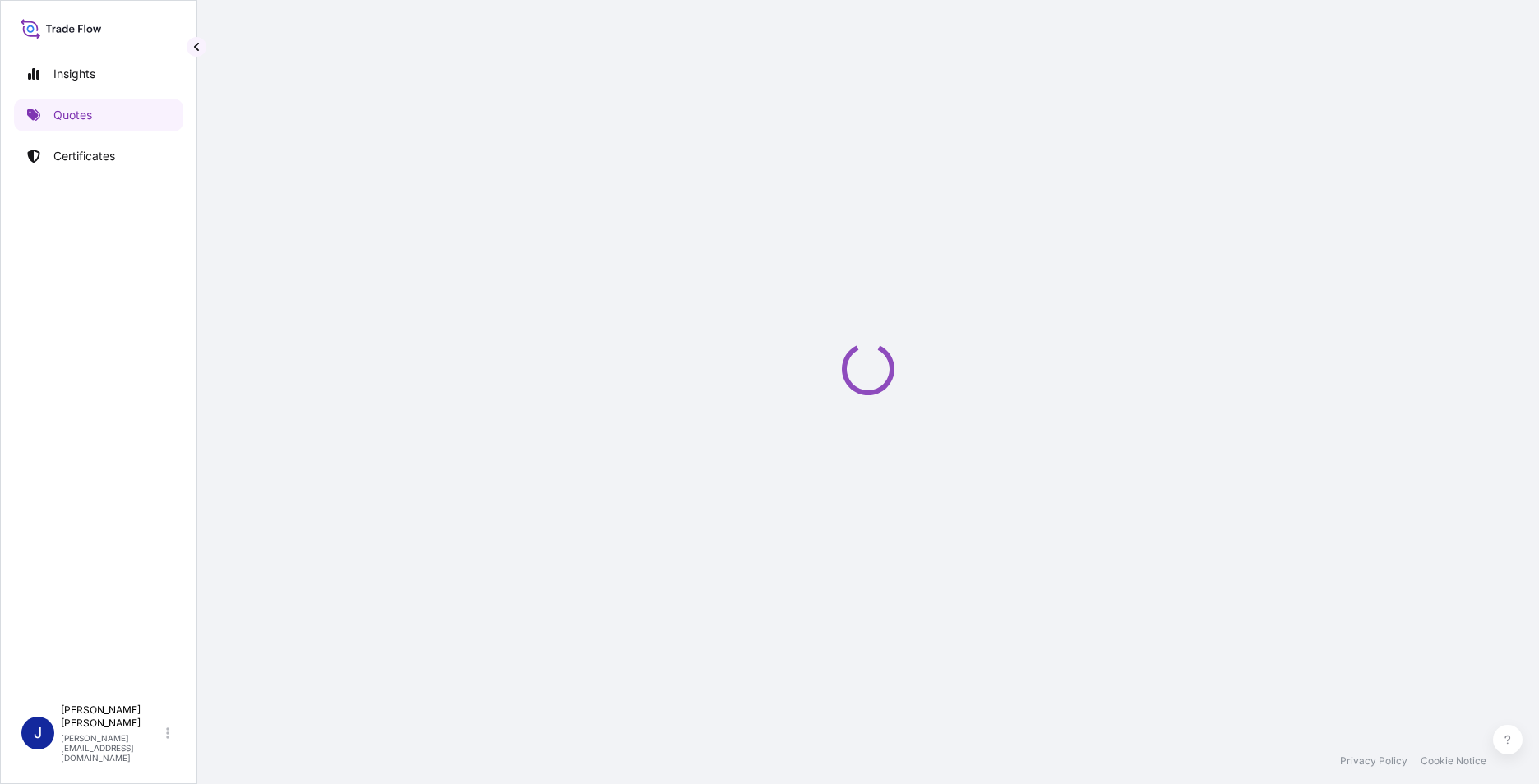
select select "Sea"
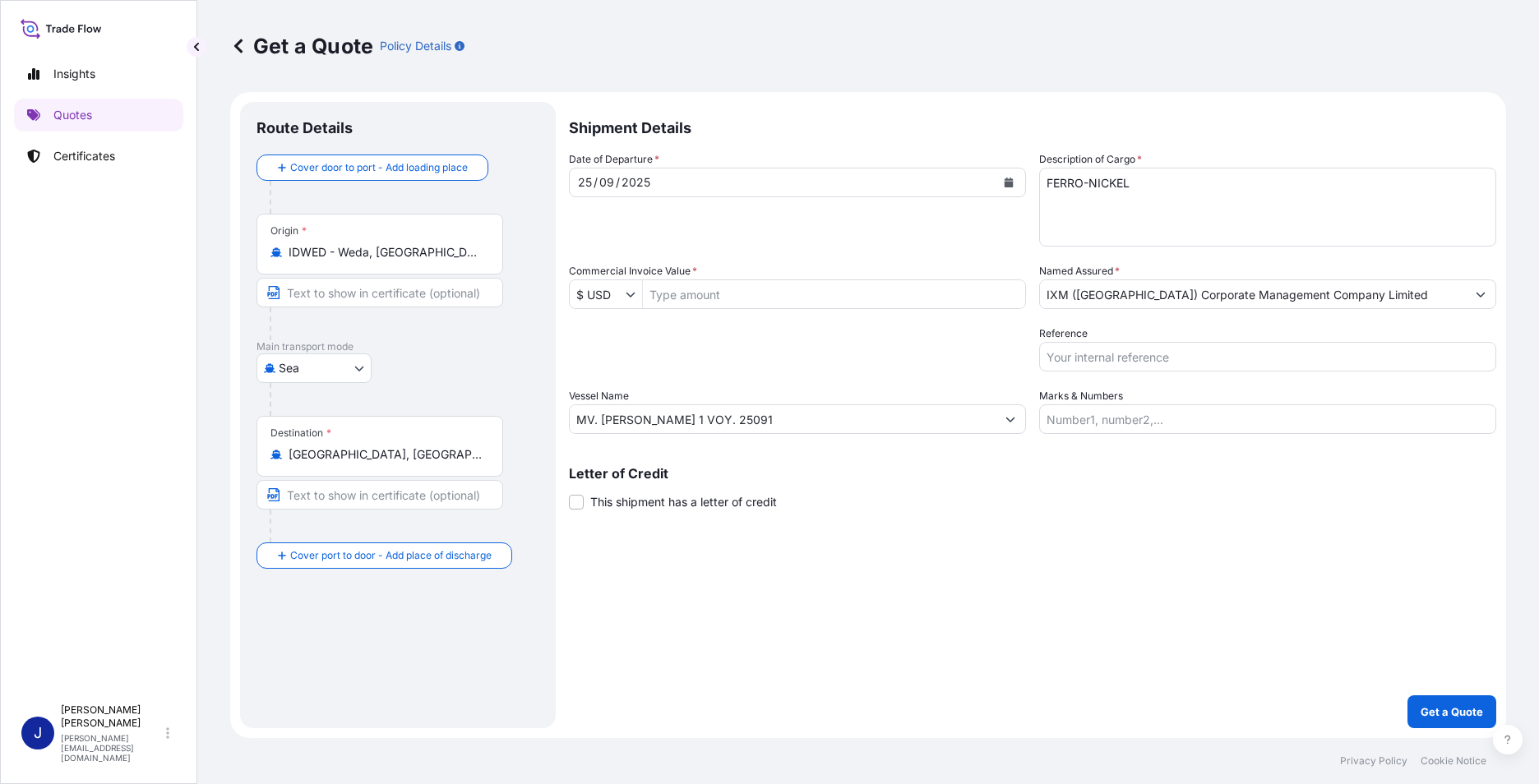
select select "31850"
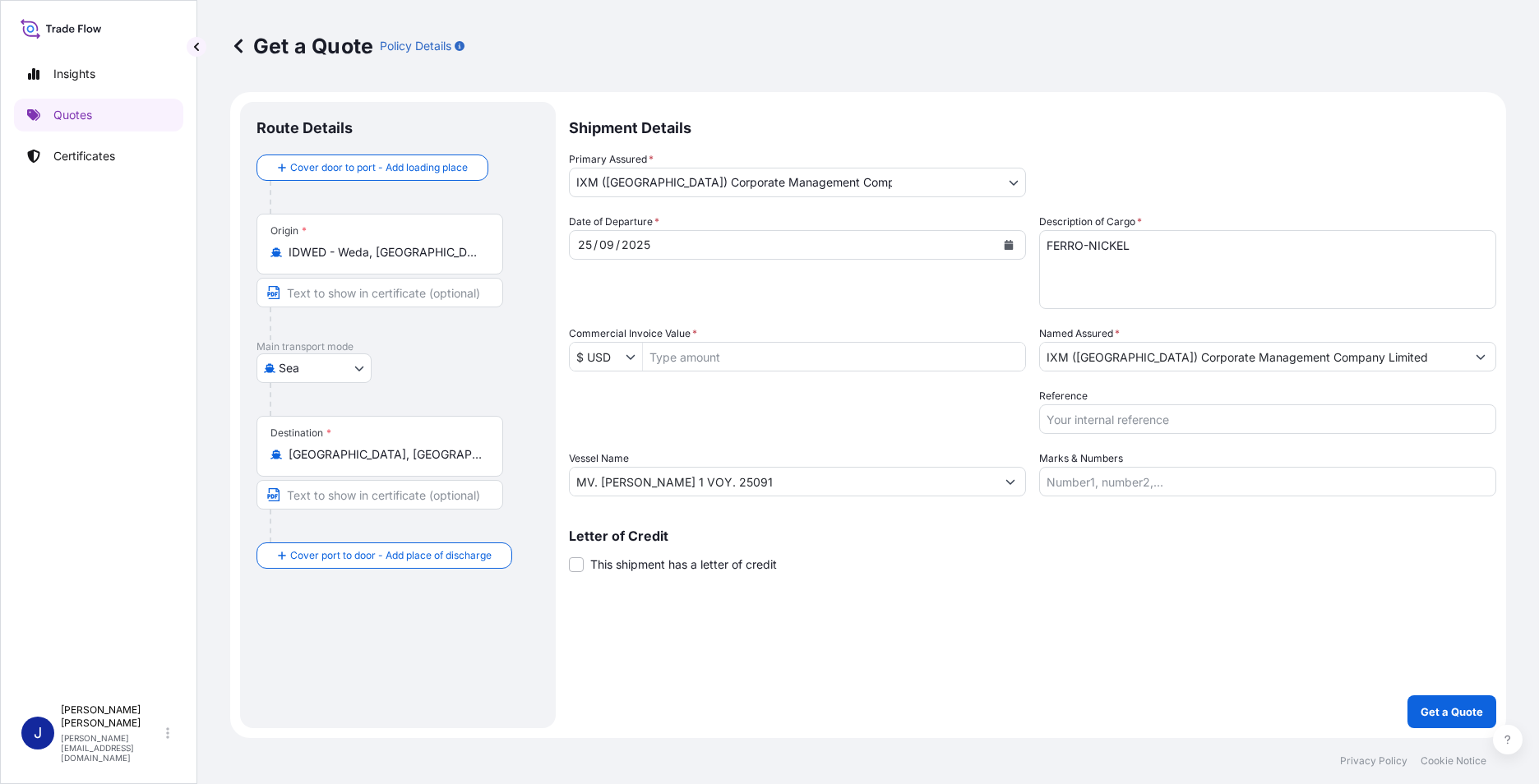
click at [777, 362] on input "Commercial Invoice Value *" at bounding box center [834, 356] width 382 height 30
type input "4,118,945.16"
click at [853, 391] on div "Packing Category Type to search a container mode Please select a primary mode o…" at bounding box center [797, 411] width 457 height 46
click at [1456, 708] on p "Get a Quote" at bounding box center [1452, 711] width 63 height 16
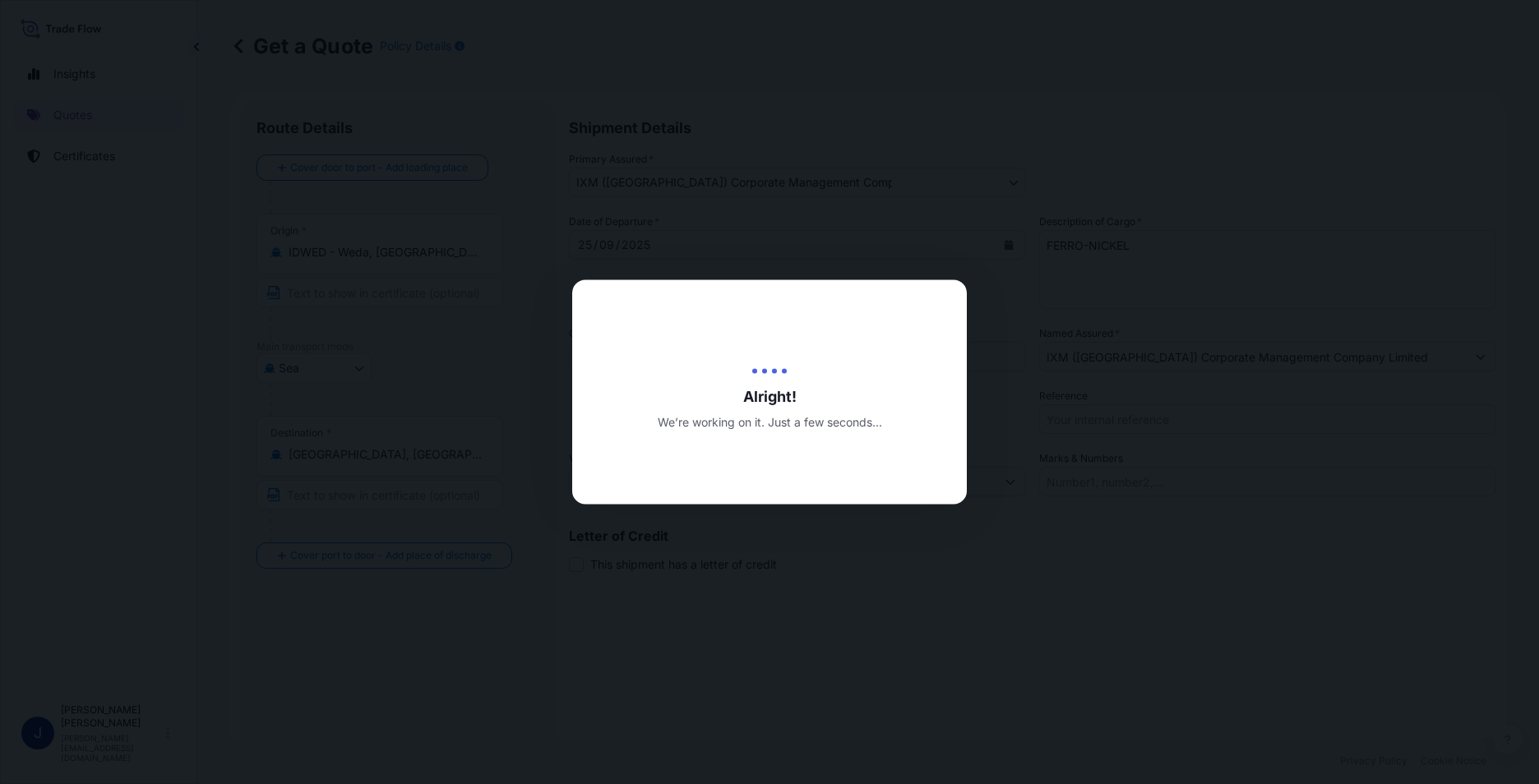
type input "[DATE]"
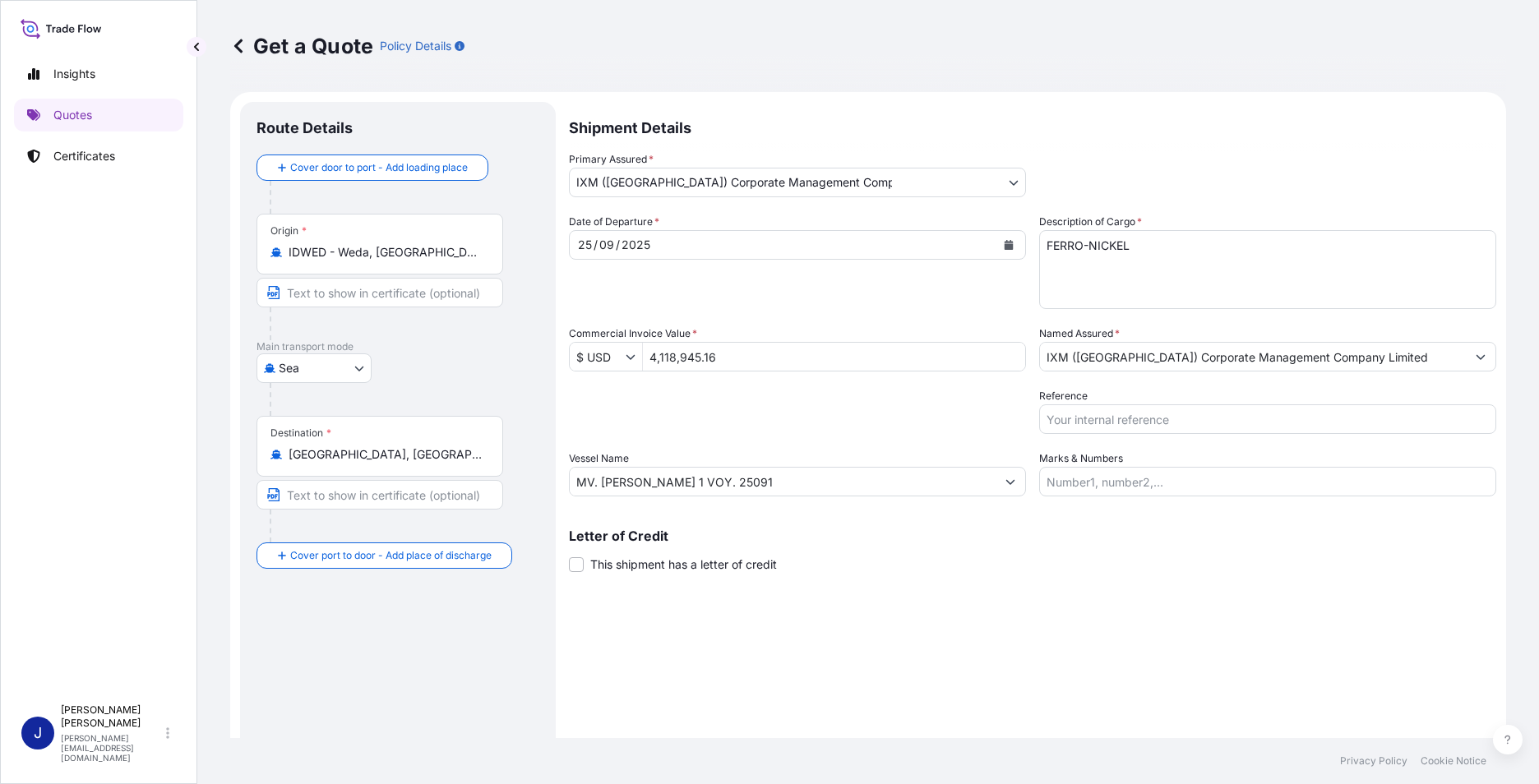
scroll to position [764, 0]
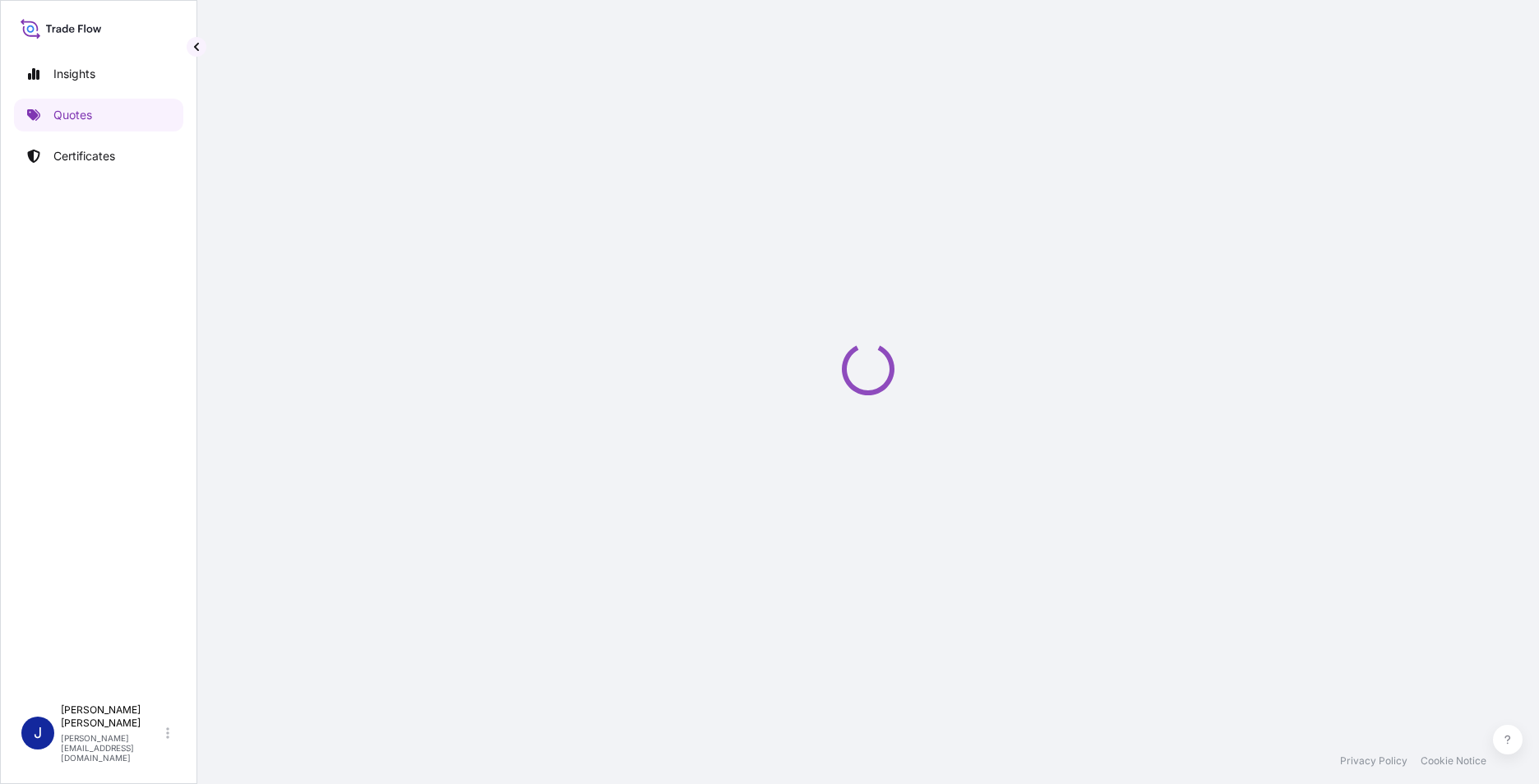
scroll to position [563, 0]
select select "Sea"
select select "31850"
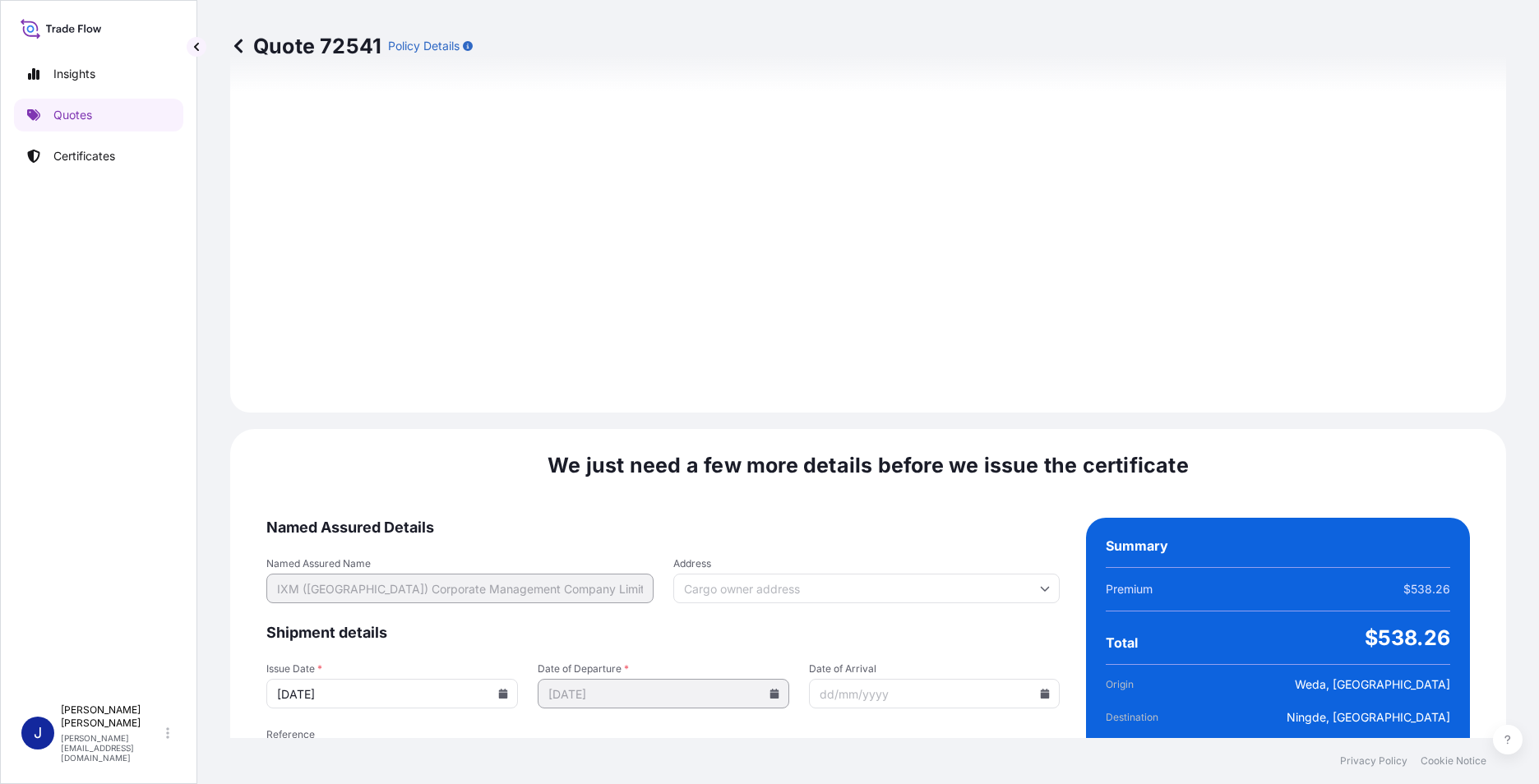
scroll to position [1690, 0]
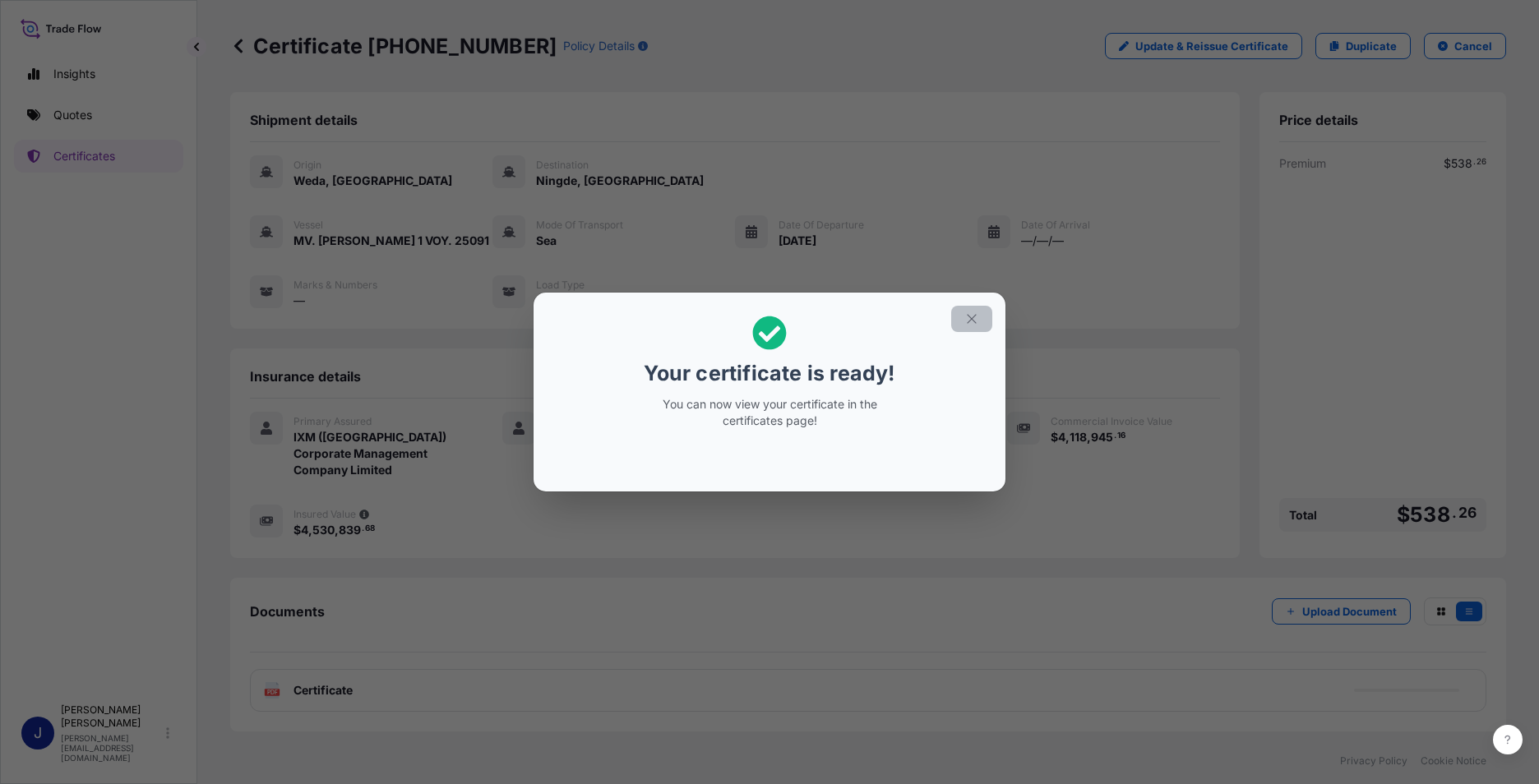
click at [974, 319] on icon "button" at bounding box center [971, 318] width 15 height 15
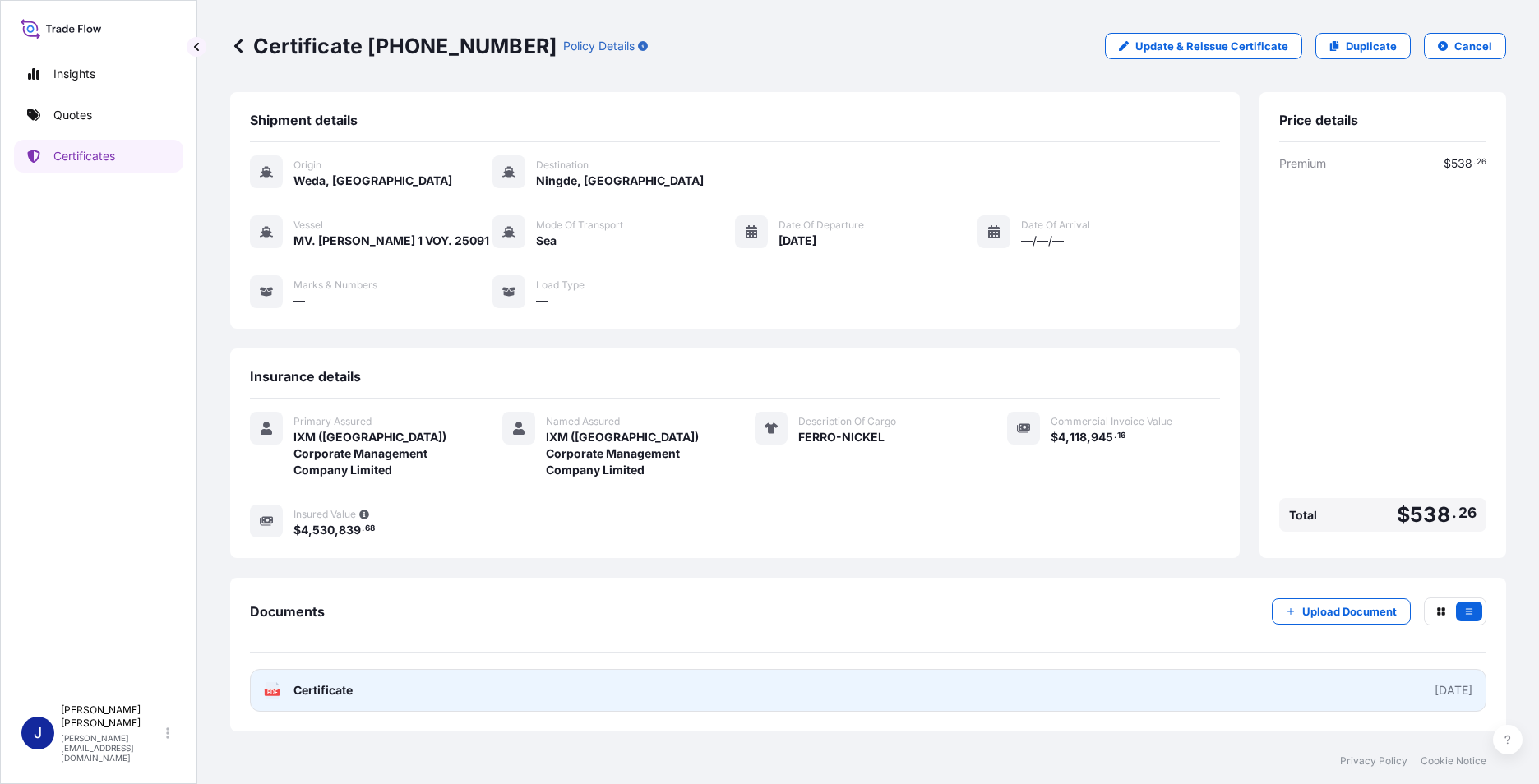
click at [1031, 687] on link "PDF Certificate [DATE]" at bounding box center [868, 691] width 1237 height 43
